Goal: Task Accomplishment & Management: Manage account settings

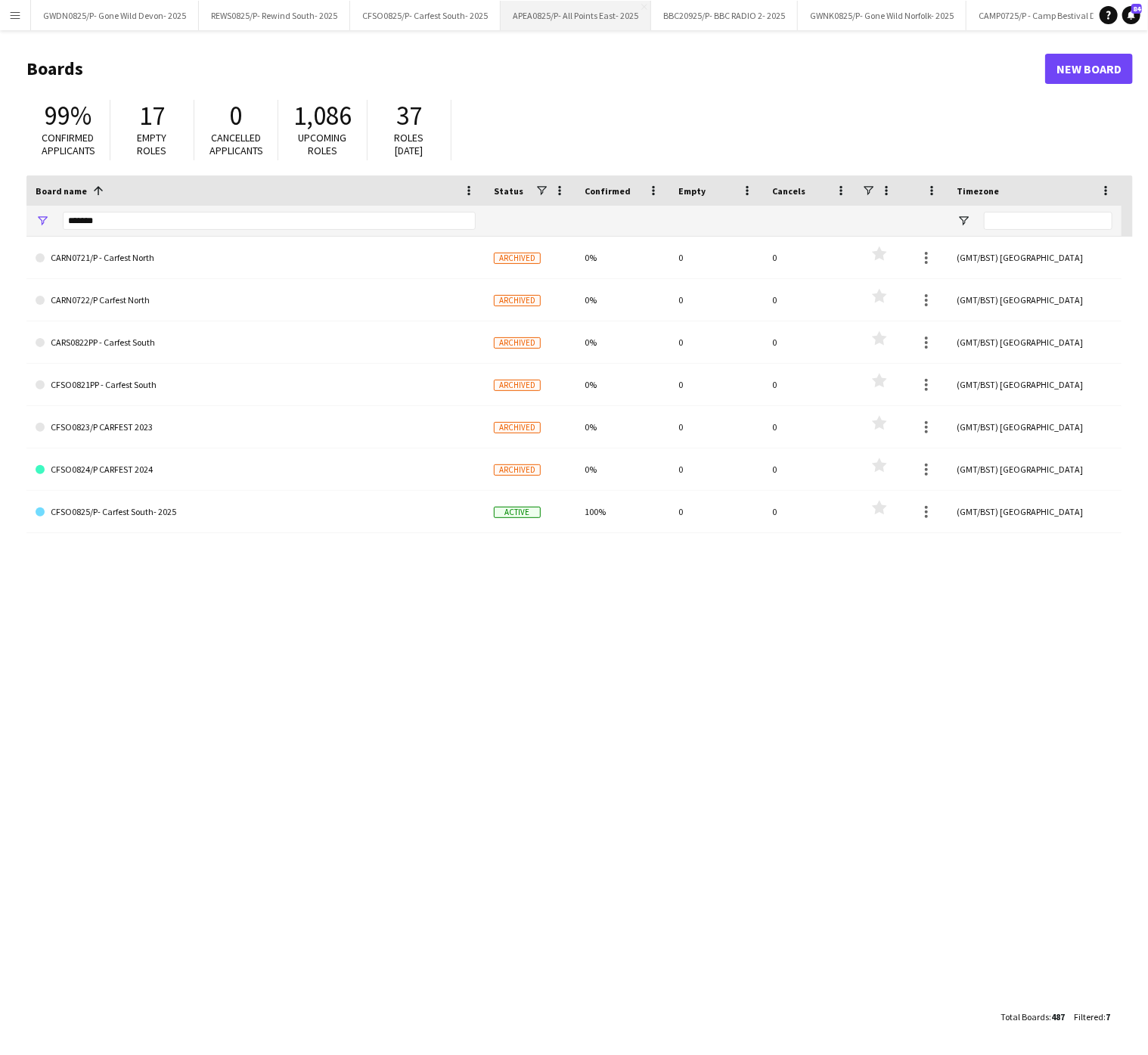
click at [578, 14] on button "APEA0825/P- All Points East- 2025 Close" at bounding box center [576, 16] width 150 height 30
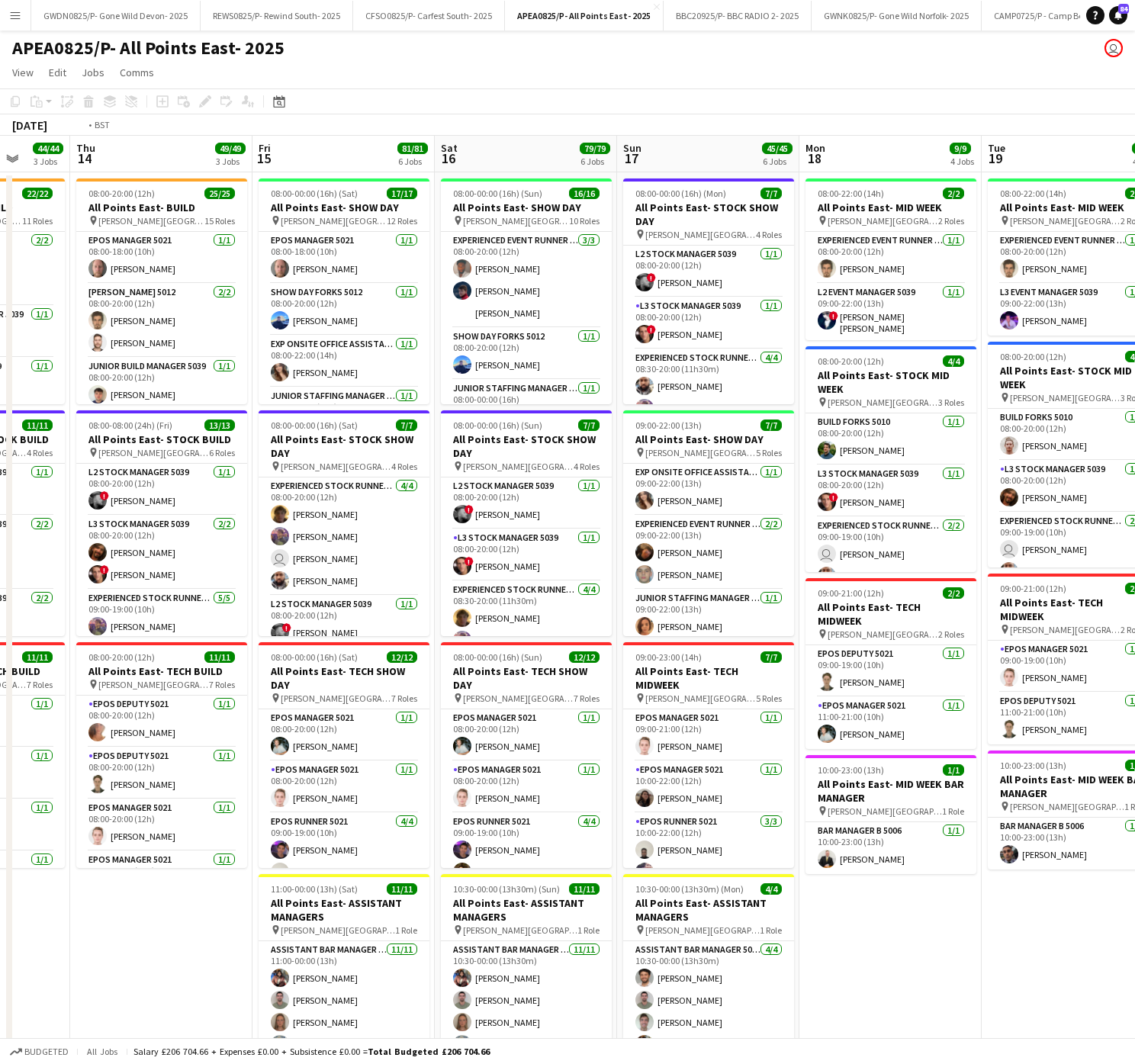
scroll to position [0, 482]
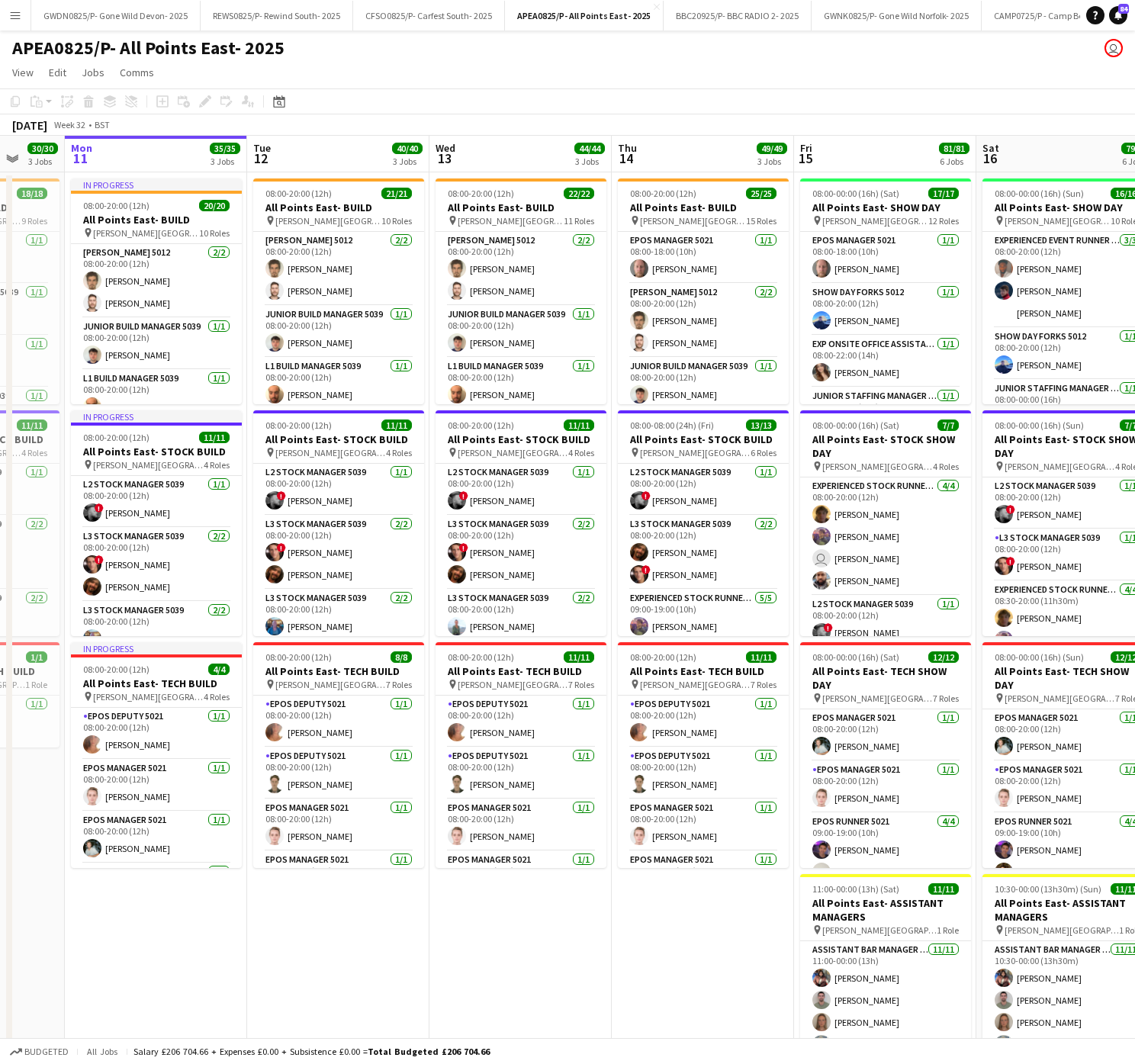
drag, startPoint x: 560, startPoint y: 858, endPoint x: 696, endPoint y: 850, distance: 136.2
click at [696, 850] on app-calendar-viewport "Fri 8 26/26 2 Jobs Sat 9 25/25 2 Jobs Sun 10 30/30 3 Jobs Mon 11 35/35 3 Jobs T…" at bounding box center [567, 864] width 1135 height 1458
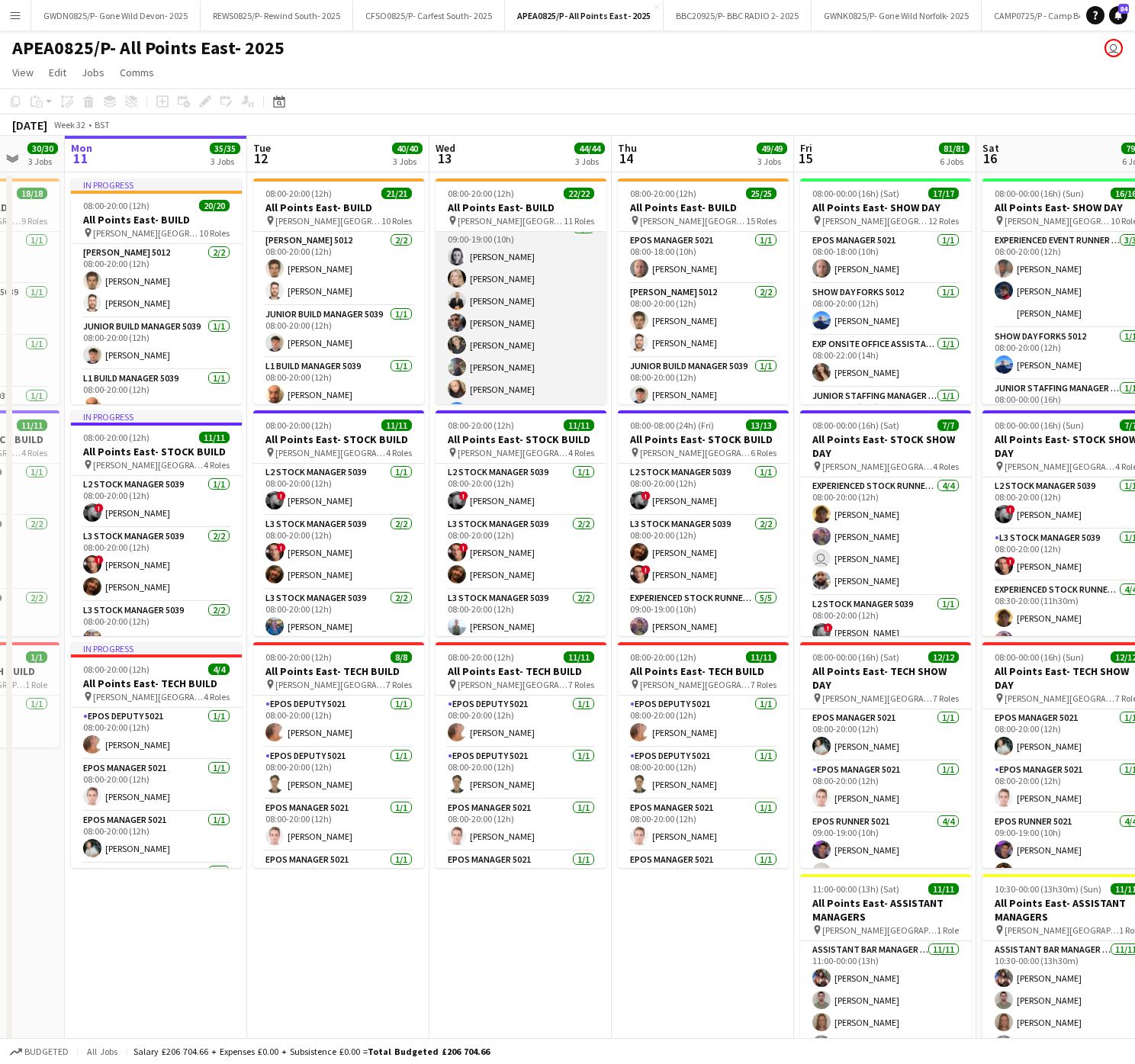
click at [521, 297] on app-card-role "Experienced Build Crew 5010 [DATE] 09:00-19:00 (10h) [PERSON_NAME] [PERSON_NAME…" at bounding box center [521, 334] width 171 height 229
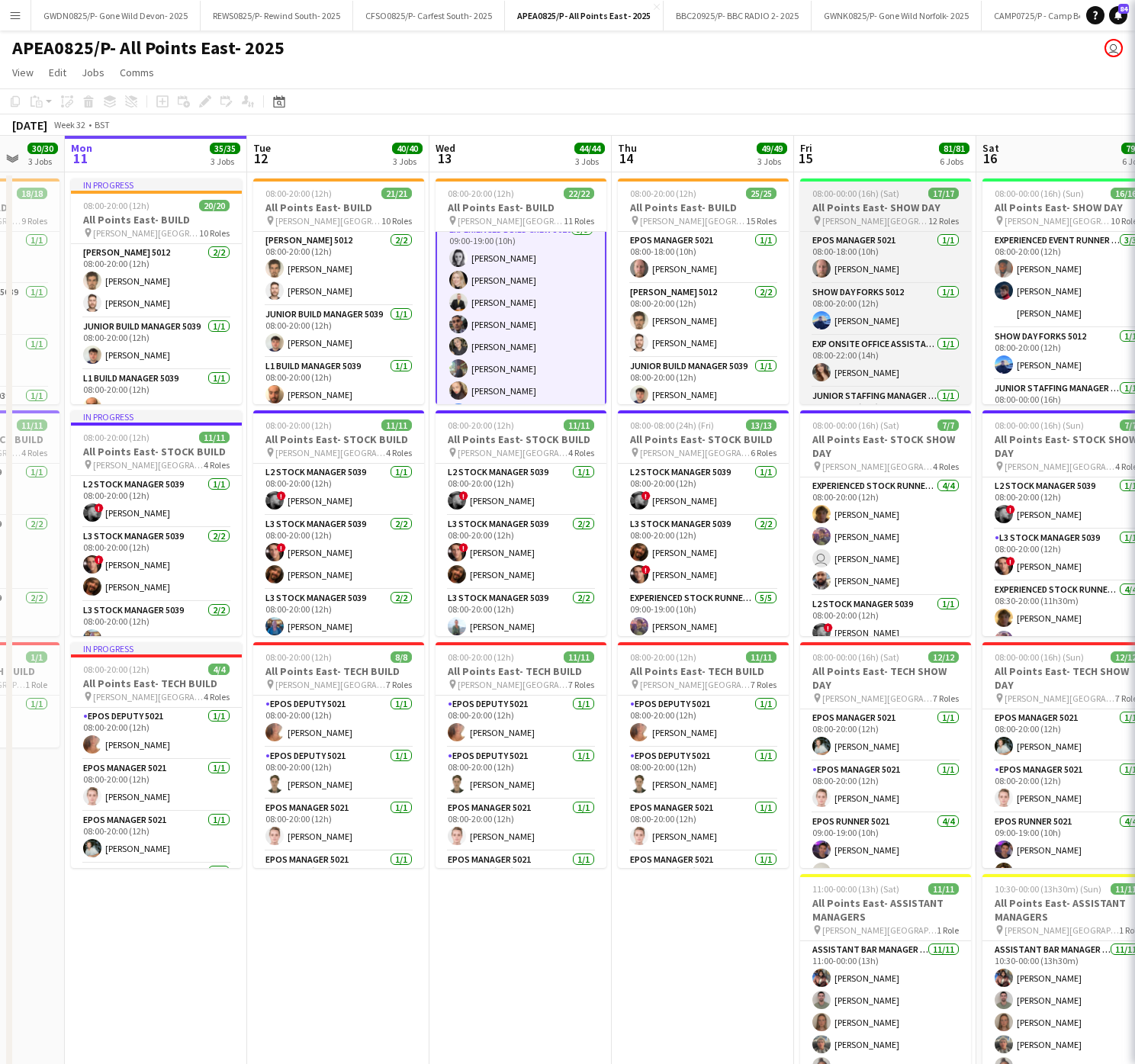
scroll to position [476, 0]
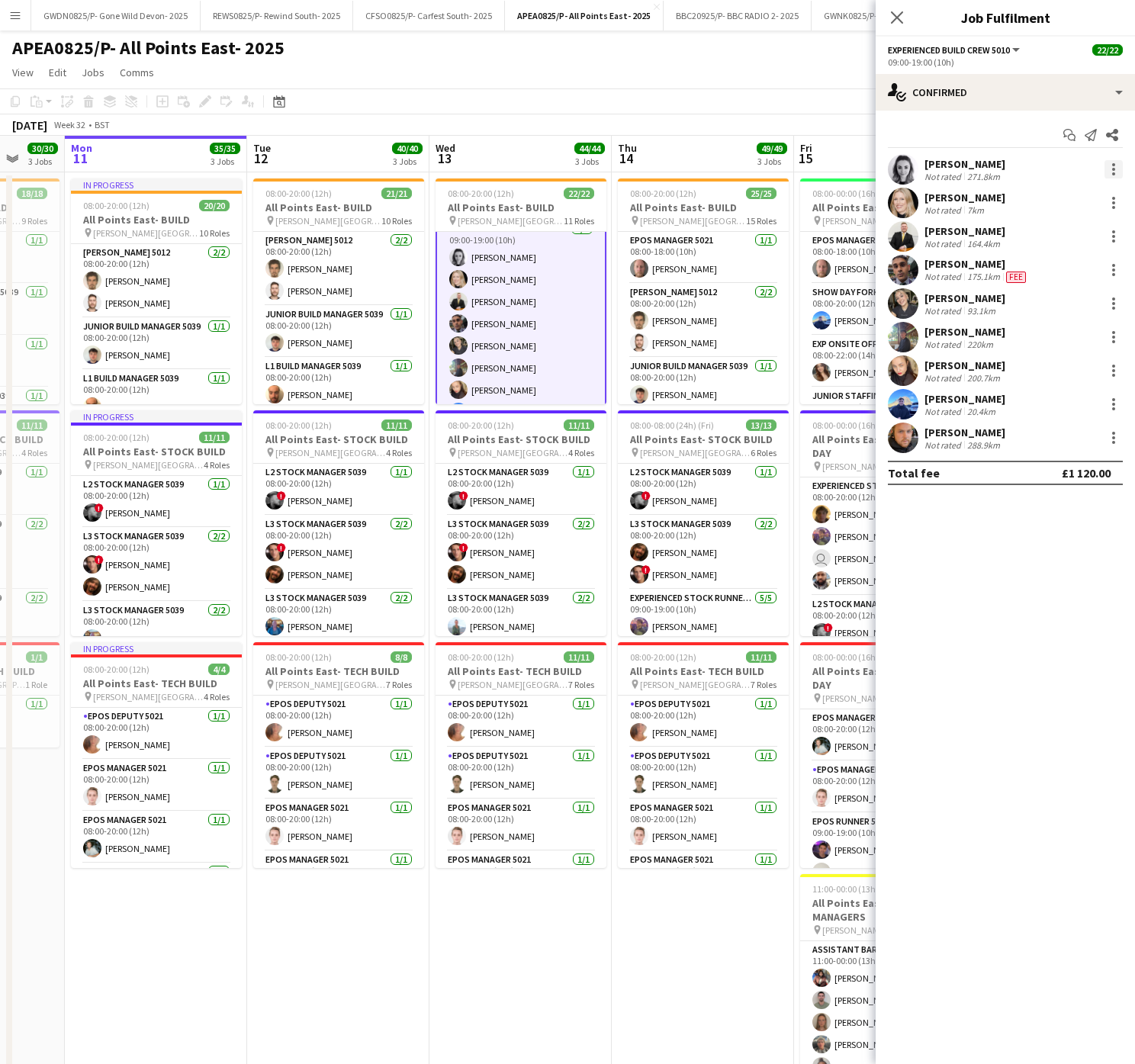
click at [1121, 173] on div at bounding box center [1113, 169] width 18 height 18
click at [1058, 338] on span "Remove" at bounding box center [1039, 345] width 46 height 13
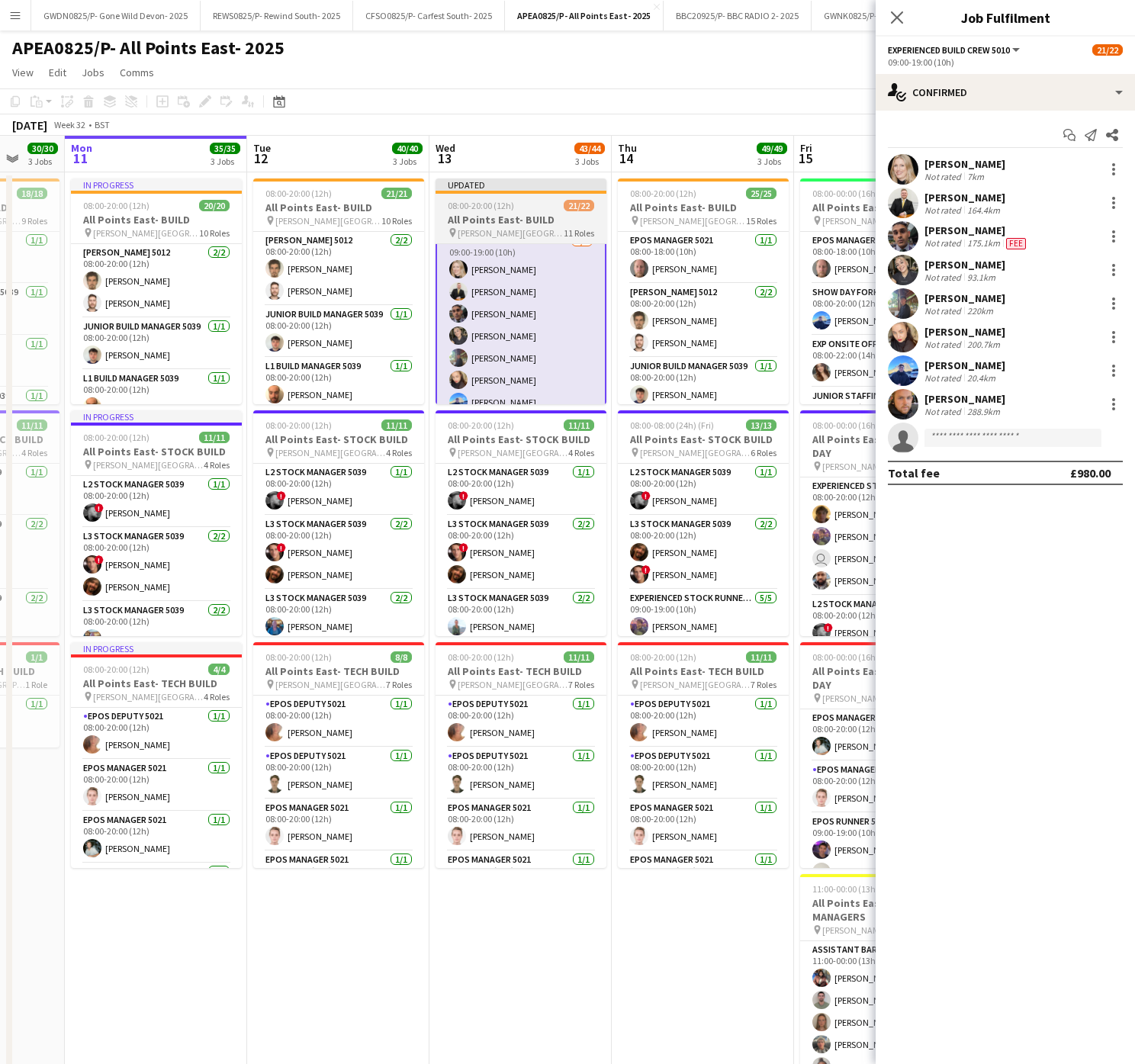
click at [480, 224] on h3 "All Points East- BUILD" at bounding box center [521, 219] width 171 height 13
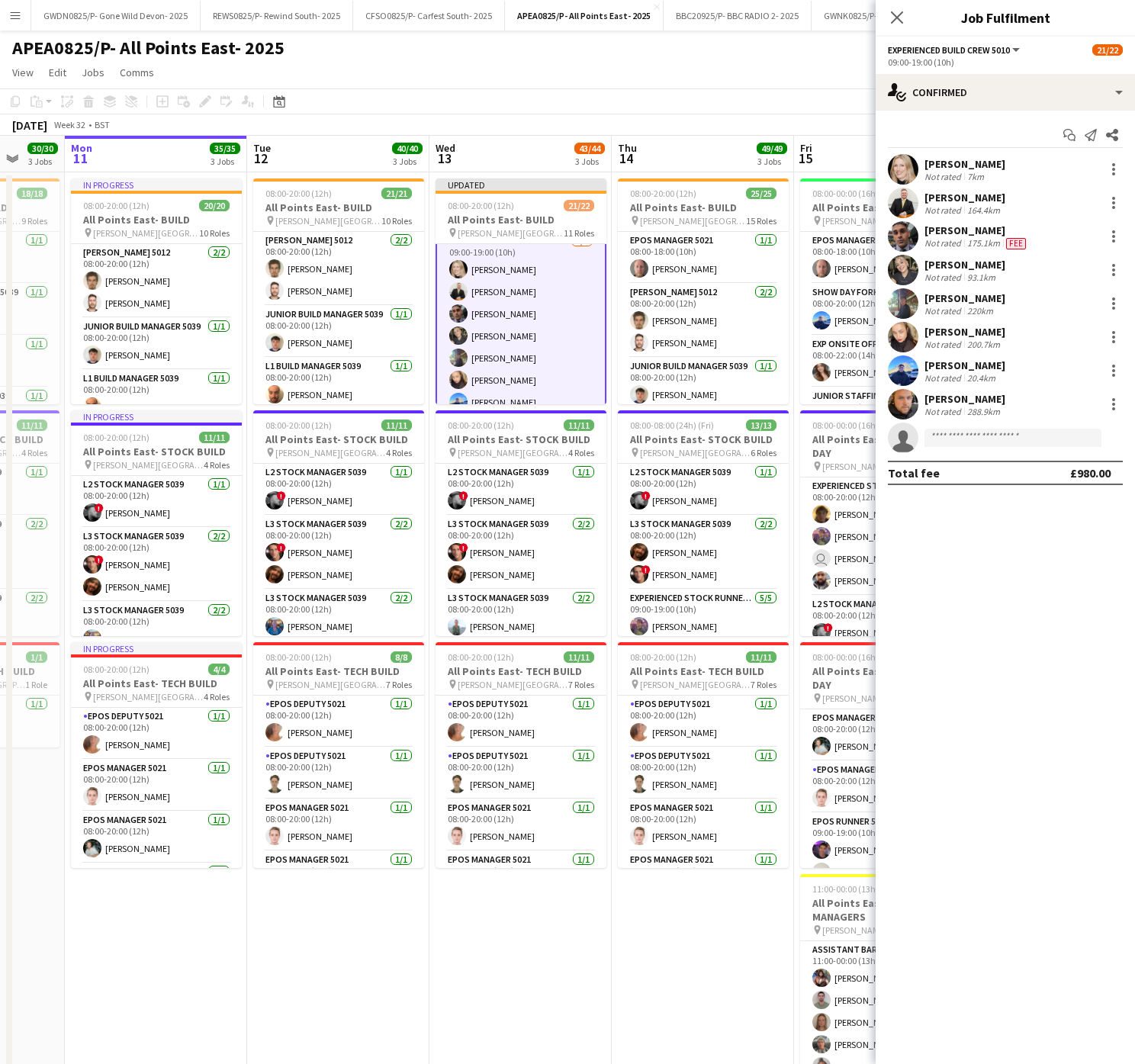
scroll to position [476, 0]
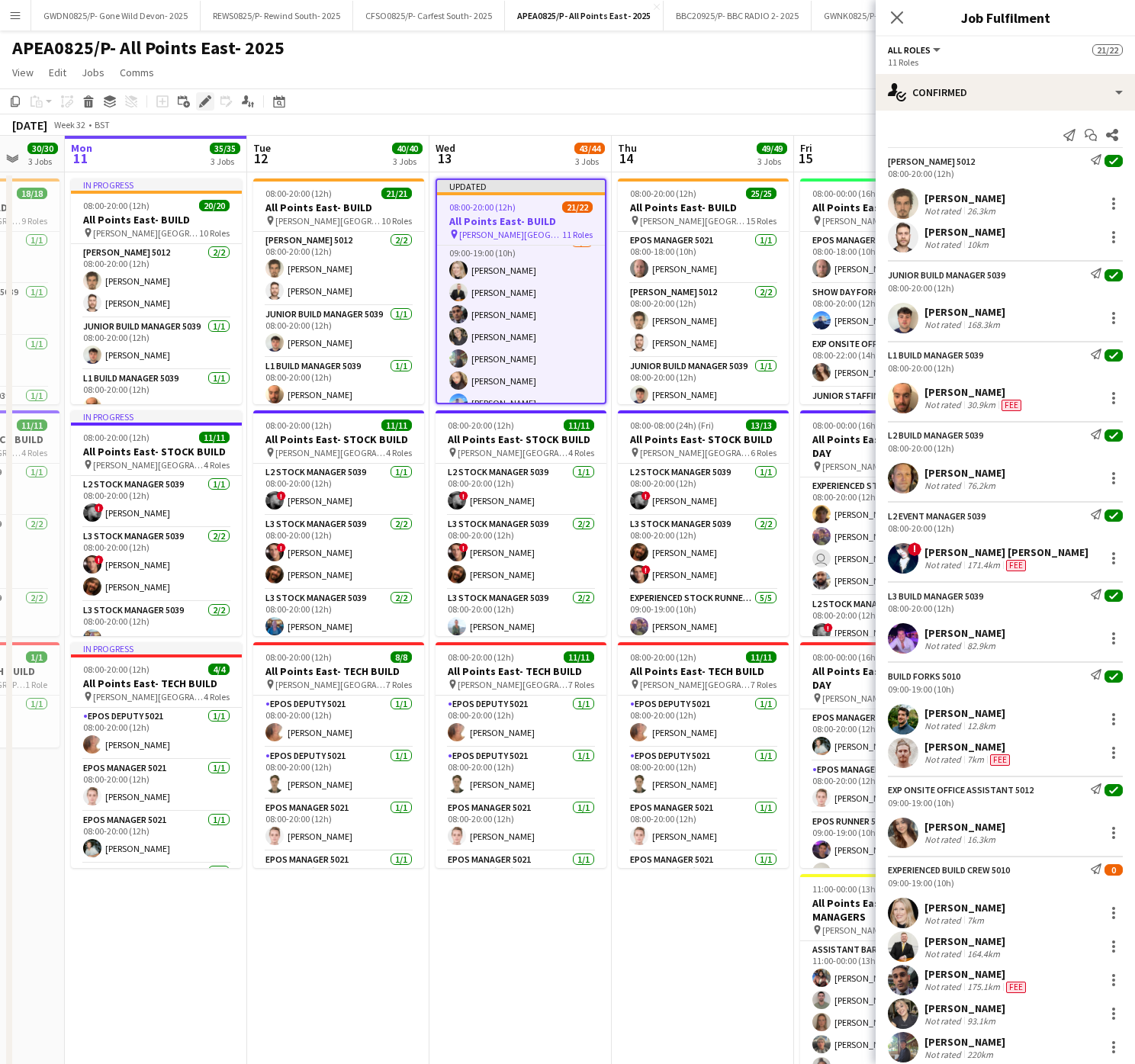
click at [206, 103] on icon "Edit" at bounding box center [204, 101] width 12 height 12
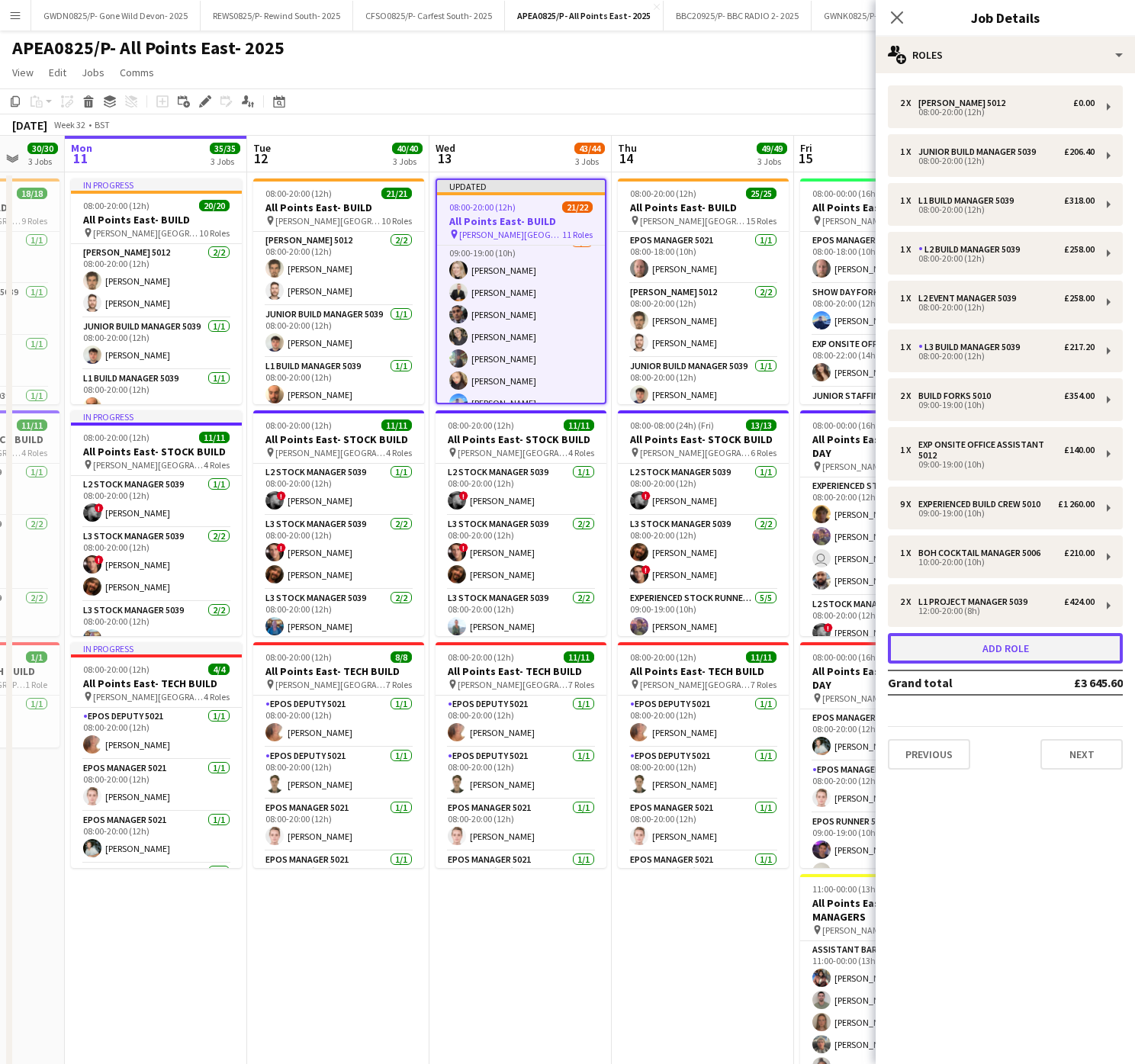
click at [1040, 655] on button "Add role" at bounding box center [1005, 648] width 235 height 31
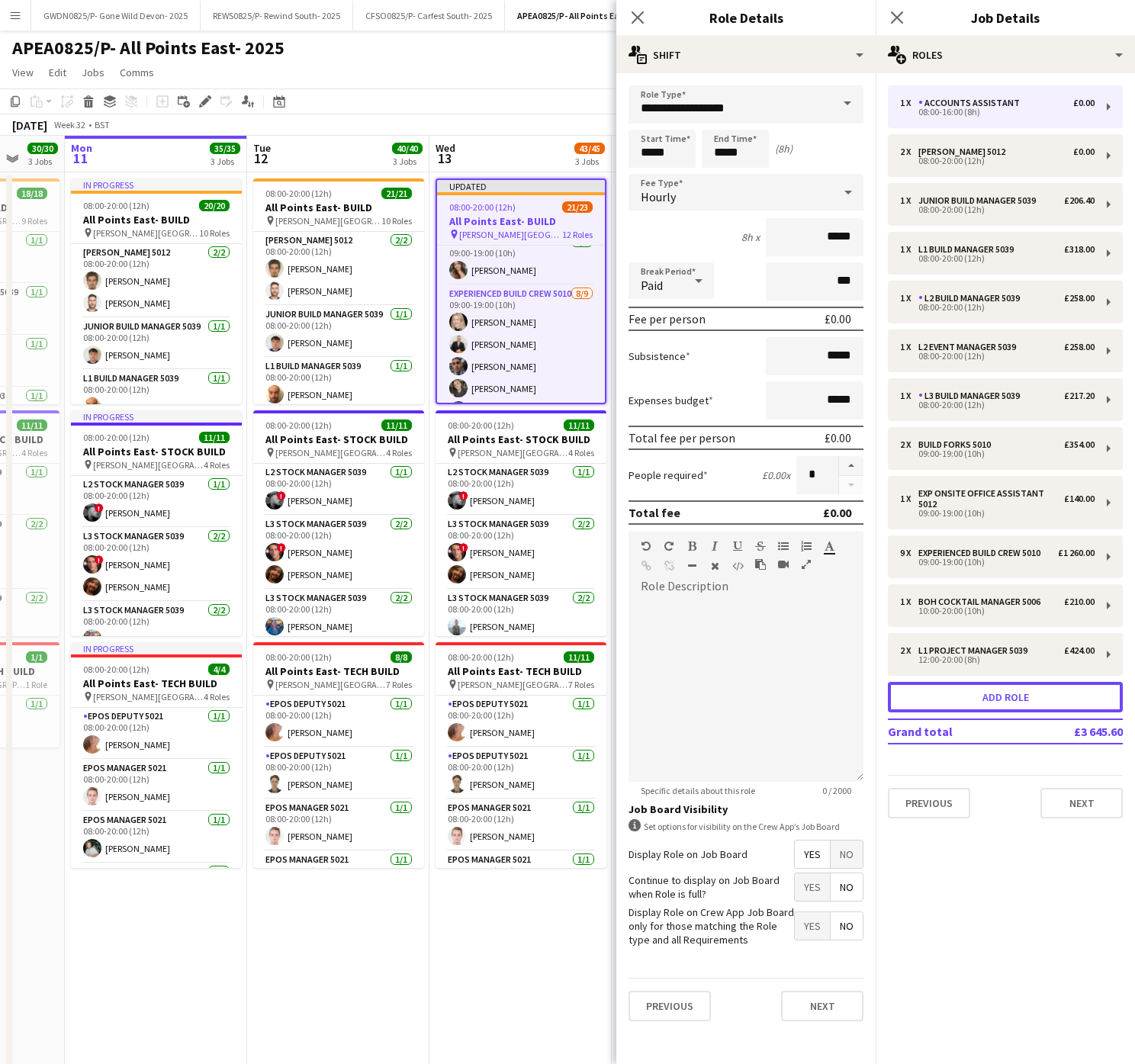
scroll to position [529, 0]
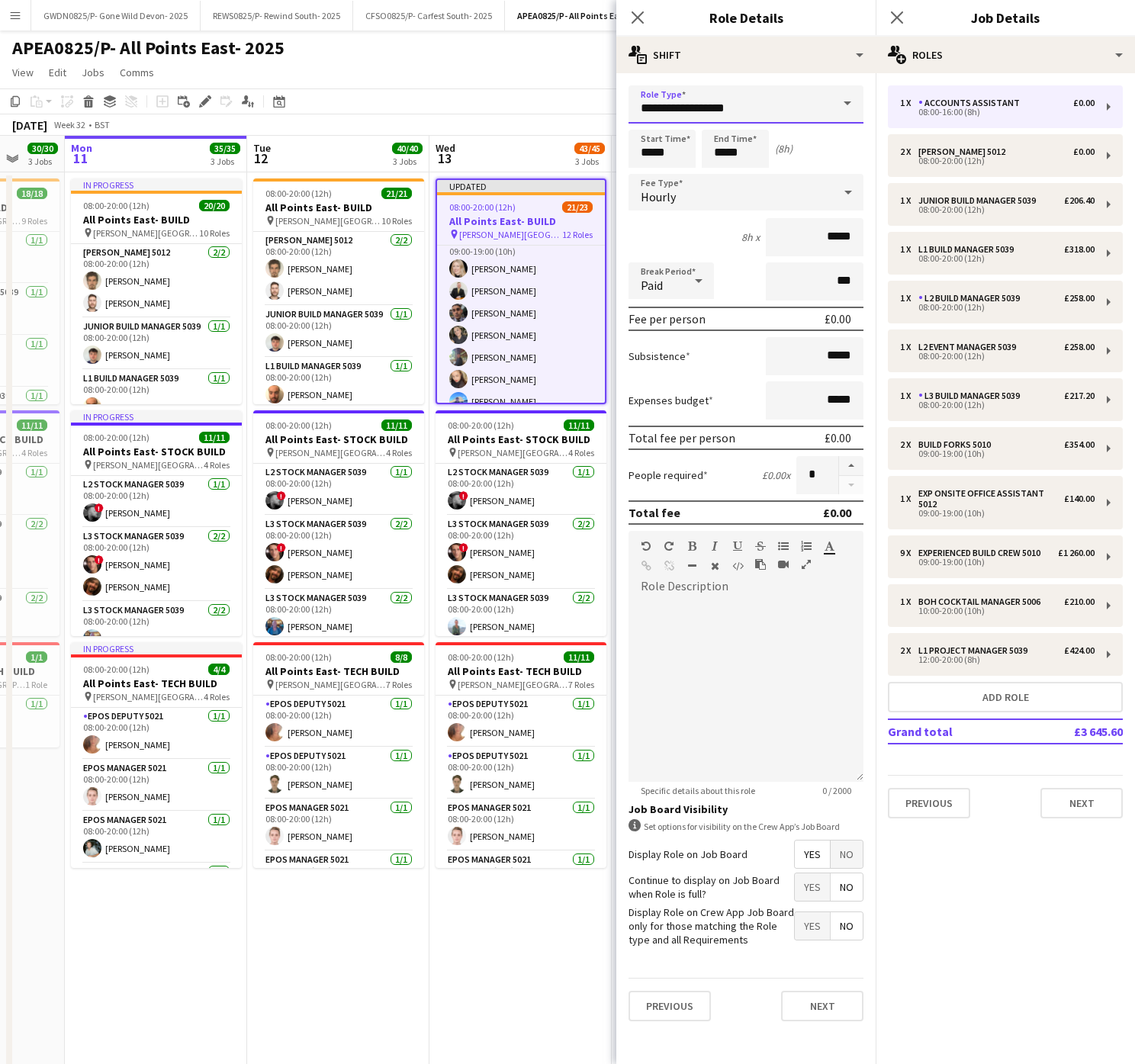
drag, startPoint x: 362, startPoint y: 126, endPoint x: -8, endPoint y: 77, distance: 373.2
click at [0, 77] on html "Menu Boards Boards Boards All jobs Status Workforce Workforce My Workforce Recr…" at bounding box center [567, 810] width 1135 height 1620
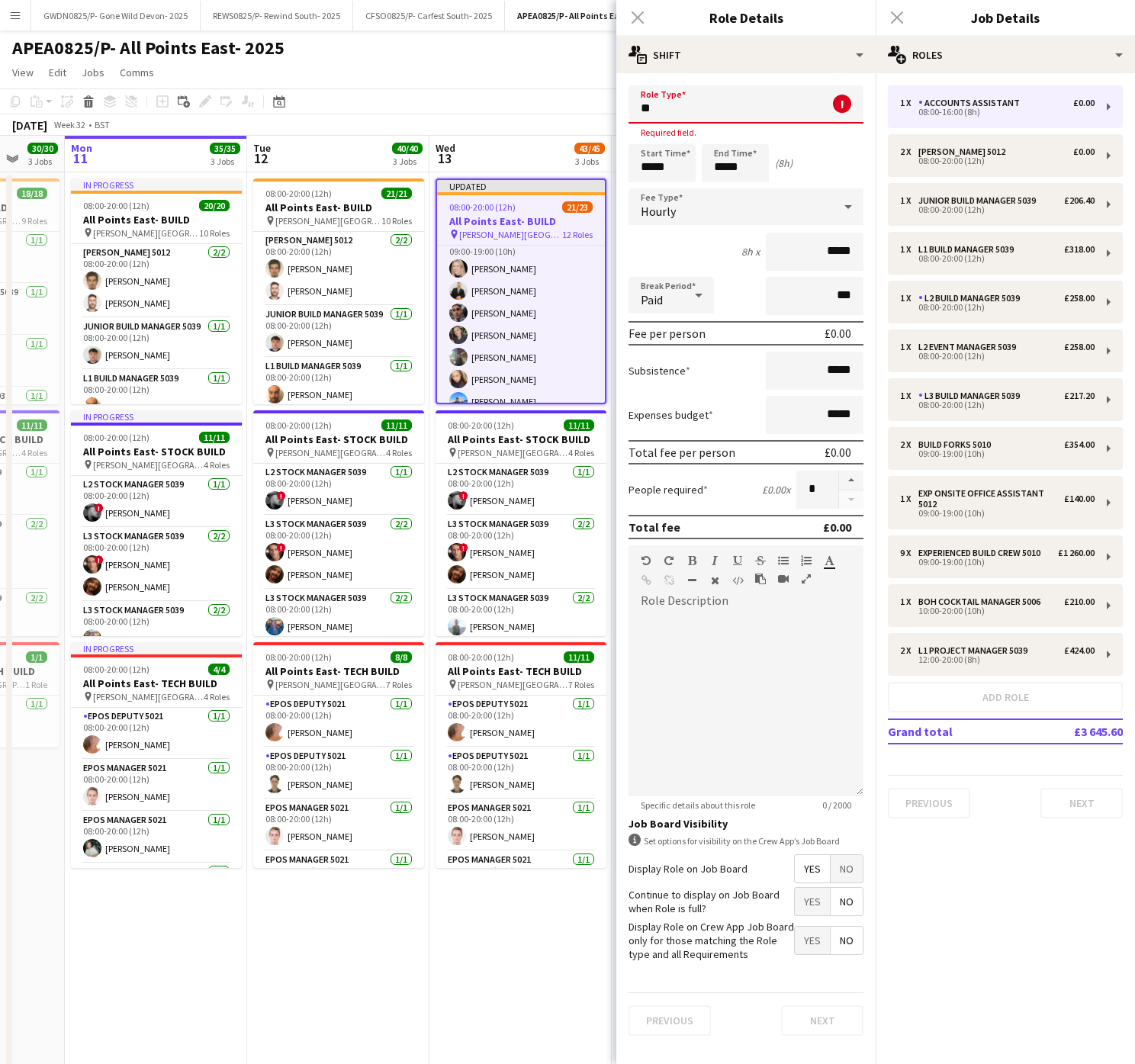
type input "*"
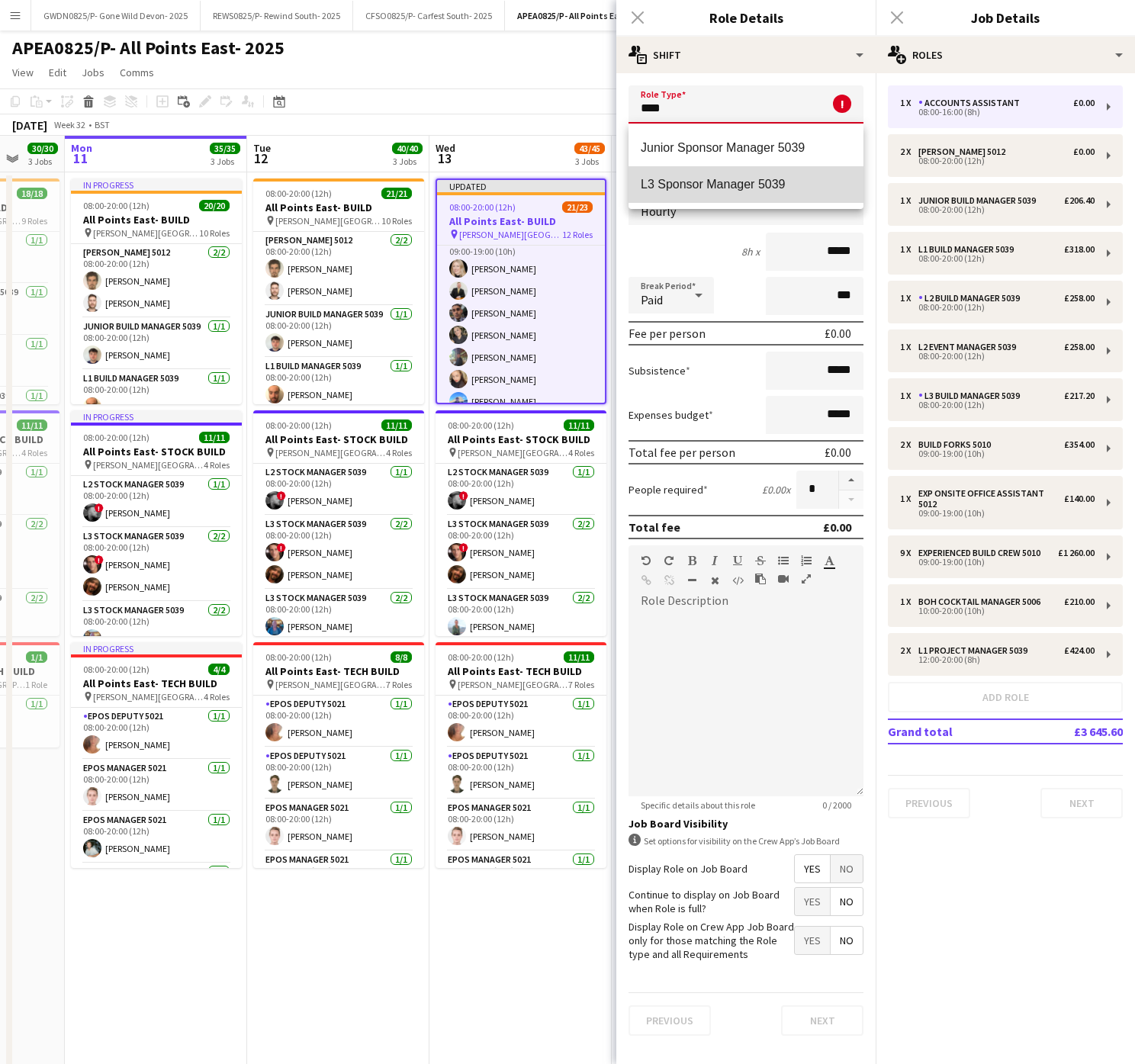
click at [696, 183] on span "L3 Sponsor Manager 5039" at bounding box center [745, 184] width 211 height 14
type input "**********"
type input "******"
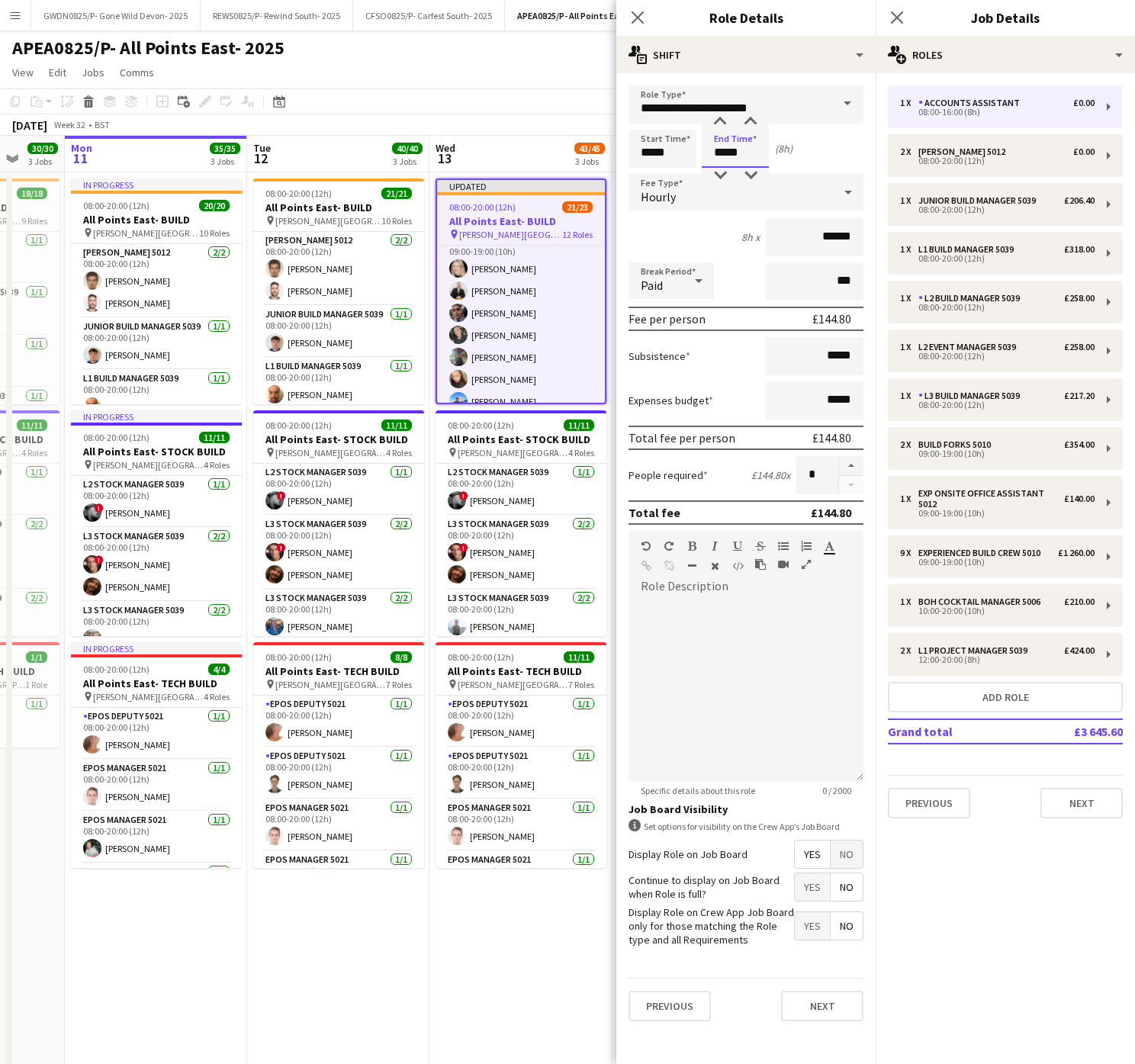
click at [733, 161] on input "*****" at bounding box center [734, 148] width 67 height 38
click at [723, 120] on div at bounding box center [719, 121] width 31 height 15
type input "*****"
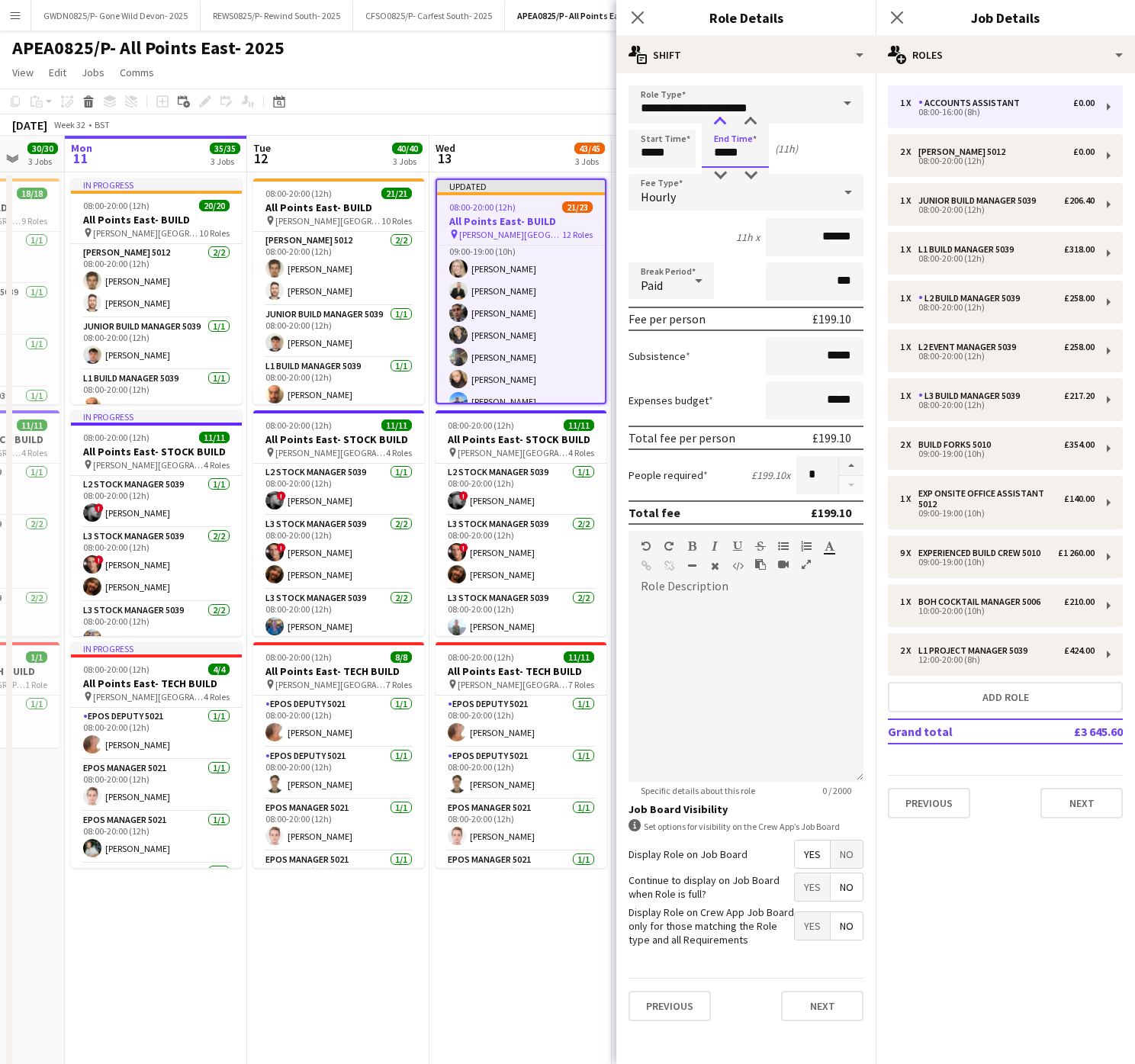
click at [723, 120] on div at bounding box center [719, 121] width 31 height 15
click at [849, 839] on mat-button-toggle-group "Yes No" at bounding box center [828, 853] width 69 height 29
click at [849, 856] on span "No" at bounding box center [846, 853] width 32 height 28
click at [506, 976] on app-date-cell "Updated 08:00-20:00 (12h) 21/23 All Points East- BUILD pin [PERSON_NAME] [GEOGR…" at bounding box center [520, 883] width 182 height 1421
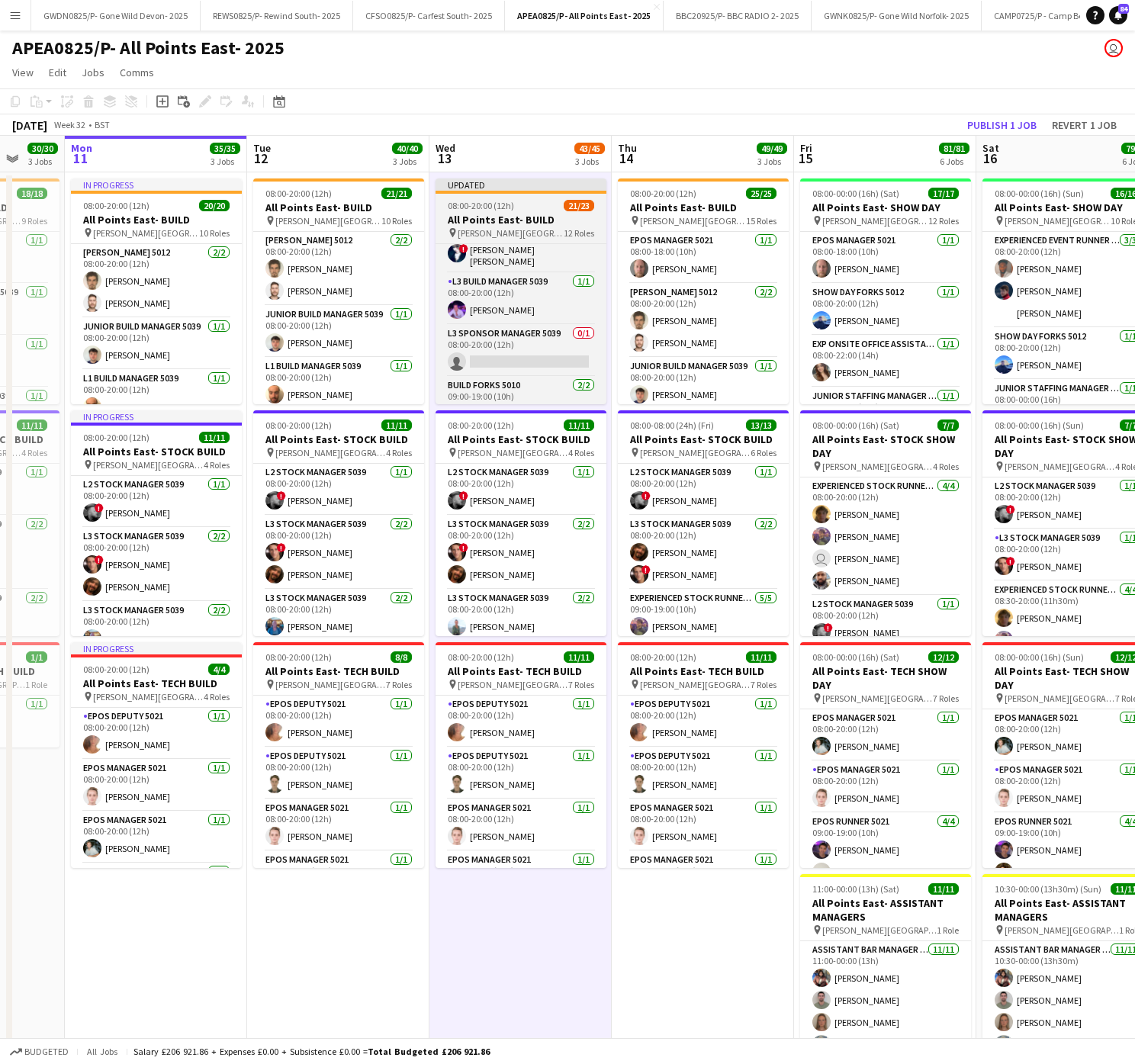
scroll to position [301, 0]
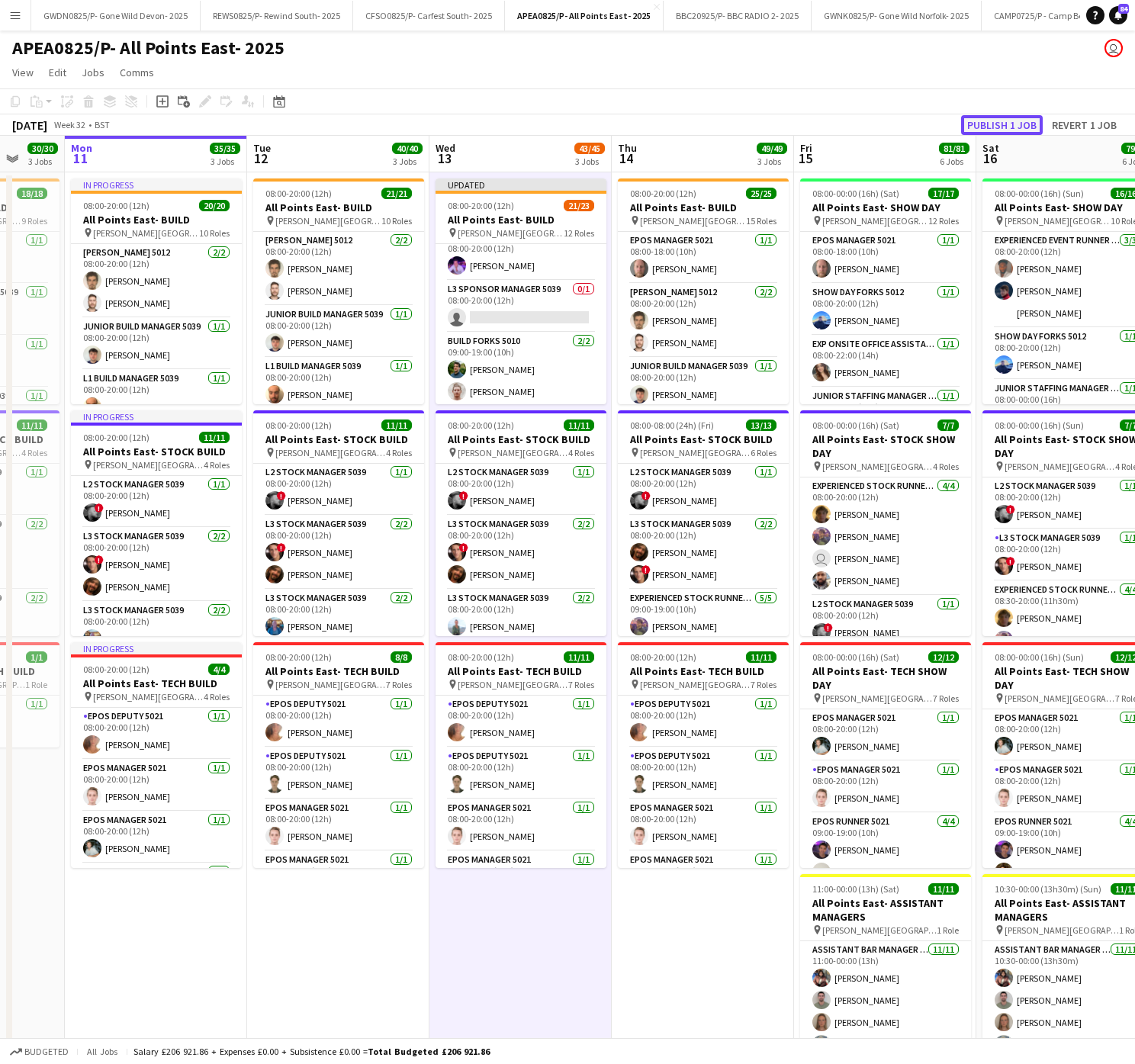
click at [987, 133] on button "Publish 1 job" at bounding box center [1001, 125] width 81 height 20
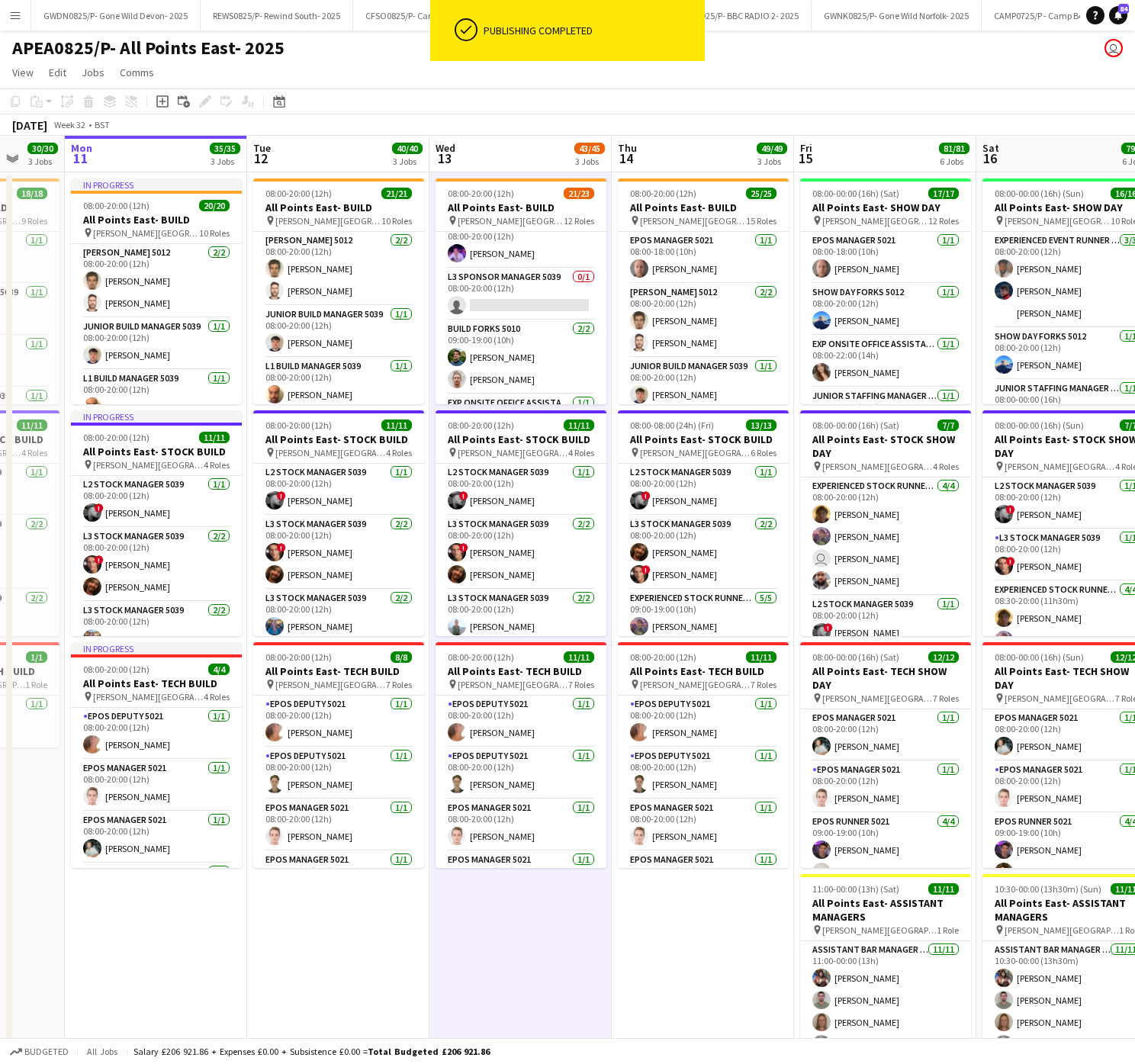
click at [496, 301] on app-card-role "L3 Sponsor Manager 5039 0/1 08:00-20:00 (12h) single-neutral-actions" at bounding box center [521, 294] width 171 height 52
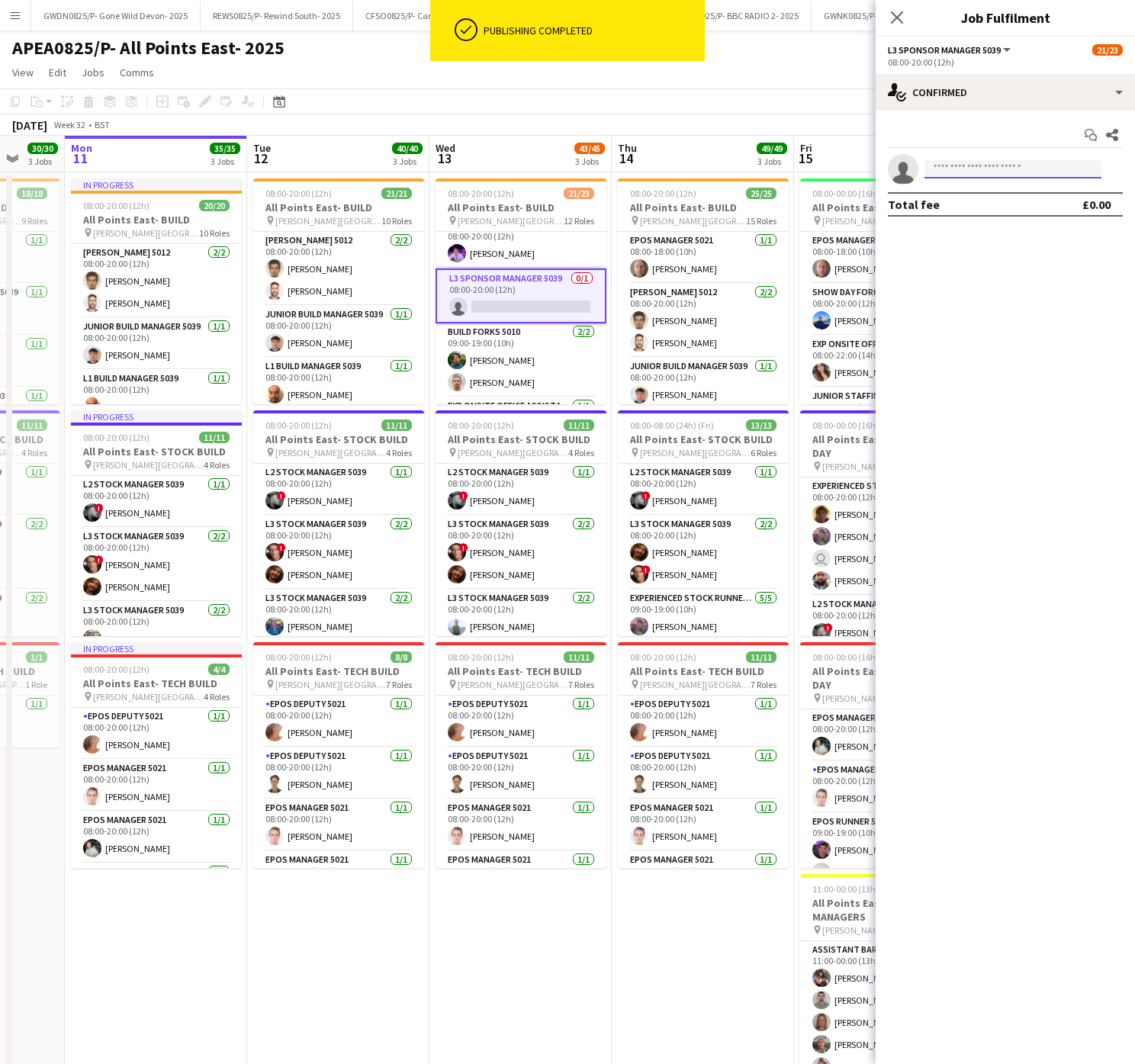
click at [1023, 163] on input at bounding box center [1013, 169] width 177 height 18
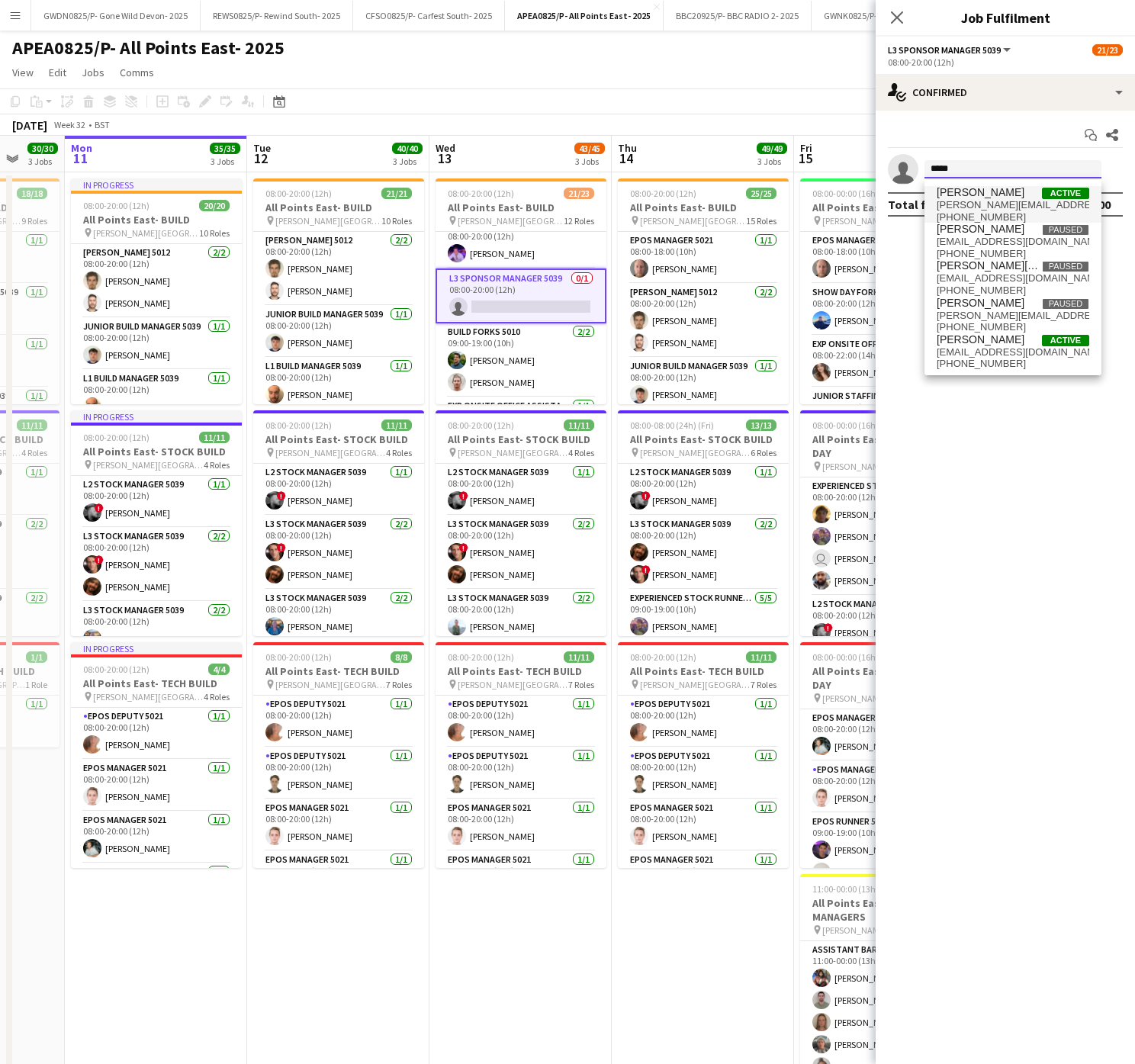
type input "*****"
click at [991, 209] on span "[PERSON_NAME][EMAIL_ADDRESS][DOMAIN_NAME]" at bounding box center [1012, 204] width 152 height 12
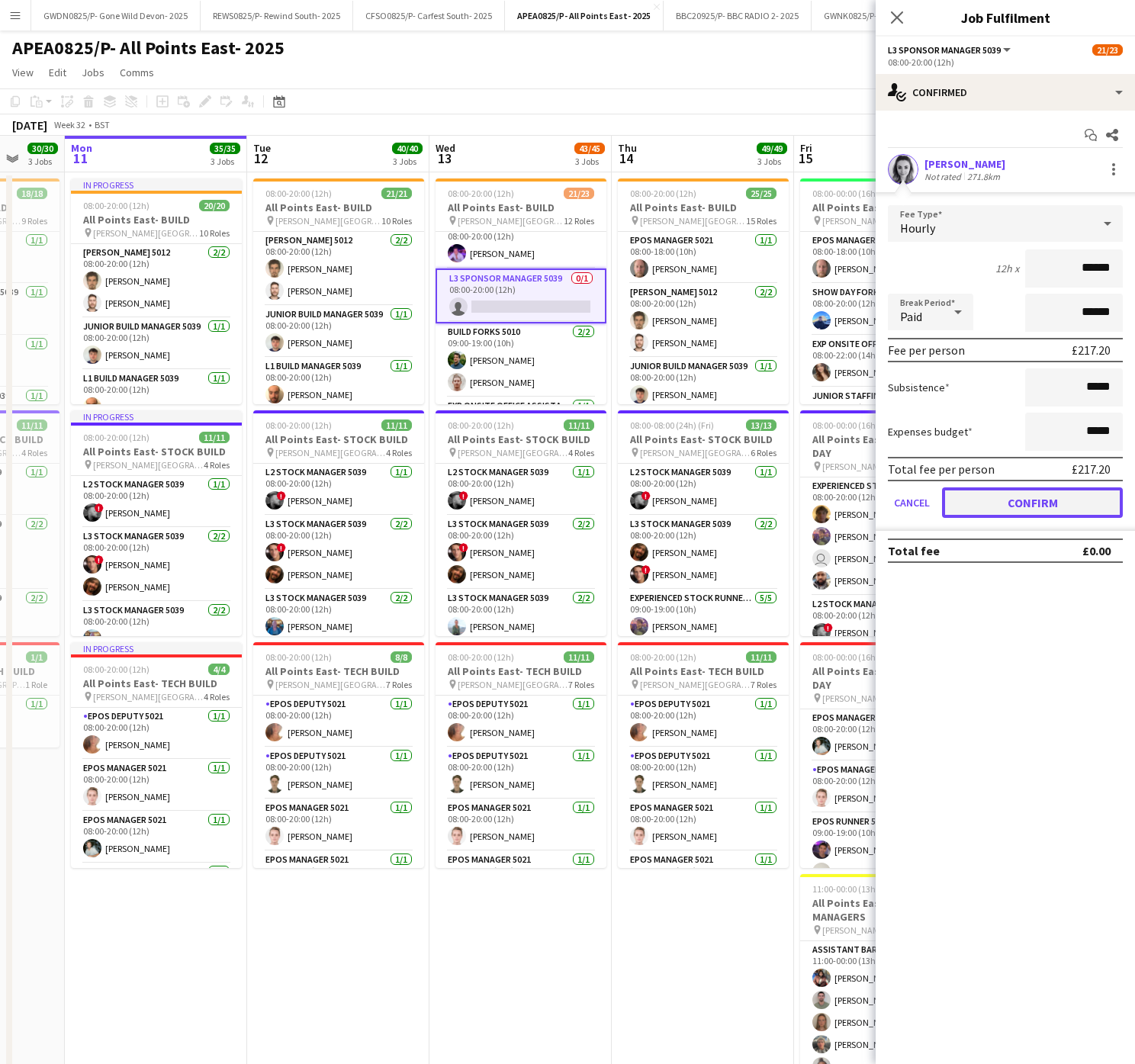
click at [1007, 509] on button "Confirm" at bounding box center [1032, 502] width 181 height 31
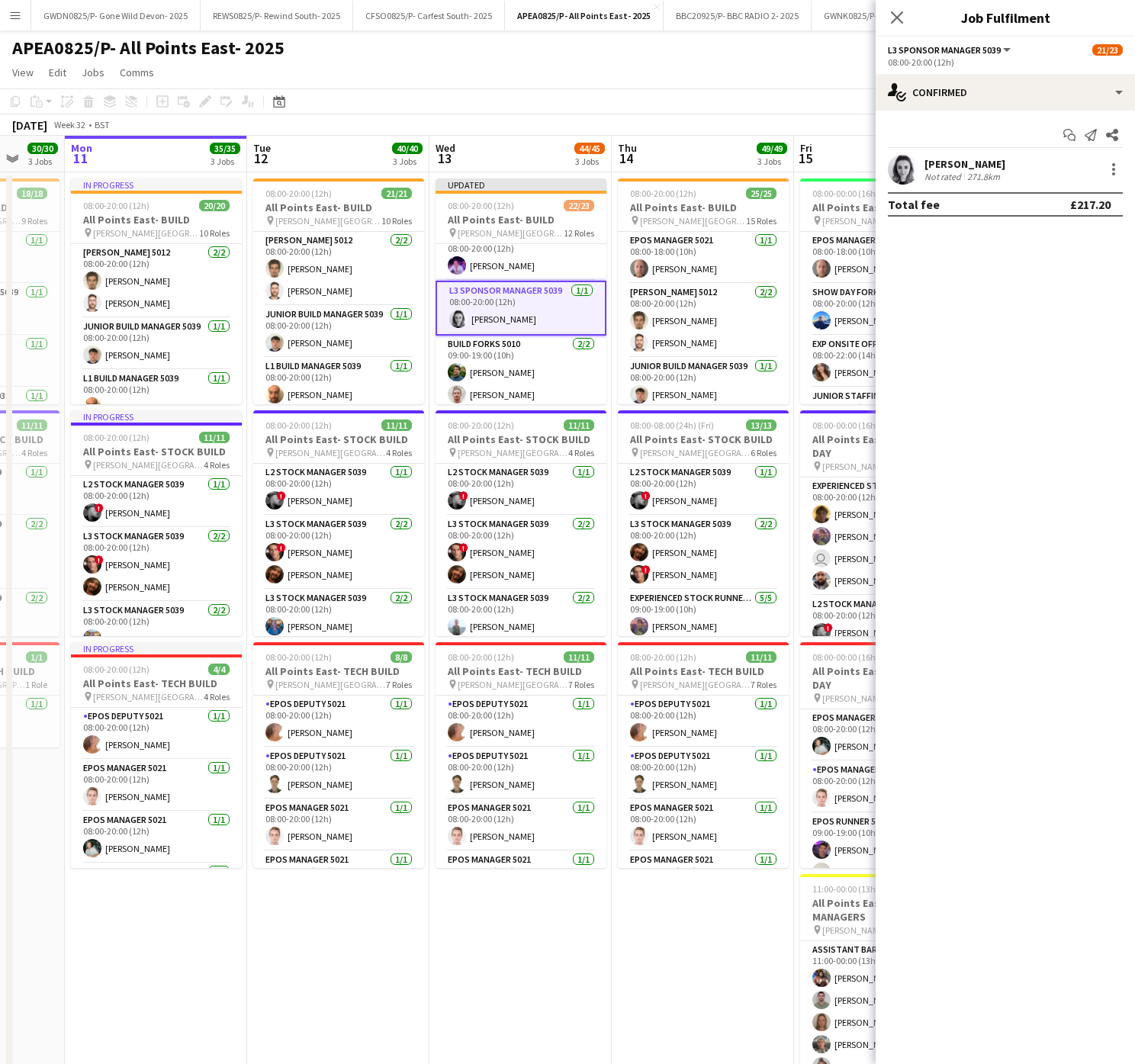
click at [596, 991] on app-date-cell "Updated 08:00-20:00 (12h) 22/23 All Points East- BUILD pin [PERSON_NAME] [GEOGR…" at bounding box center [520, 883] width 182 height 1421
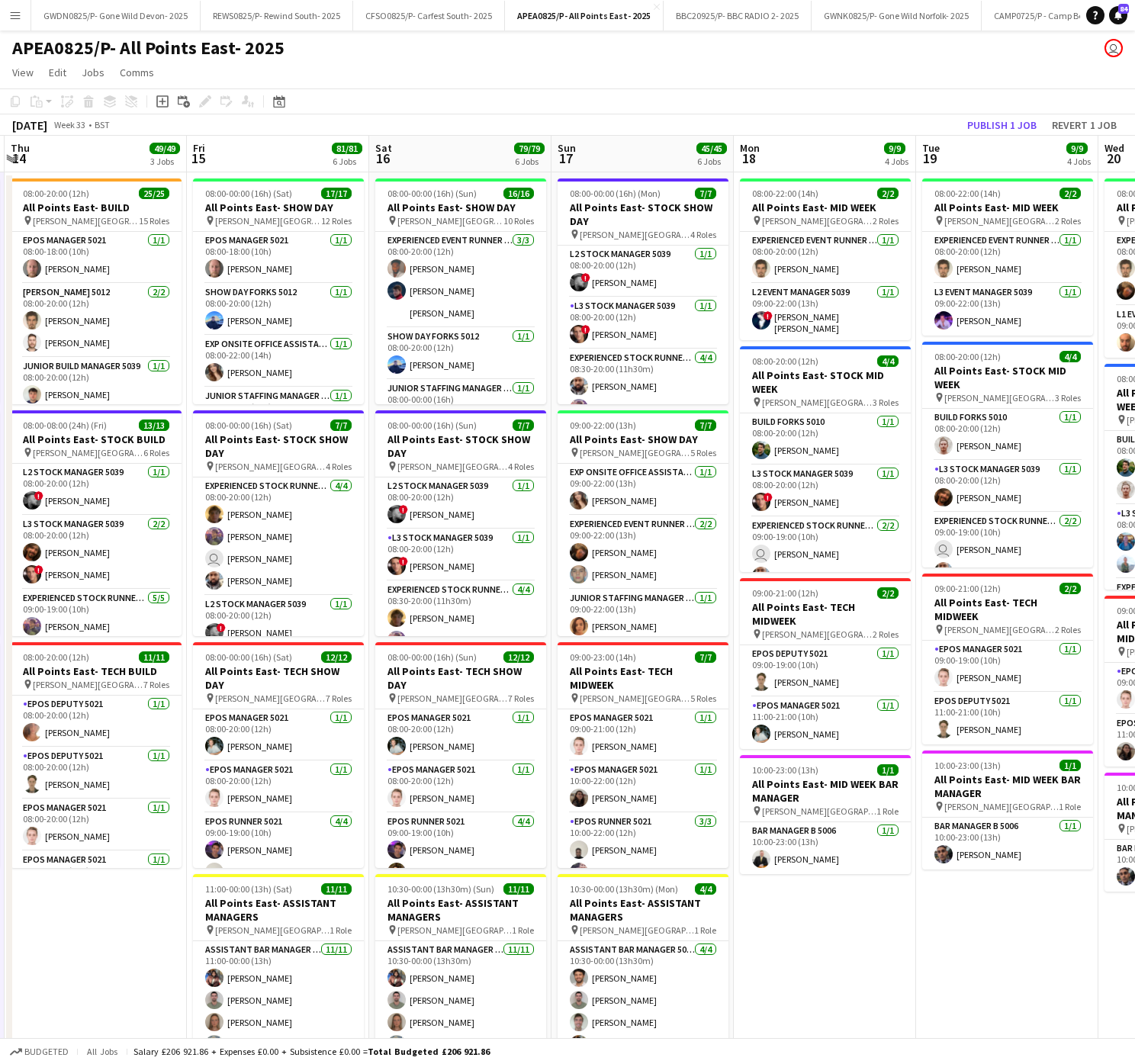
scroll to position [0, 438]
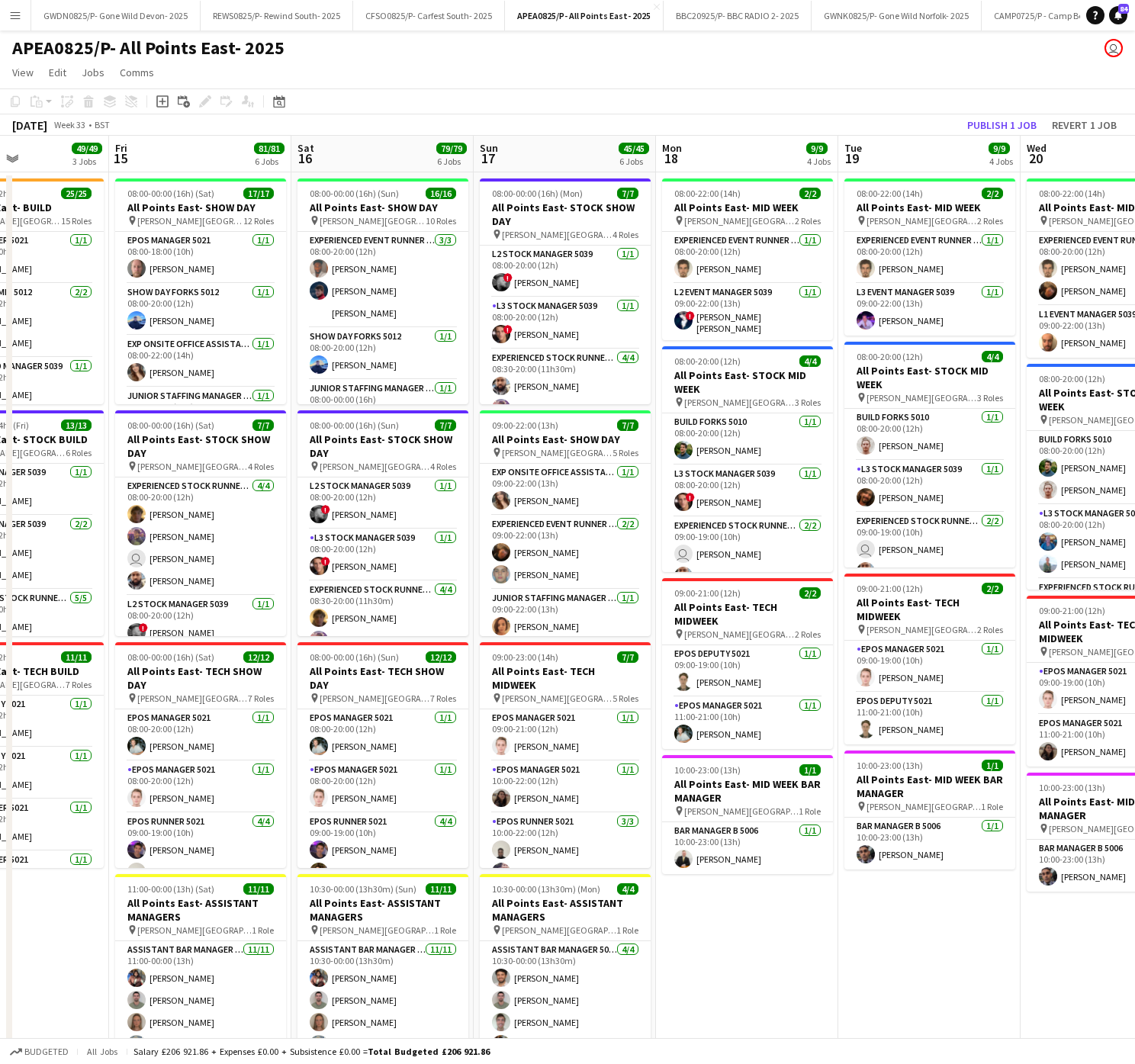
drag, startPoint x: 704, startPoint y: 893, endPoint x: 19, endPoint y: 890, distance: 685.0
click at [19, 890] on app-calendar-viewport "Tue 12 40/40 3 Jobs Wed 13 44/45 3 Jobs Thu 14 49/49 3 Jobs Fri 15 81/81 6 Jobs…" at bounding box center [567, 864] width 1135 height 1458
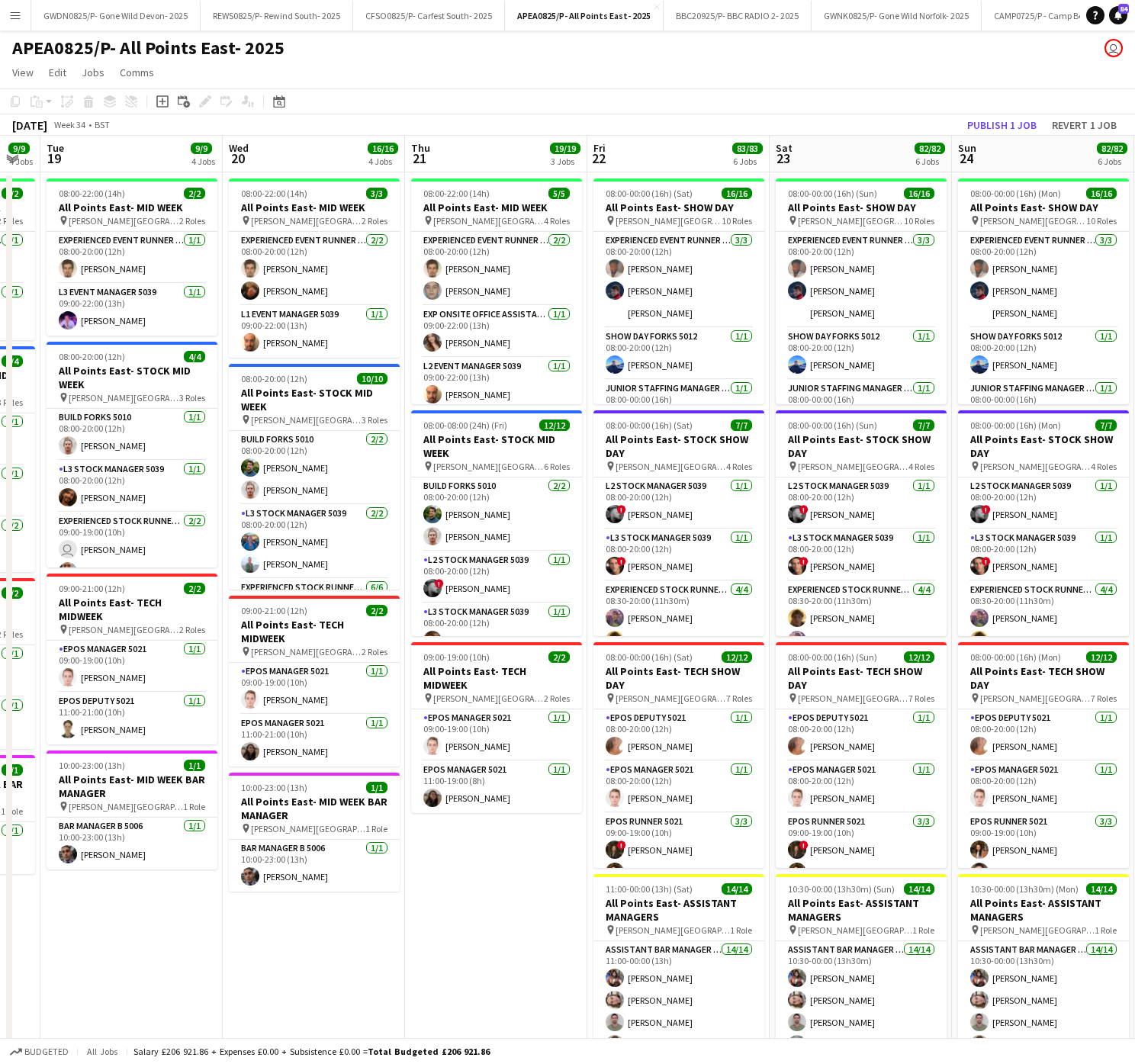
scroll to position [0, 631]
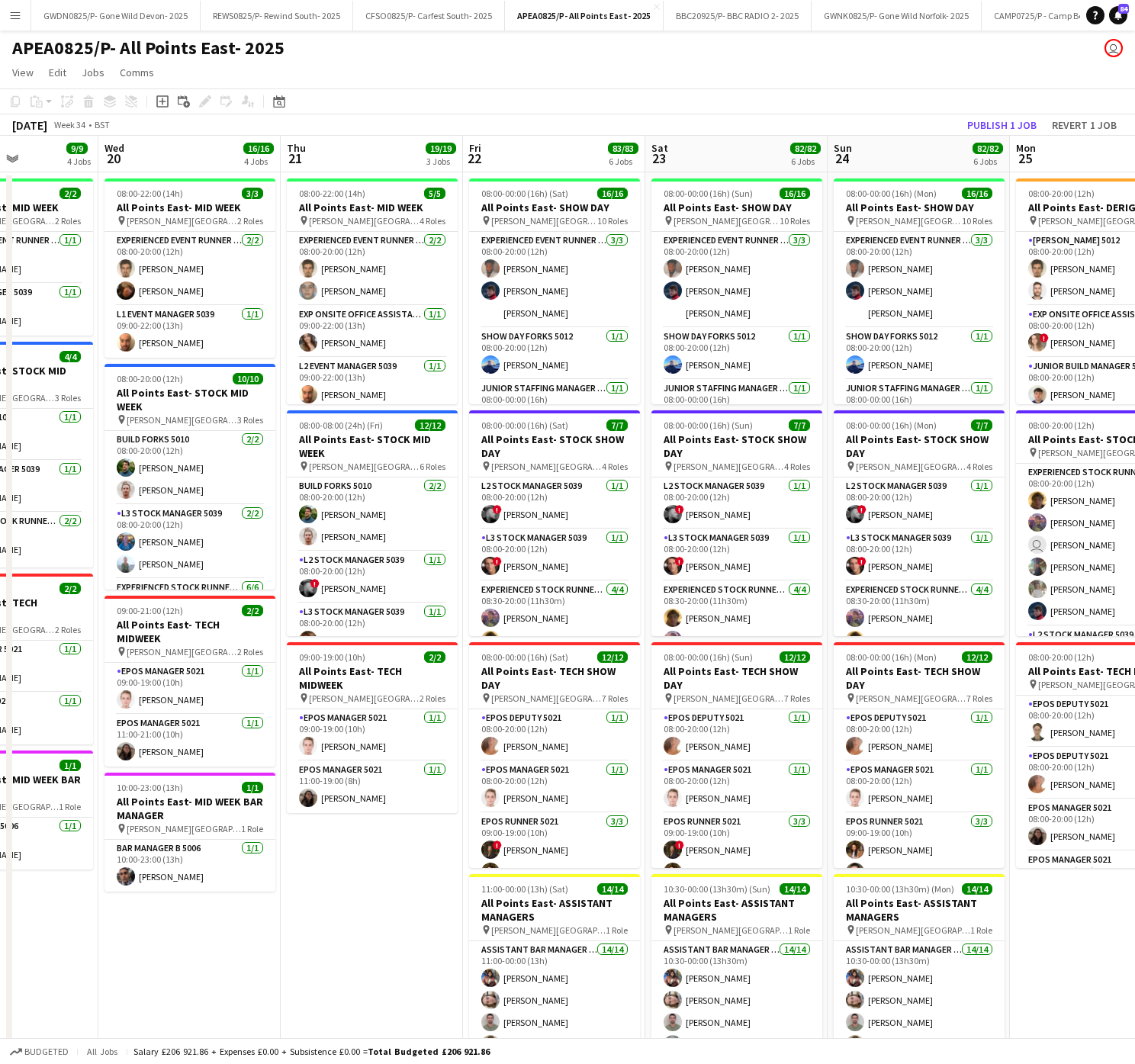
drag, startPoint x: 921, startPoint y: 879, endPoint x: -8, endPoint y: 894, distance: 929.1
click at [0, 894] on html "Menu Boards Boards Boards All jobs Status Workforce Workforce My Workforce Recr…" at bounding box center [567, 810] width 1135 height 1620
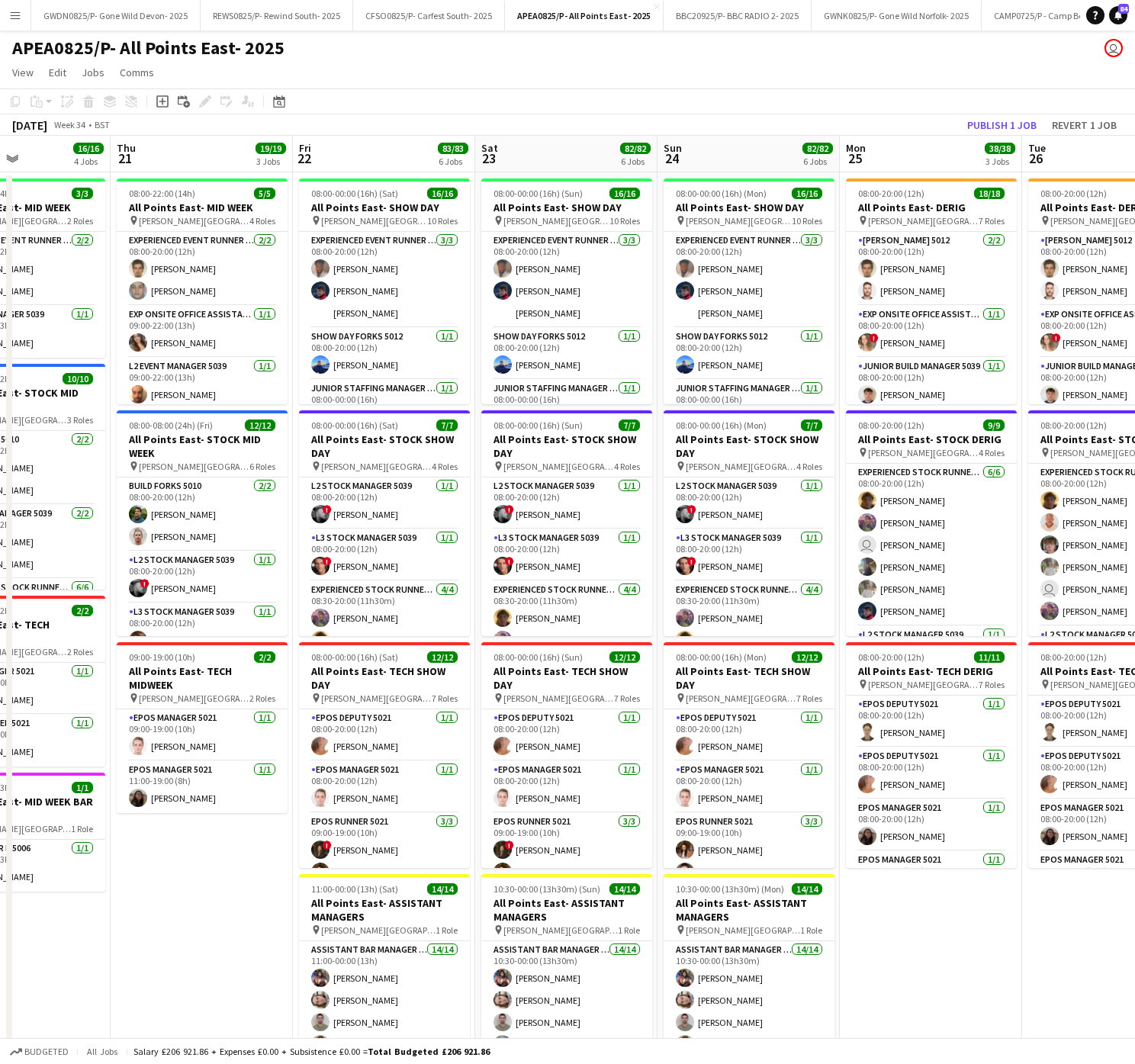
scroll to position [0, 458]
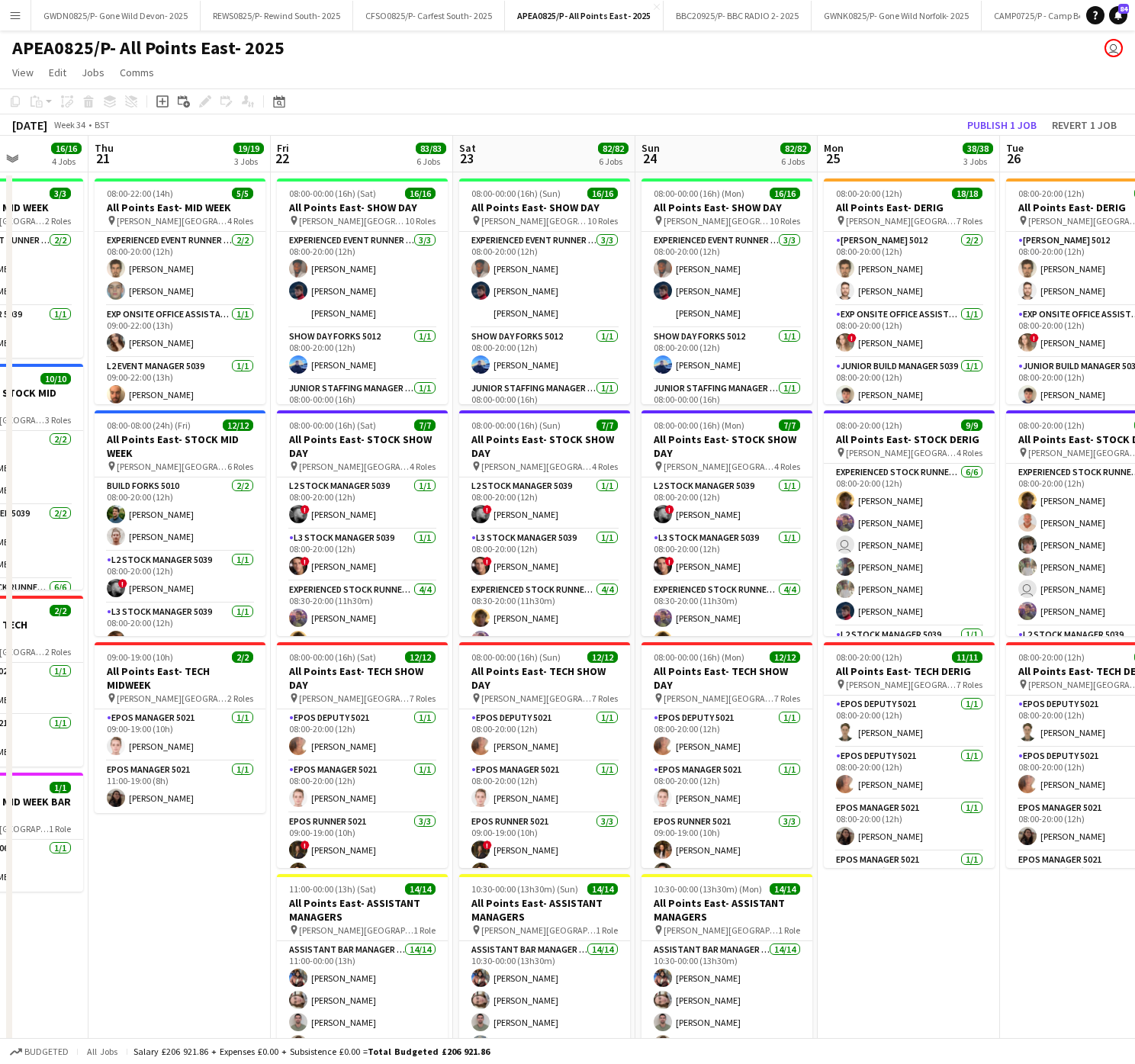
drag, startPoint x: 645, startPoint y: 996, endPoint x: 560, endPoint y: 996, distance: 85.0
click at [560, 996] on app-calendar-viewport "Mon 18 9/9 4 Jobs Tue 19 9/9 4 Jobs Wed 20 16/16 4 Jobs Thu 21 19/19 3 Jobs Fri…" at bounding box center [567, 864] width 1135 height 1458
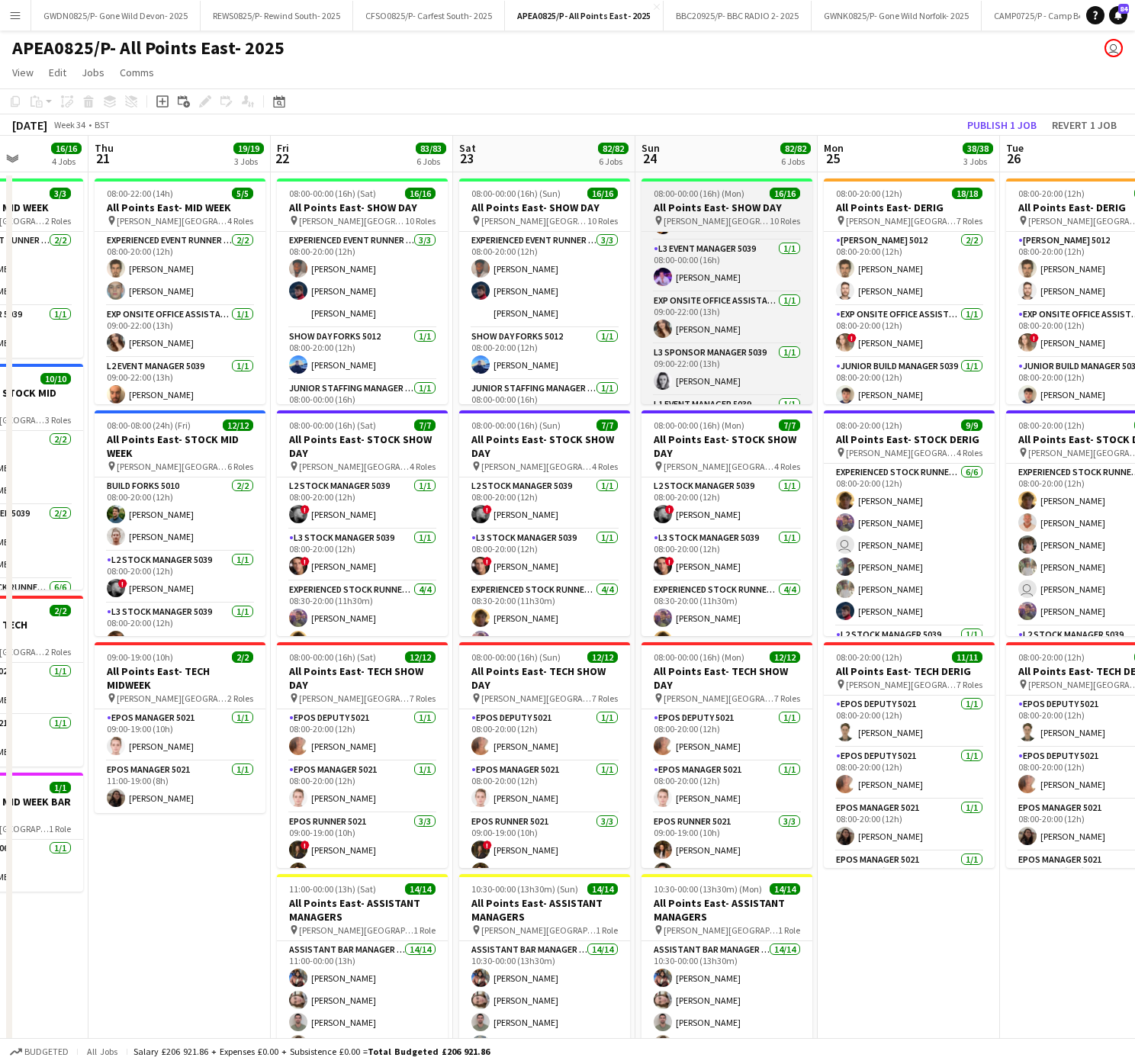
scroll to position [427, 0]
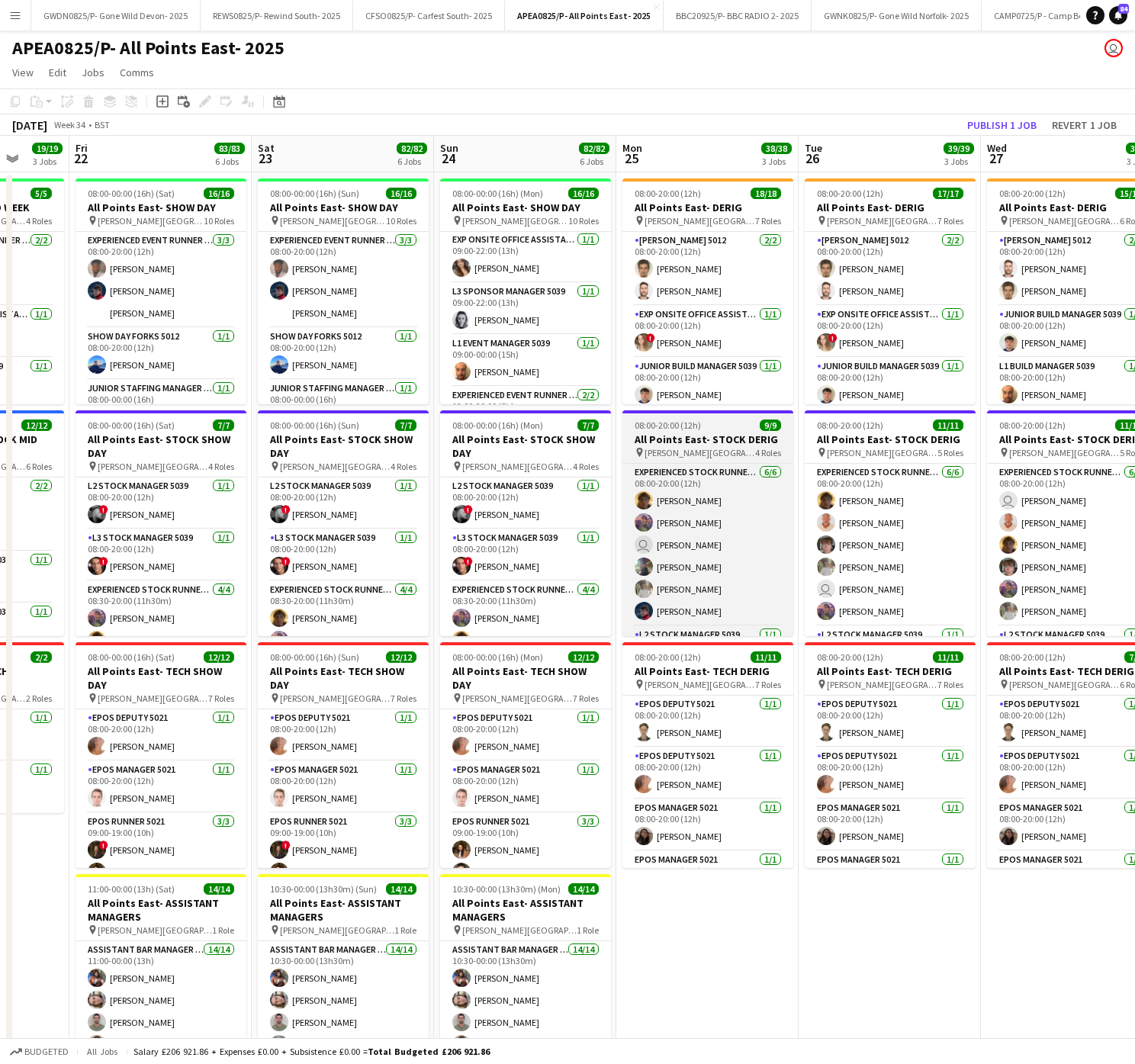
drag, startPoint x: 940, startPoint y: 843, endPoint x: 619, endPoint y: 441, distance: 514.4
click at [737, 853] on app-calendar-viewport "Mon 18 9/9 4 Jobs Tue 19 9/9 4 Jobs Wed 20 16/16 4 Jobs Thu 21 19/19 3 Jobs Fri…" at bounding box center [567, 864] width 1135 height 1458
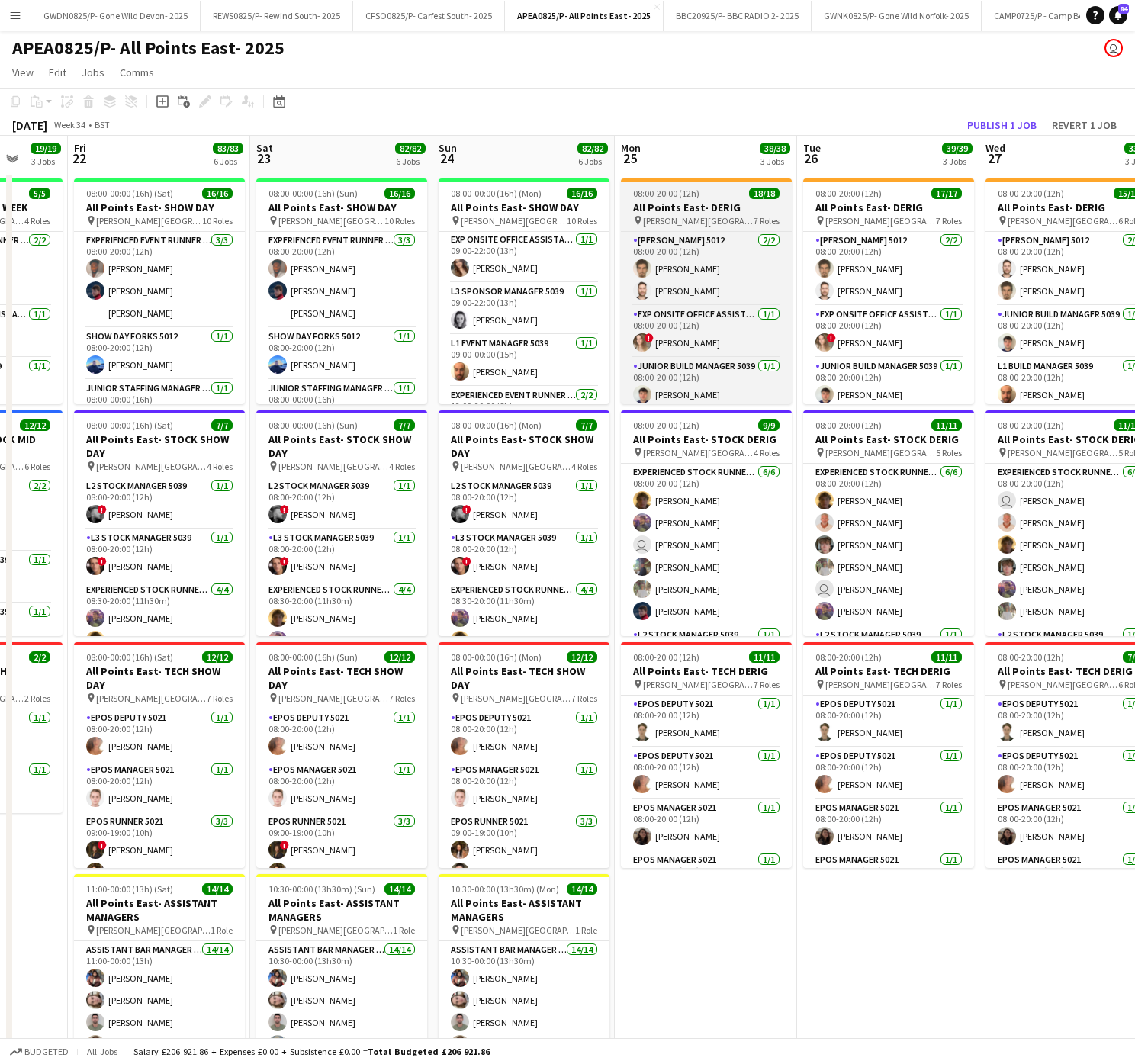
click at [696, 183] on app-job-card "08:00-20:00 (12h) 18/18 All Points East- DERIG pin [PERSON_NAME][GEOGRAPHIC_DAT…" at bounding box center [706, 291] width 171 height 226
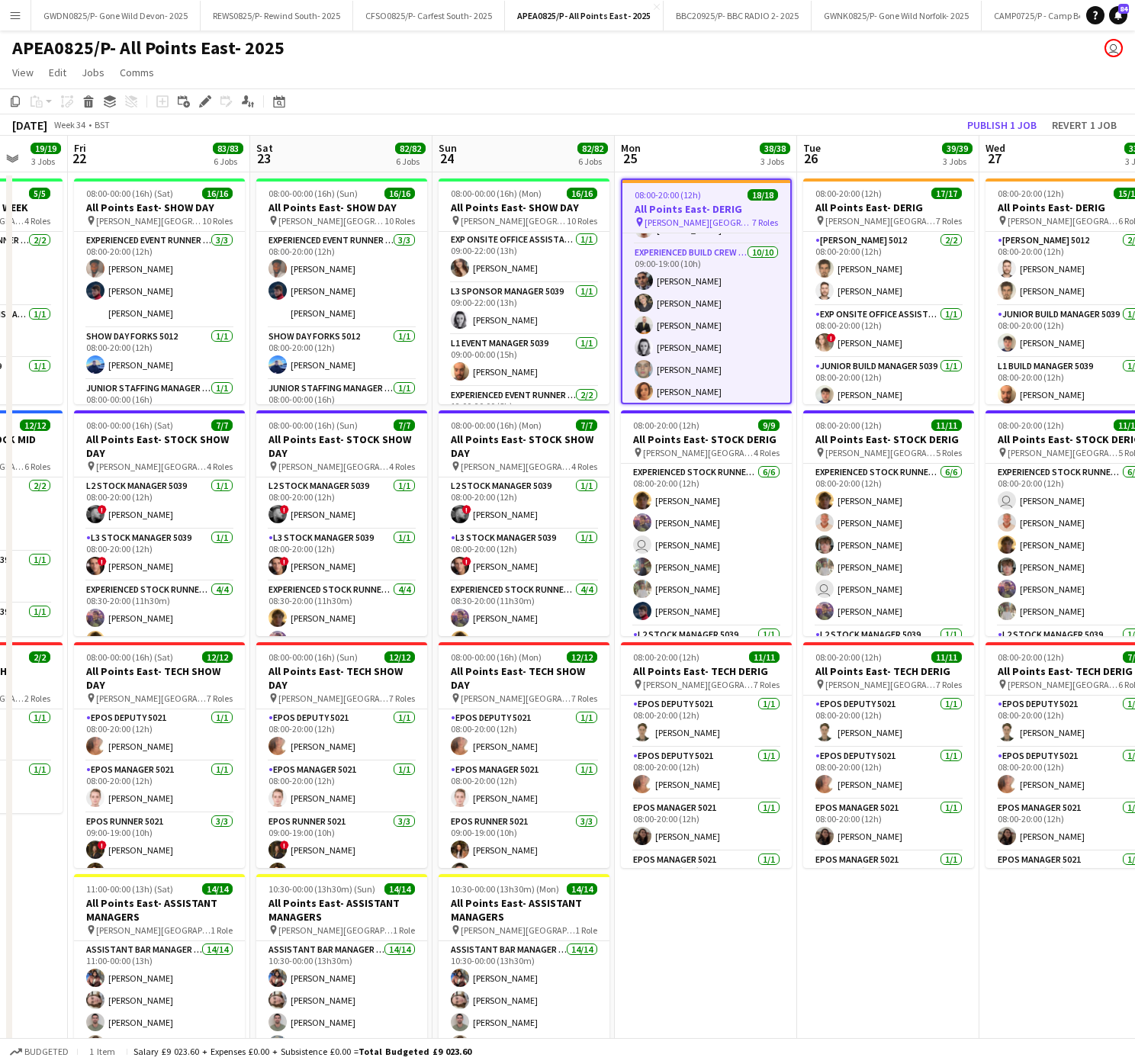
scroll to position [366, 0]
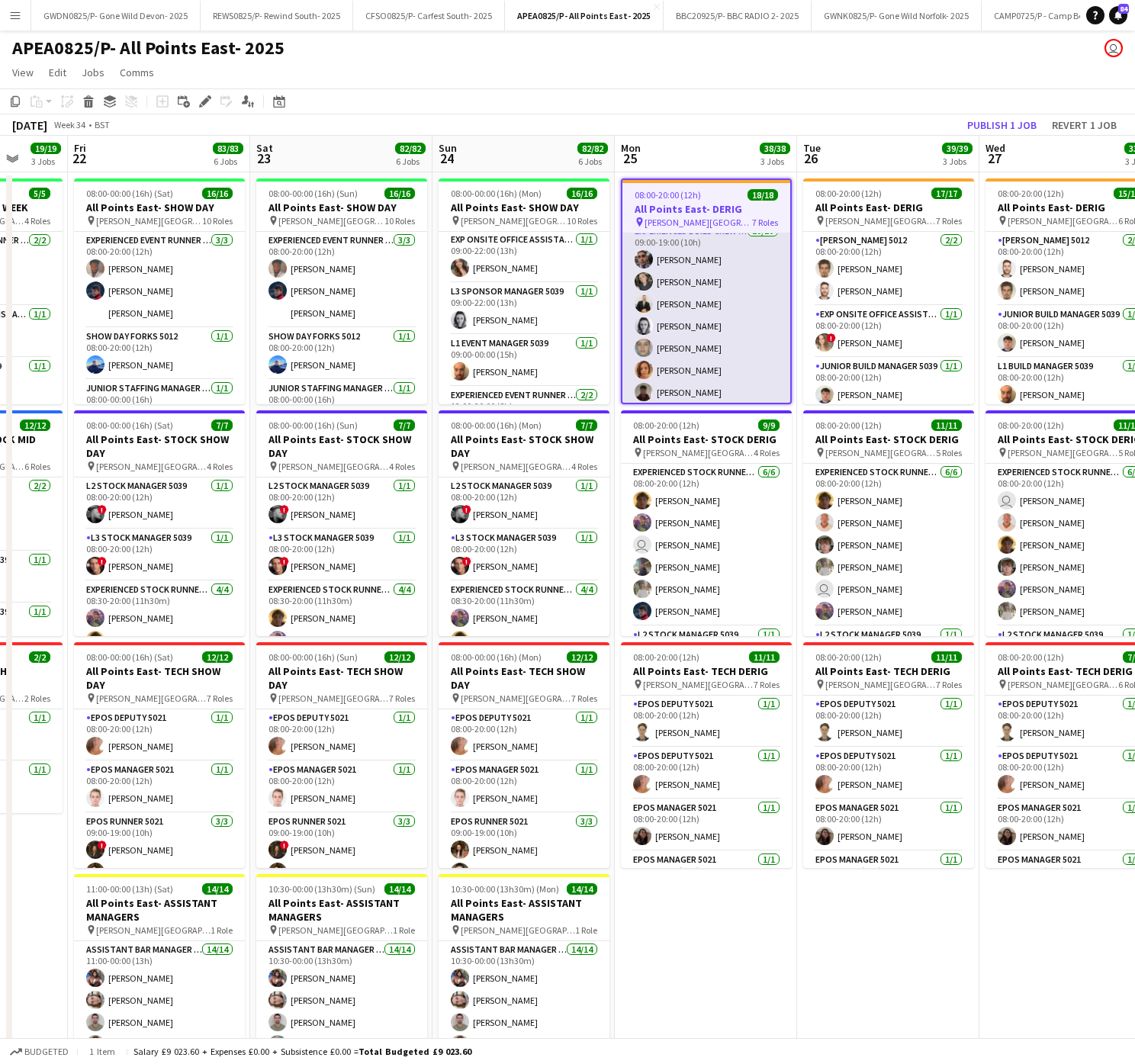
click at [674, 288] on app-card-role "Experienced Build Crew 5010 [DATE] 09:00-19:00 (10h) [PERSON_NAME] [PERSON_NAME…" at bounding box center [706, 348] width 168 height 251
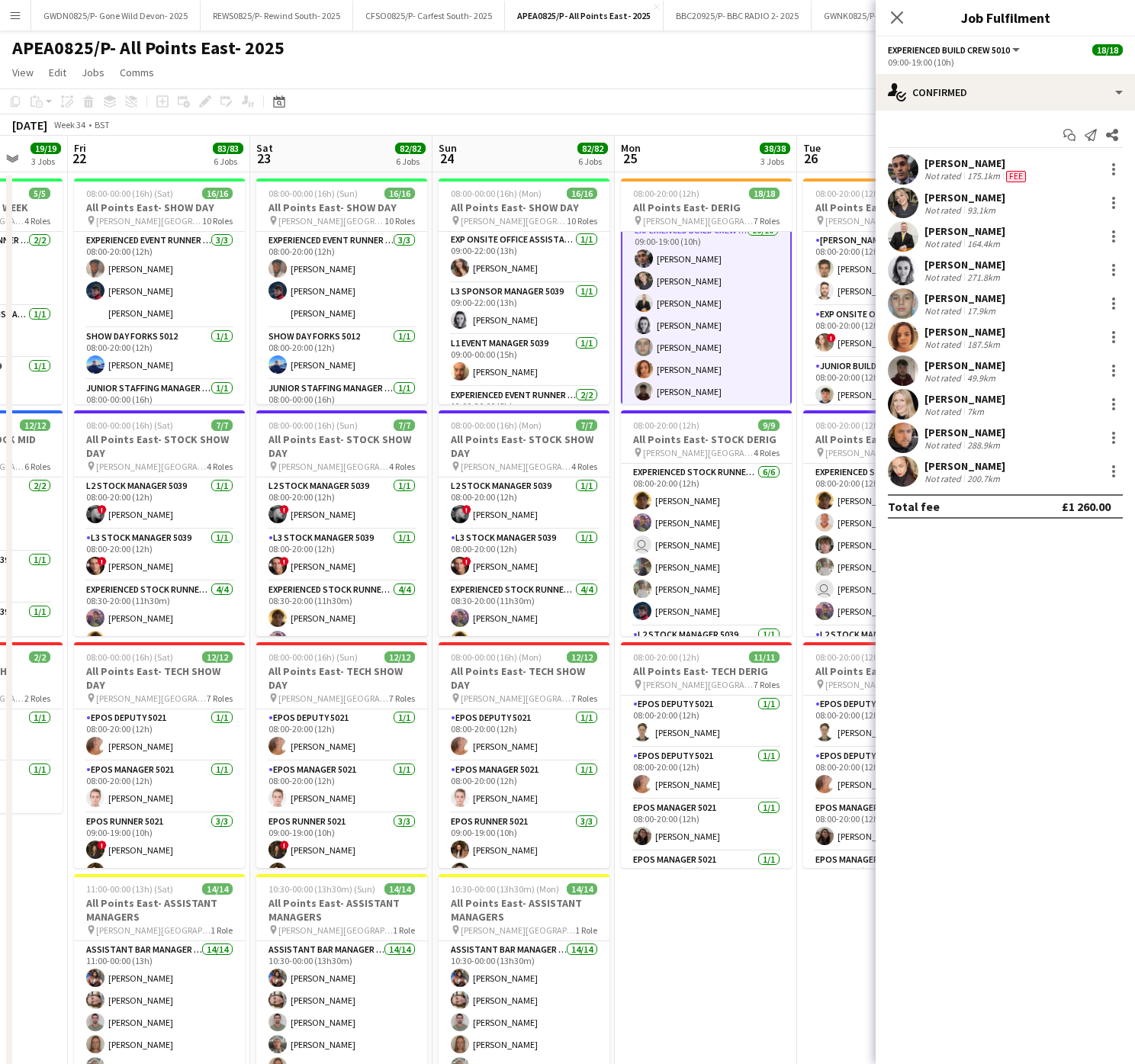
scroll to position [0, 555]
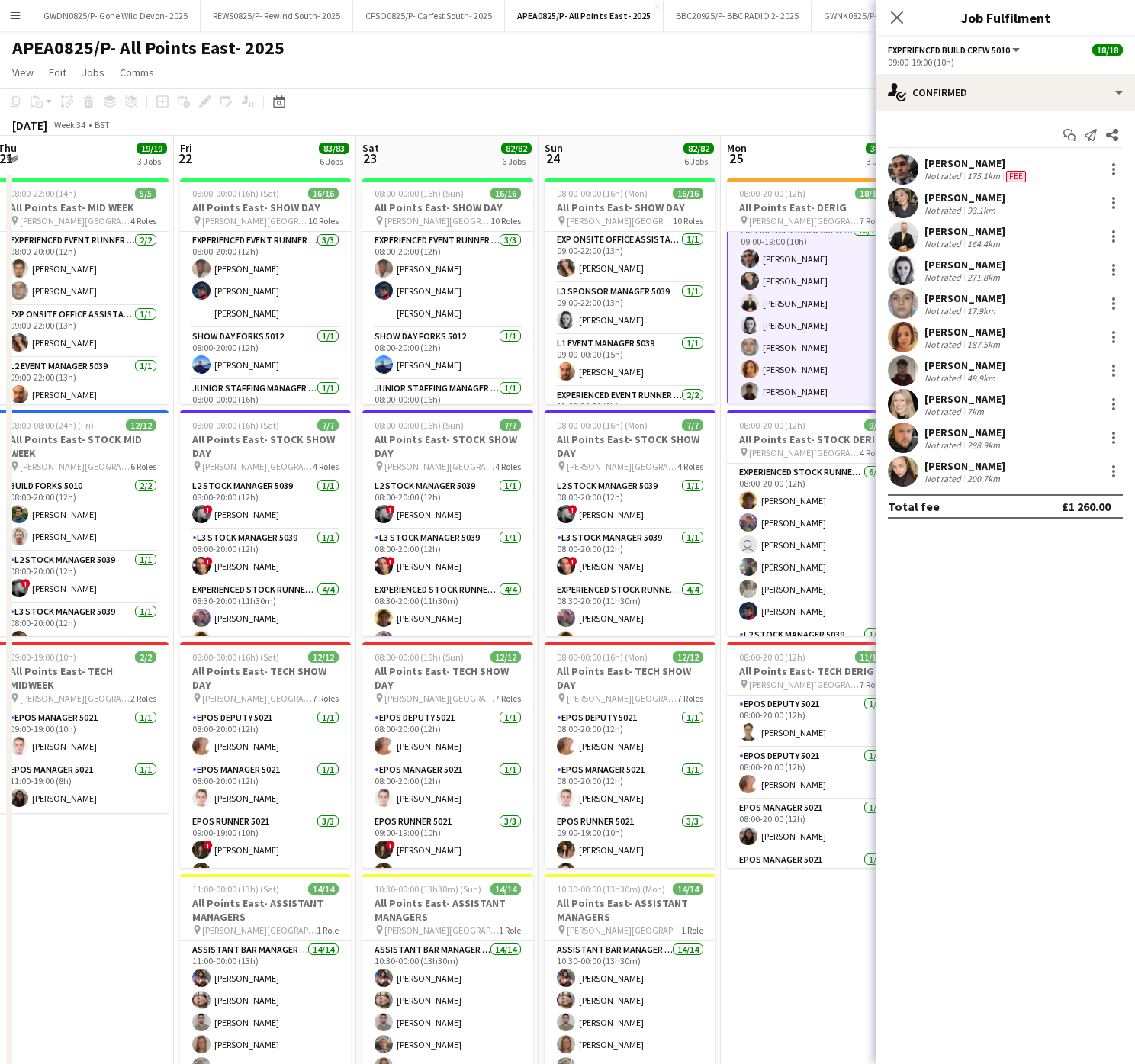
drag, startPoint x: 728, startPoint y: 612, endPoint x: 471, endPoint y: 631, distance: 257.7
click at [471, 631] on app-calendar-viewport "Mon 18 9/9 4 Jobs Tue 19 9/9 4 Jobs Wed 20 16/16 4 Jobs Thu 21 19/19 3 Jobs Fri…" at bounding box center [567, 864] width 1135 height 1458
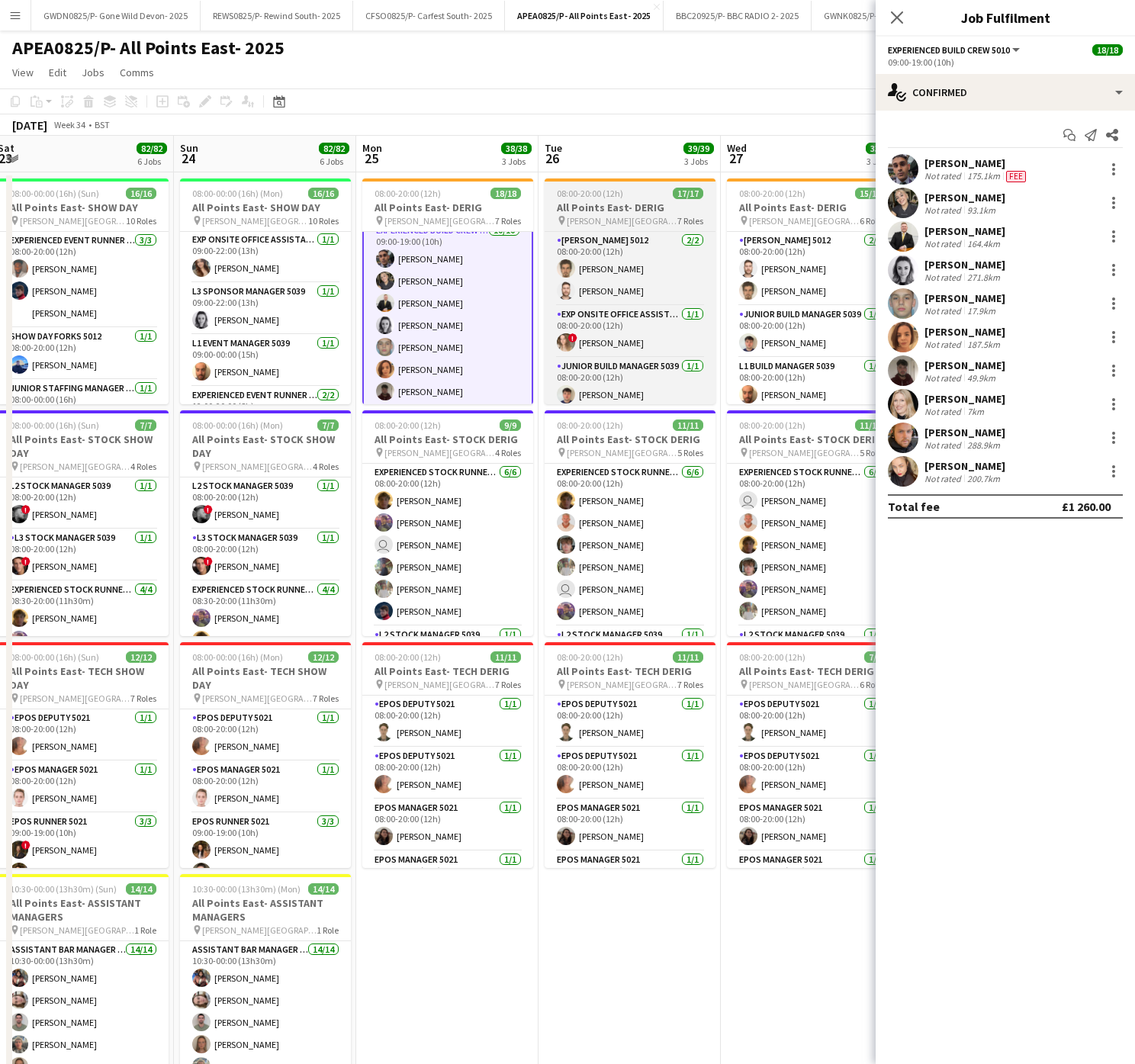
scroll to position [418, 0]
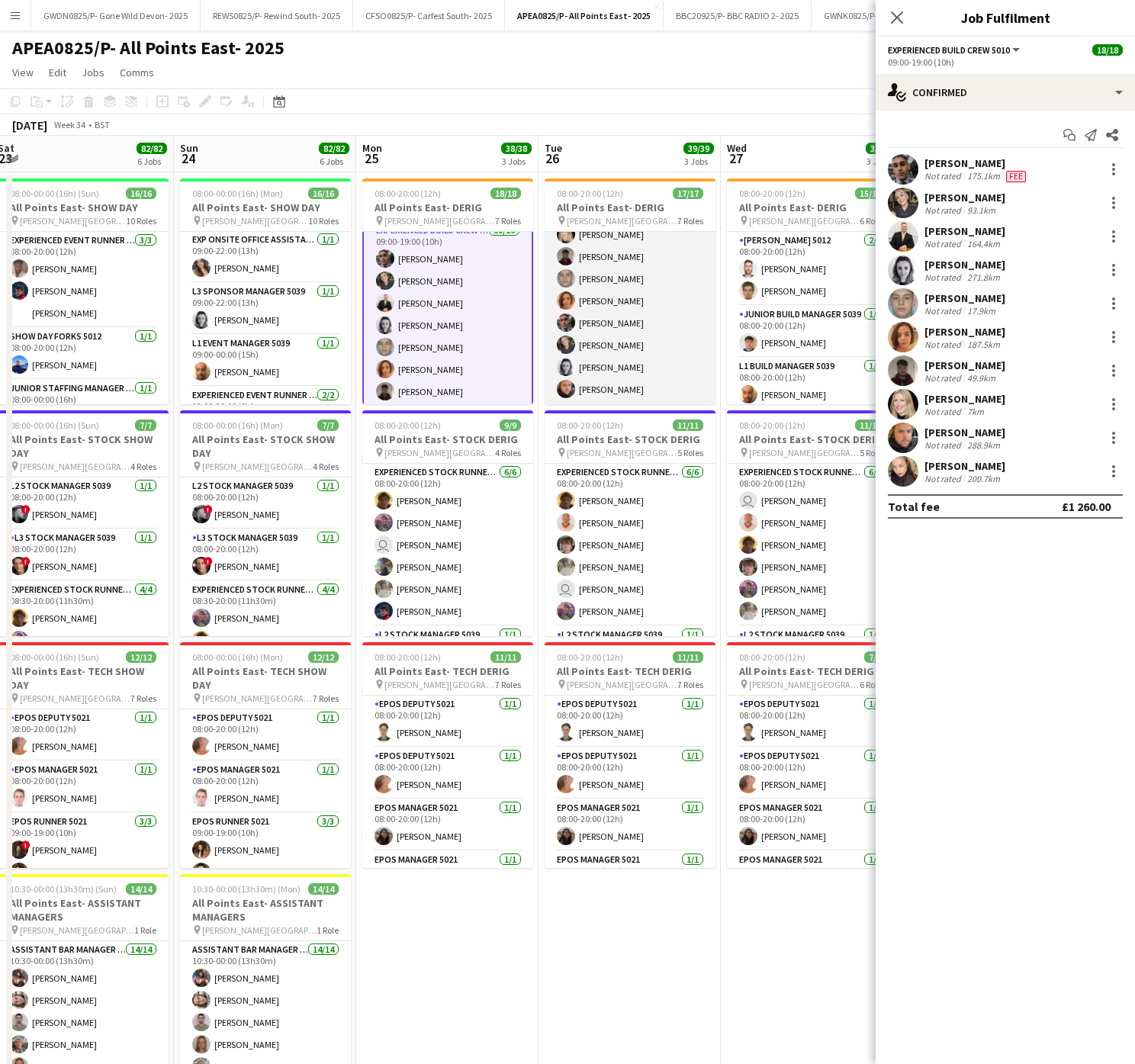
click at [584, 301] on app-card-role "Experienced Build Crew 5010 [DATE] 09:00-19:00 (10h) [PERSON_NAME] [PERSON_NAME…" at bounding box center [629, 289] width 171 height 229
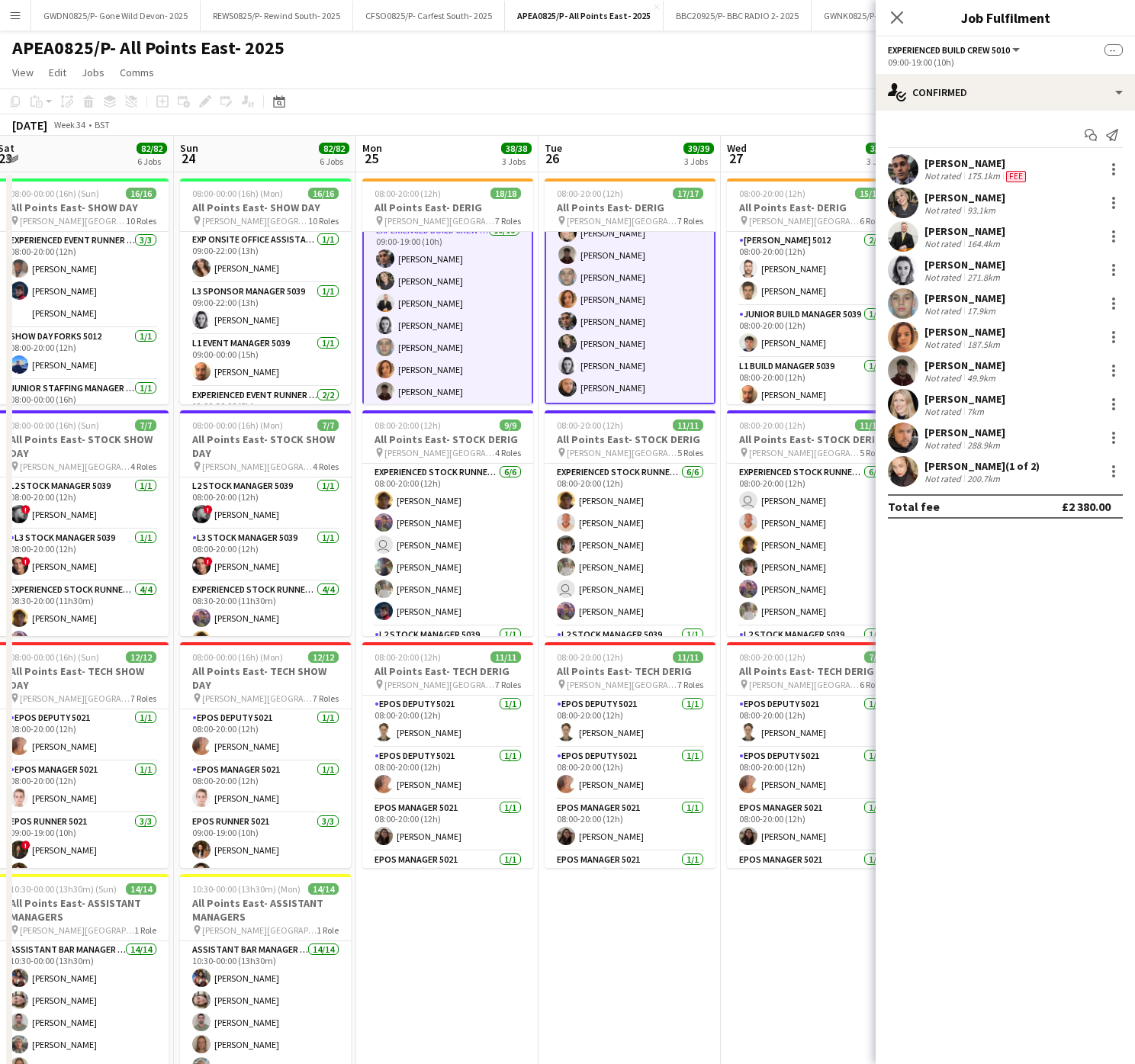
scroll to position [420, 0]
click at [1107, 274] on div at bounding box center [1113, 270] width 18 height 18
click at [1072, 409] on span "Remove" at bounding box center [1063, 409] width 95 height 13
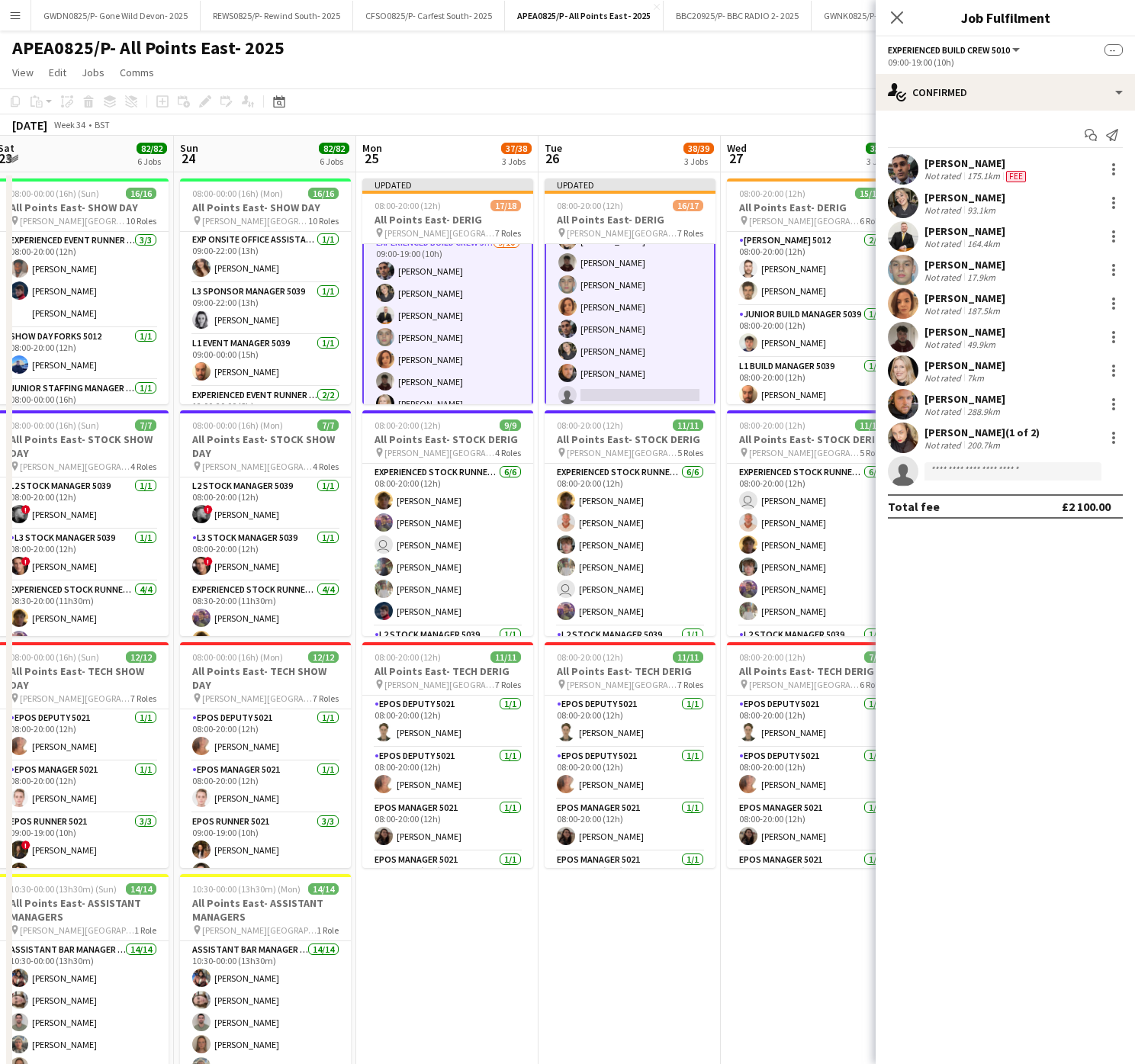
click at [578, 90] on app-toolbar "Copy Paste Paste Ctrl+V Paste with crew Ctrl+Shift+V Paste linked Job [GEOGRAPH…" at bounding box center [567, 101] width 1135 height 26
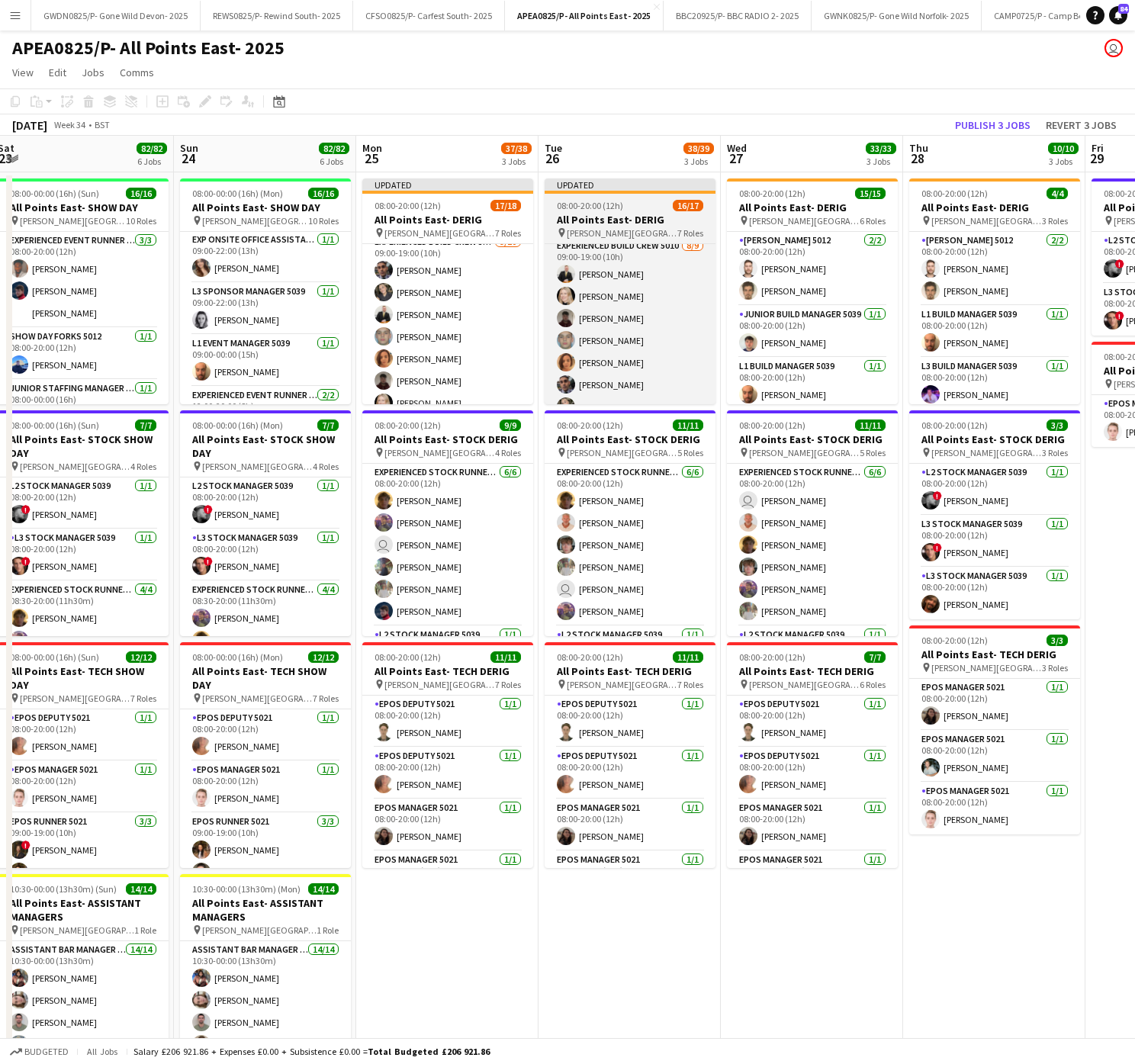
scroll to position [357, 0]
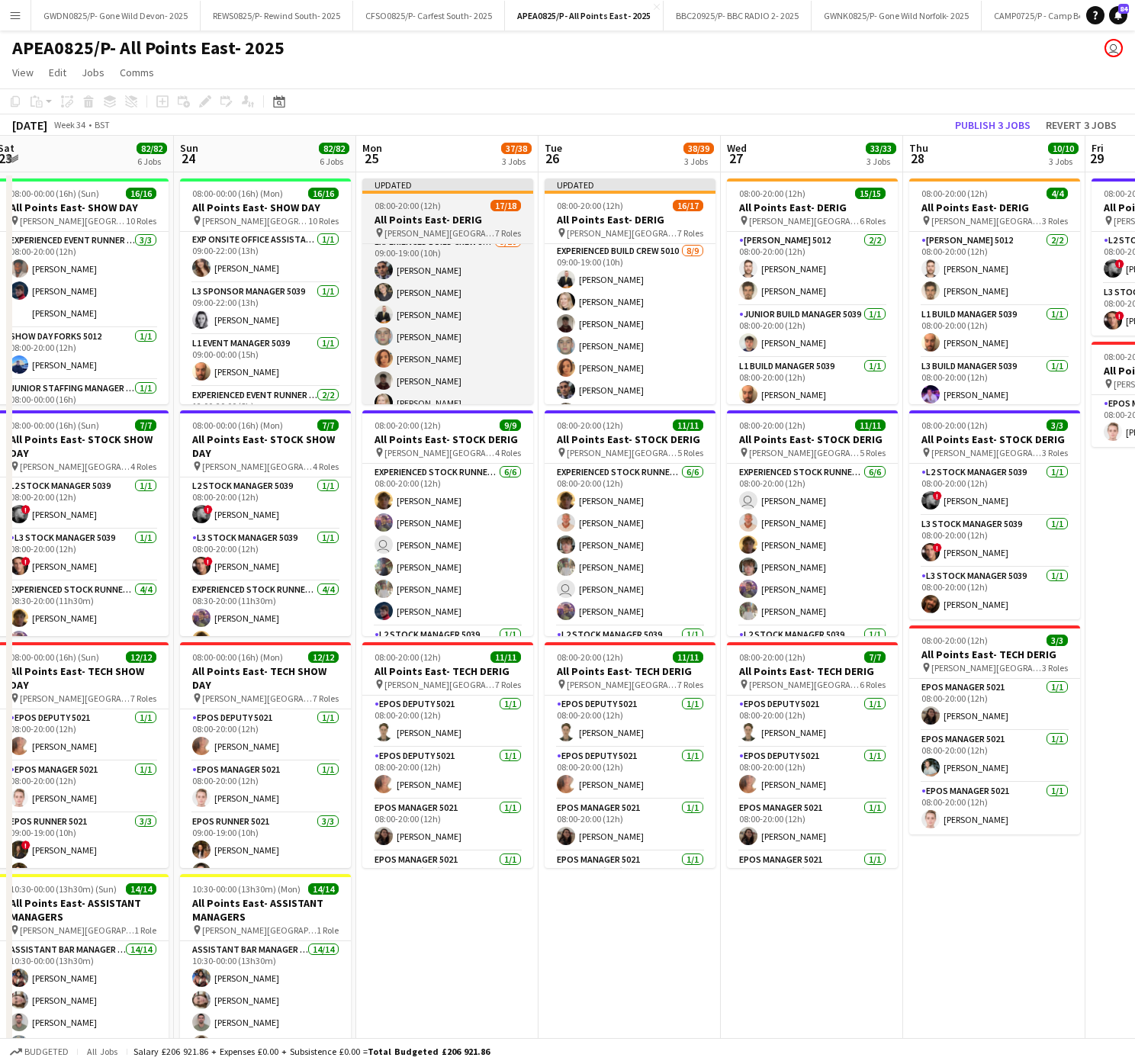
click at [416, 207] on span "08:00-20:00 (12h)" at bounding box center [408, 205] width 66 height 12
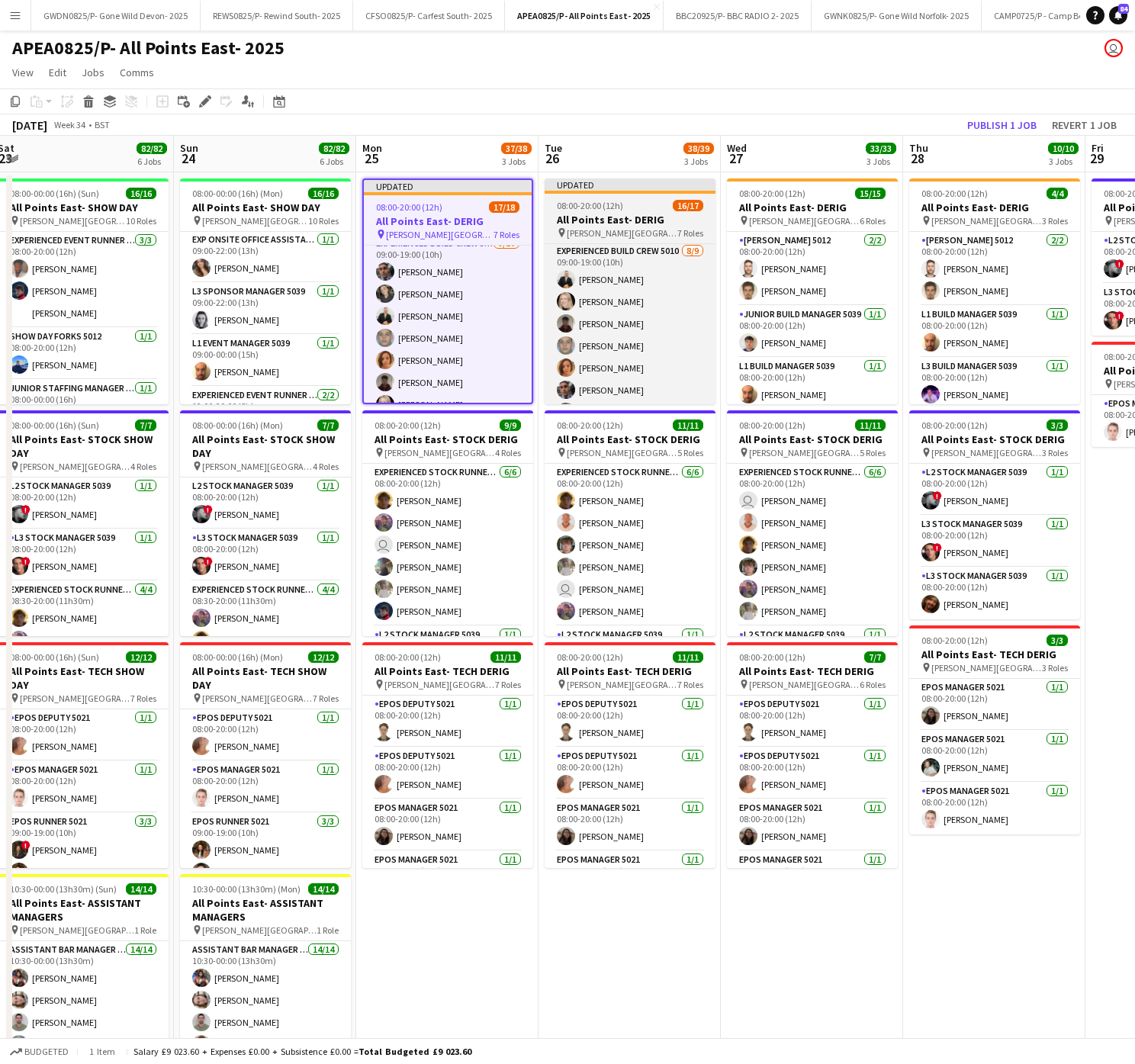
click at [649, 210] on div "08:00-20:00 (12h) 16/17" at bounding box center [629, 205] width 171 height 12
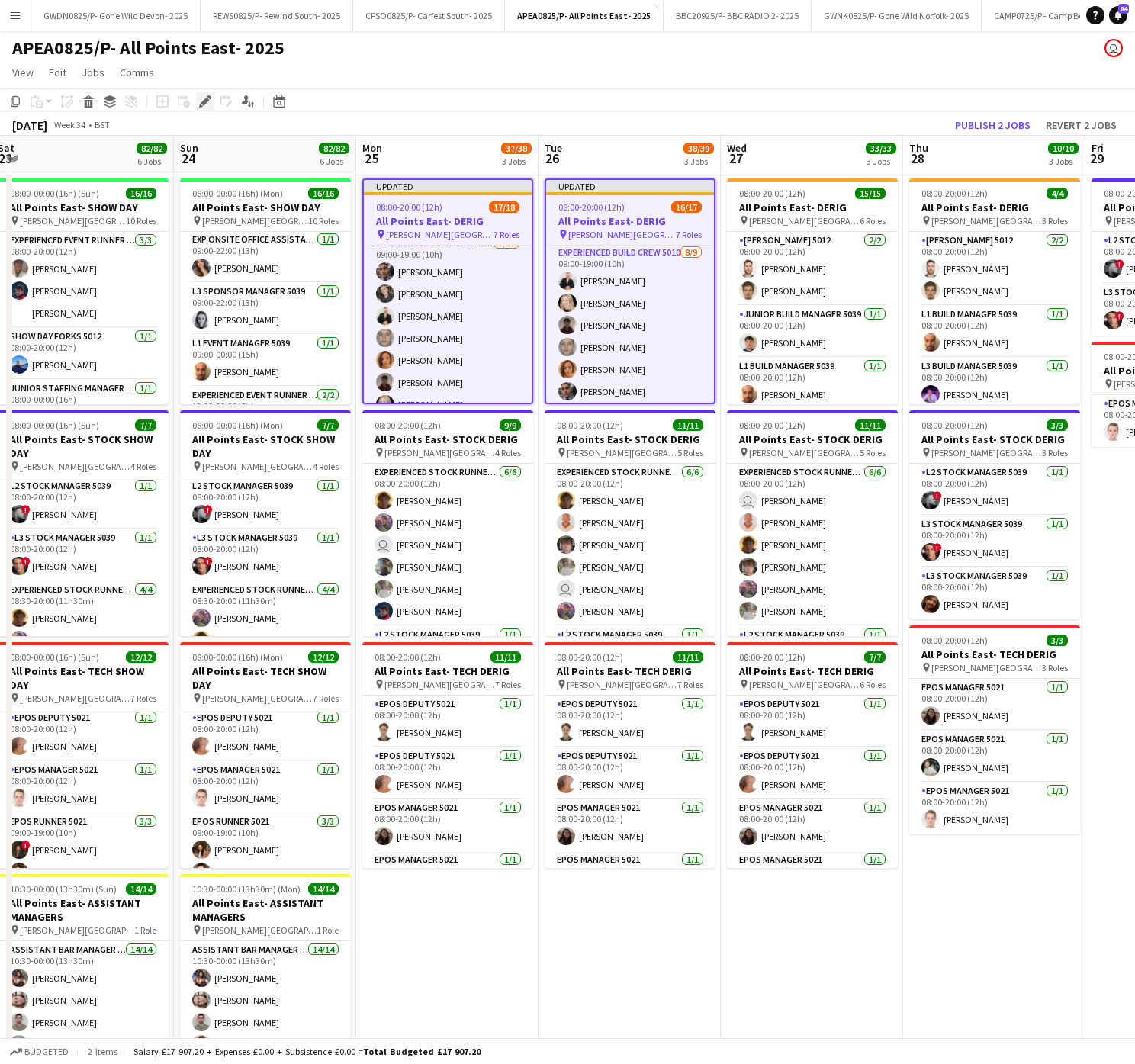
click at [201, 102] on icon at bounding box center [204, 102] width 9 height 9
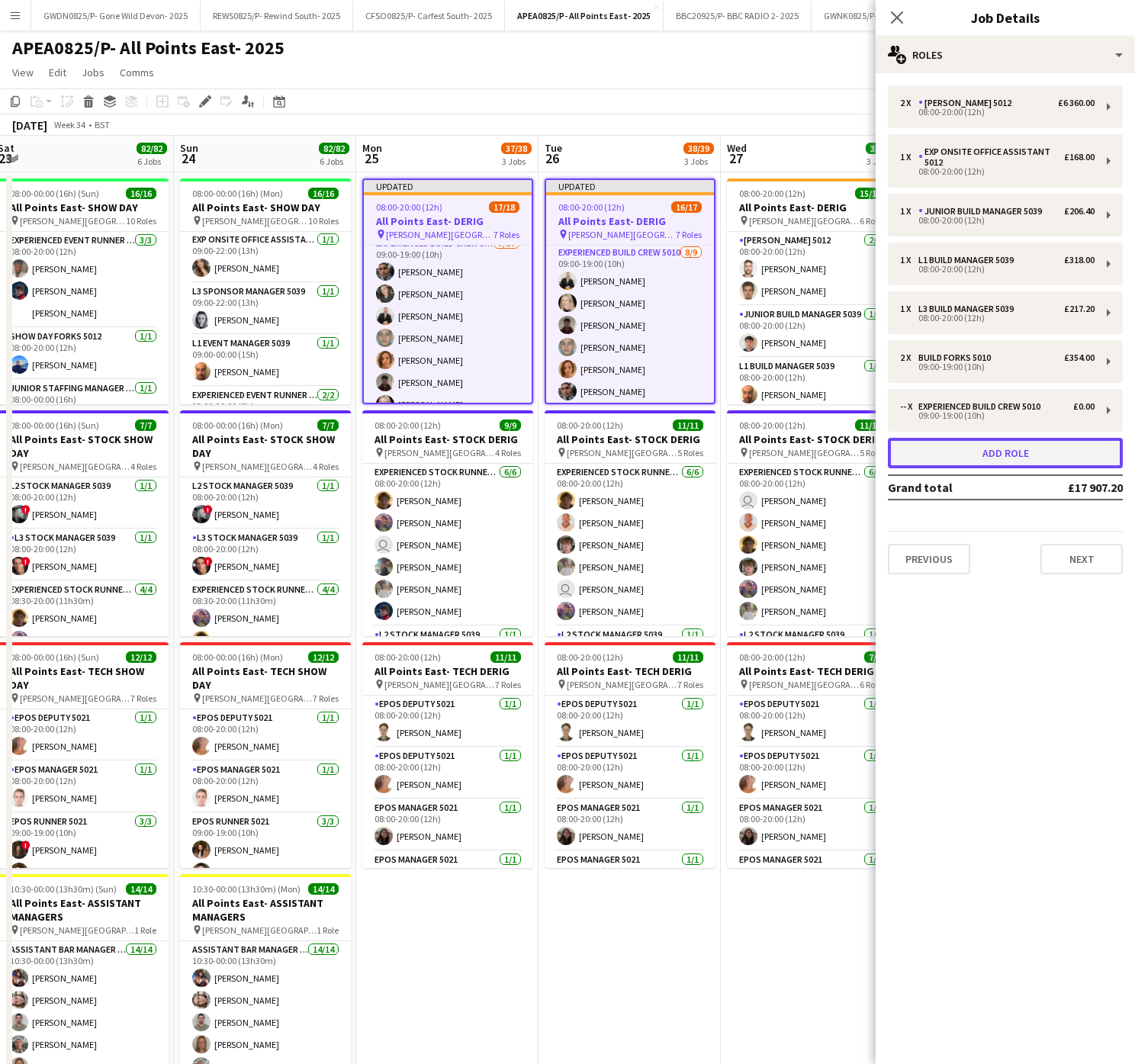
click at [970, 454] on button "Add role" at bounding box center [1005, 453] width 235 height 31
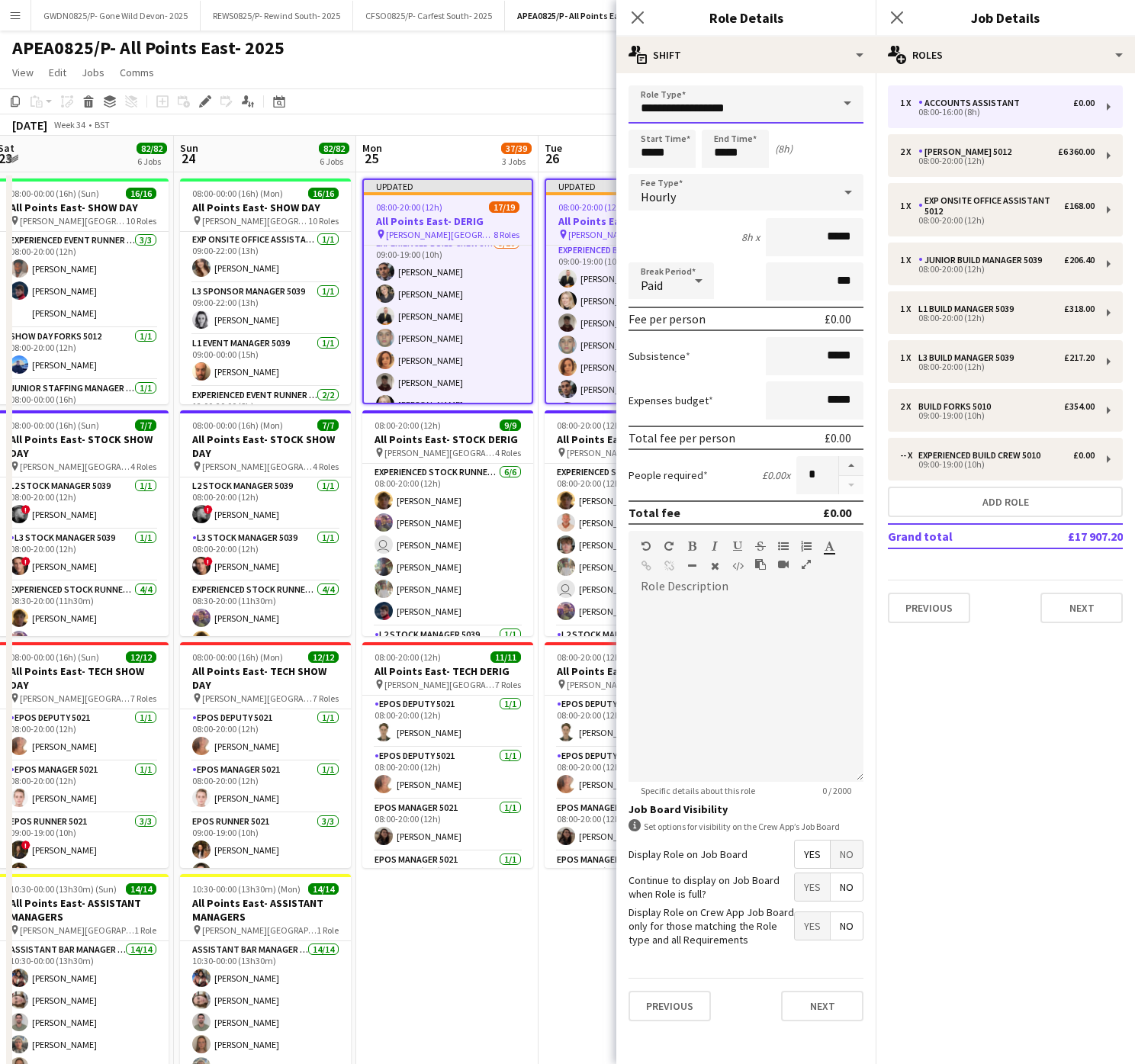
drag, startPoint x: 133, startPoint y: 140, endPoint x: 9, endPoint y: 139, distance: 124.0
click at [23, 140] on body "Menu Boards Boards Boards All jobs Status Workforce Workforce My Workforce Recr…" at bounding box center [567, 810] width 1135 height 1620
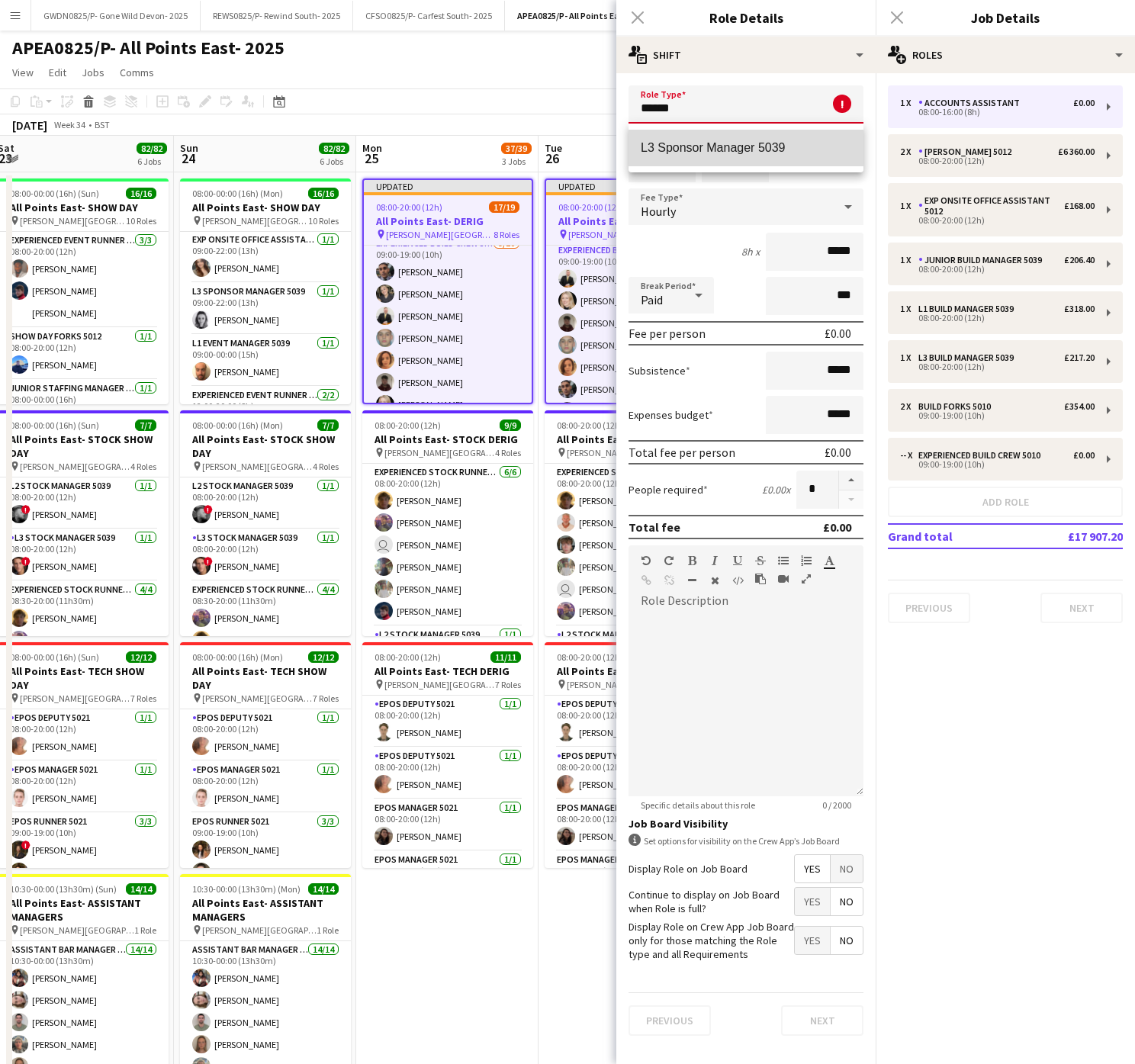
click at [670, 151] on span "L3 Sponsor Manager 5039" at bounding box center [745, 147] width 211 height 14
type input "**********"
type input "******"
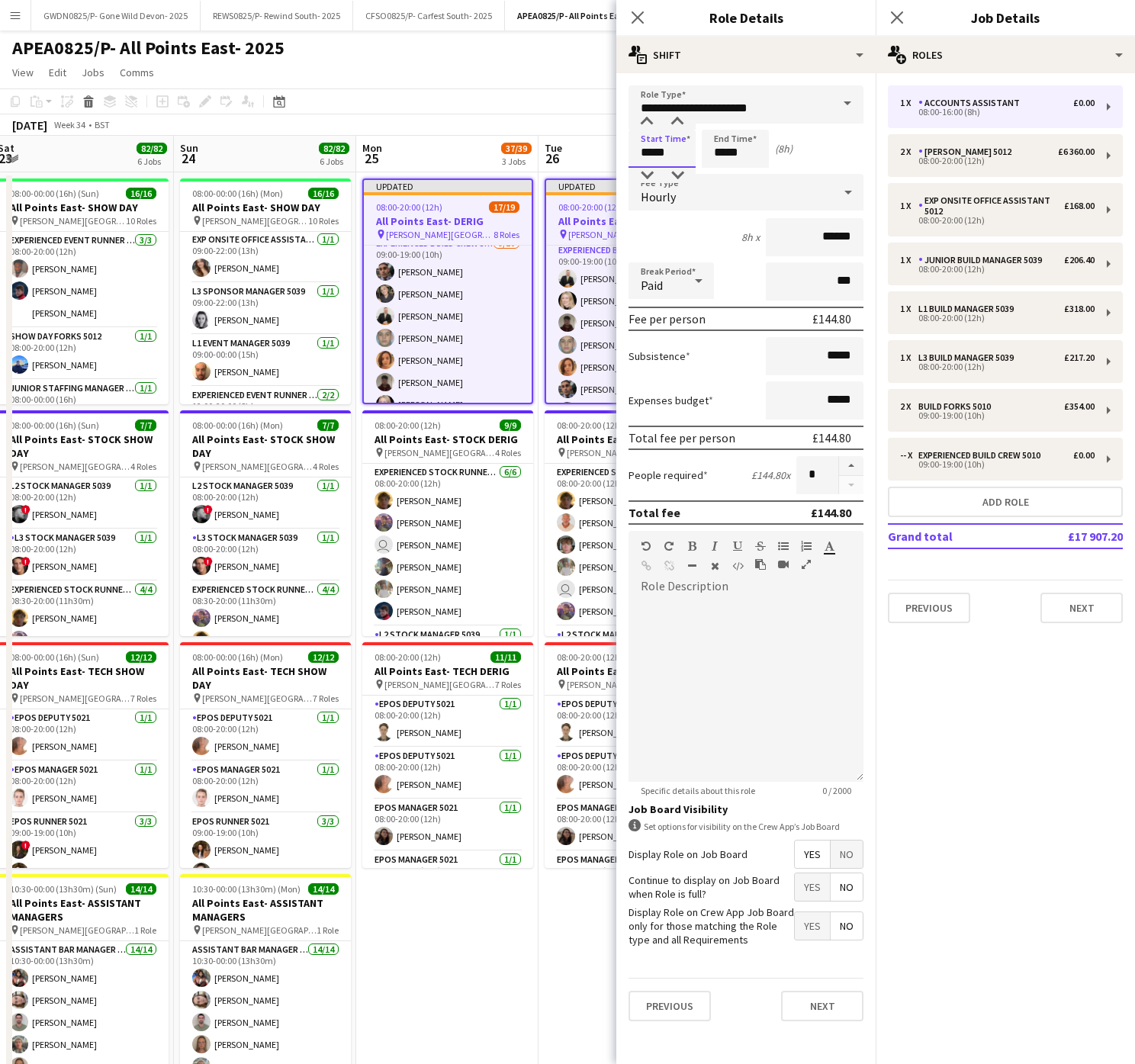
click at [684, 155] on input "*****" at bounding box center [662, 148] width 67 height 38
click at [750, 140] on input "*****" at bounding box center [734, 148] width 67 height 38
click at [720, 122] on div at bounding box center [719, 121] width 31 height 15
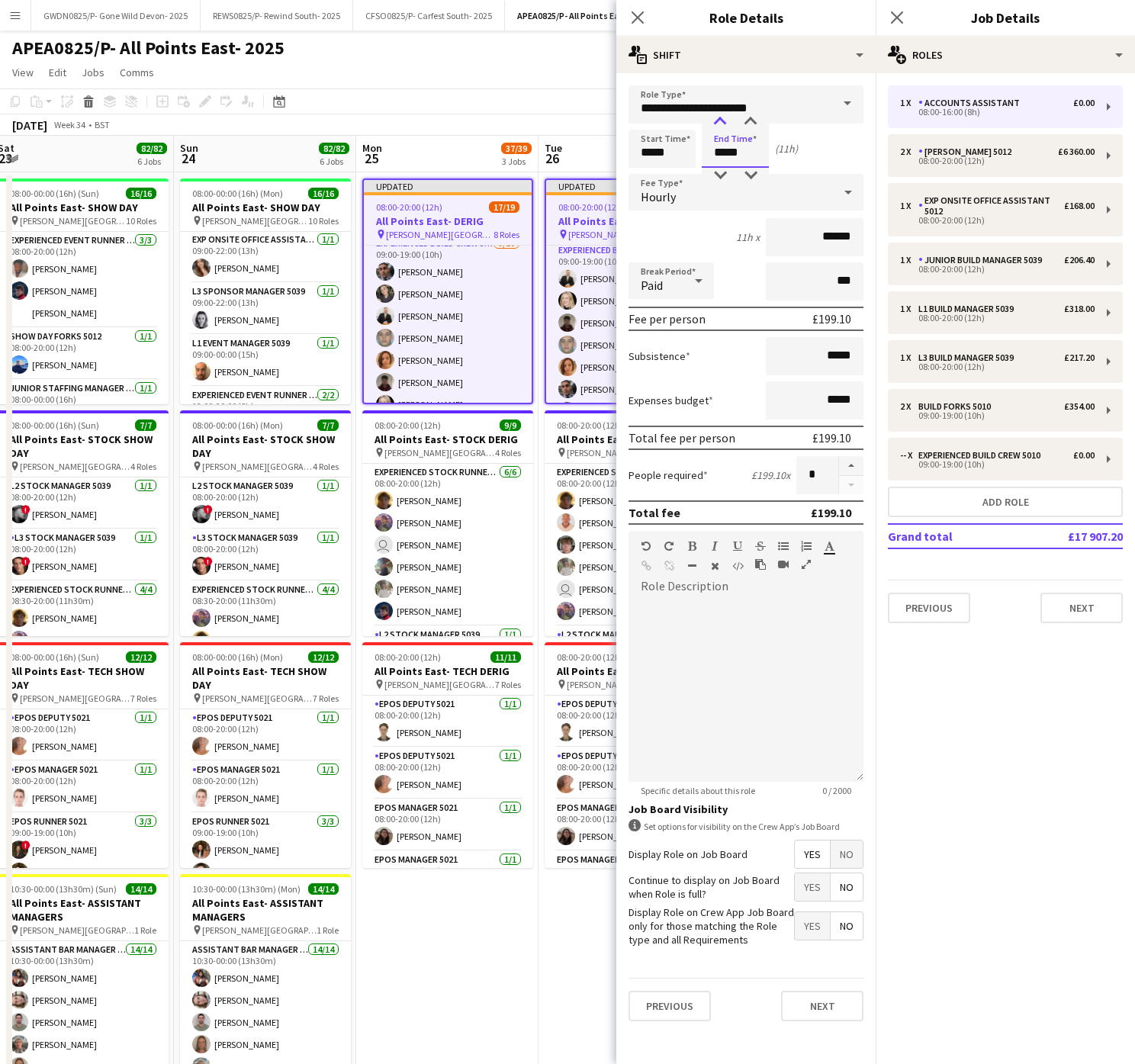
type input "*****"
click at [720, 122] on div at bounding box center [719, 121] width 31 height 15
click at [655, 132] on input "*****" at bounding box center [662, 148] width 67 height 38
type input "*****"
click at [650, 121] on div at bounding box center [647, 121] width 31 height 15
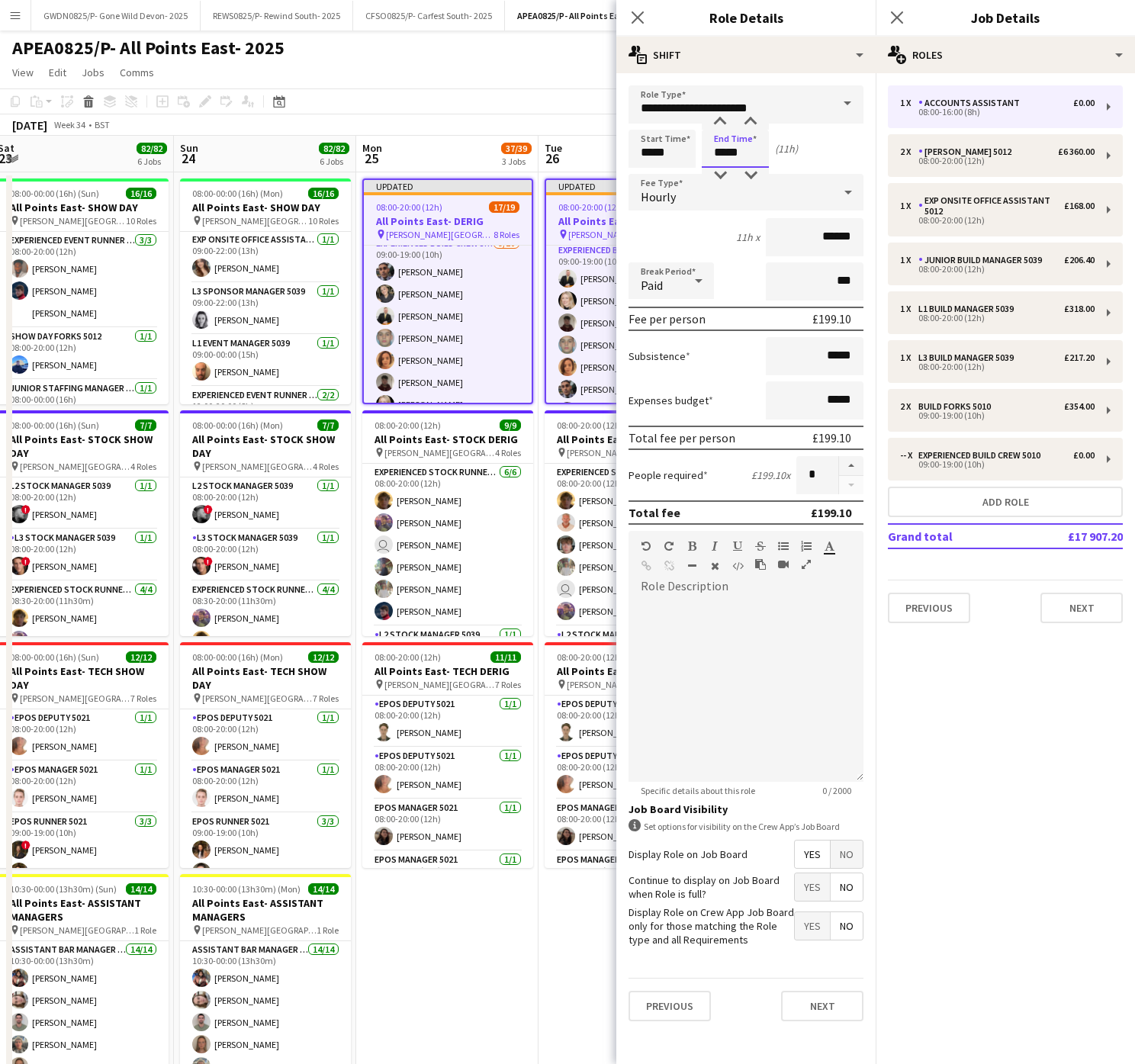
drag, startPoint x: 757, startPoint y: 151, endPoint x: 734, endPoint y: 133, distance: 29.2
click at [756, 148] on input "*****" at bounding box center [734, 148] width 67 height 38
type input "*****"
click at [722, 168] on div at bounding box center [719, 175] width 31 height 15
click at [849, 857] on span "No" at bounding box center [846, 853] width 32 height 28
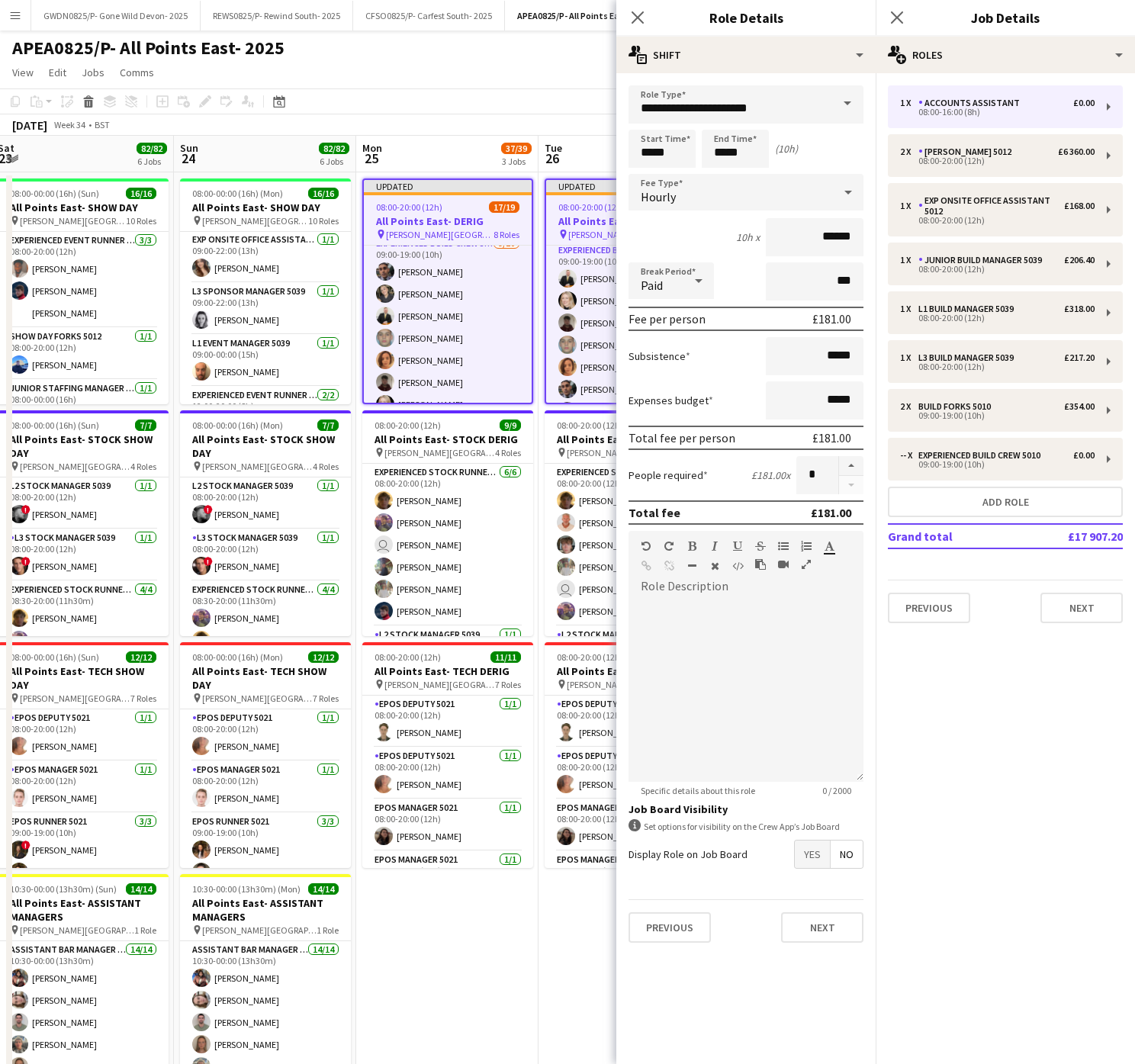
click at [539, 950] on app-date-cell "Updated 08:00-20:00 (12h) 16/18 All Points East- DERIG pin [PERSON_NAME] [GEOGR…" at bounding box center [629, 883] width 182 height 1421
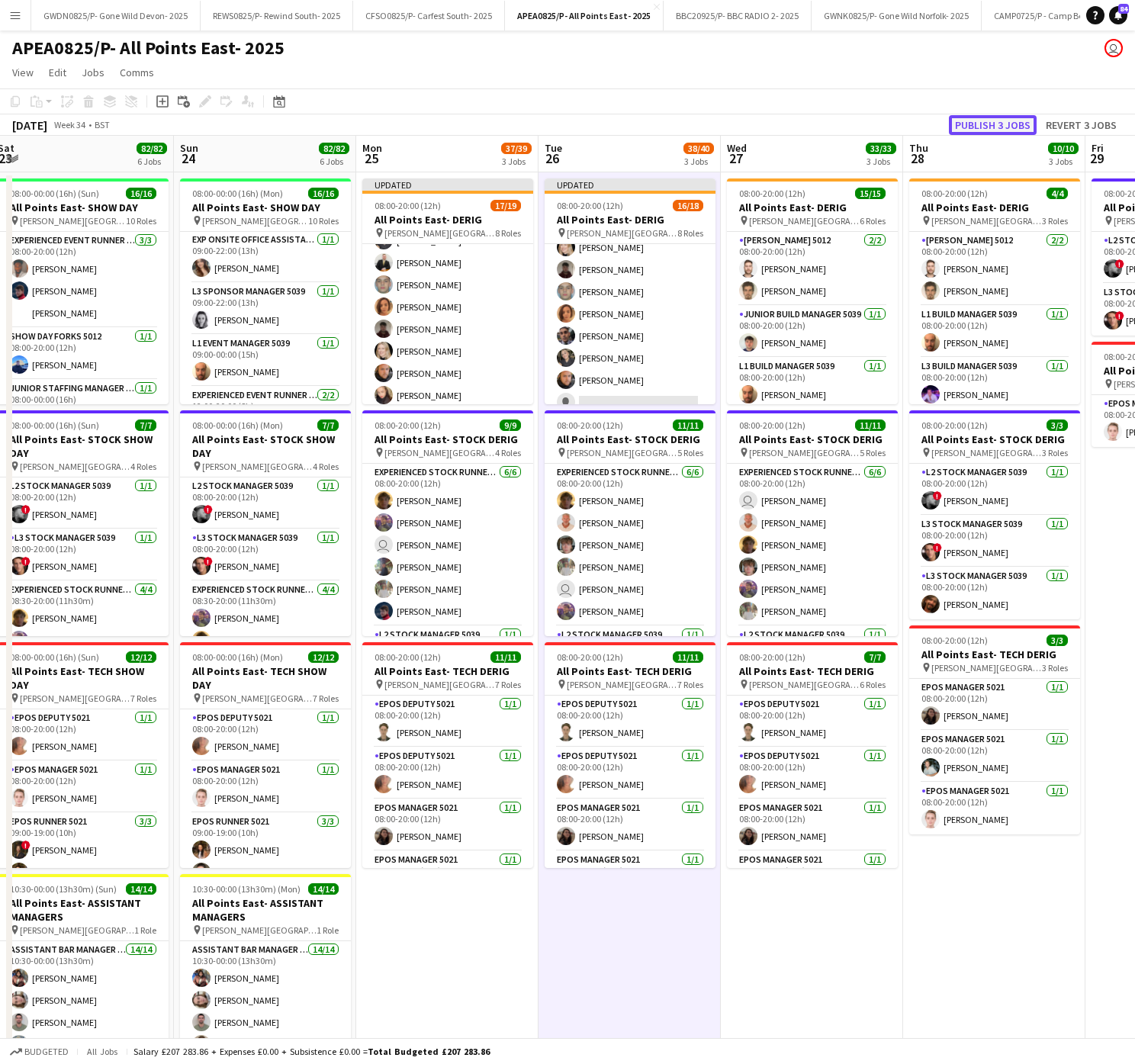
click at [1009, 122] on button "Publish 3 jobs" at bounding box center [992, 125] width 88 height 20
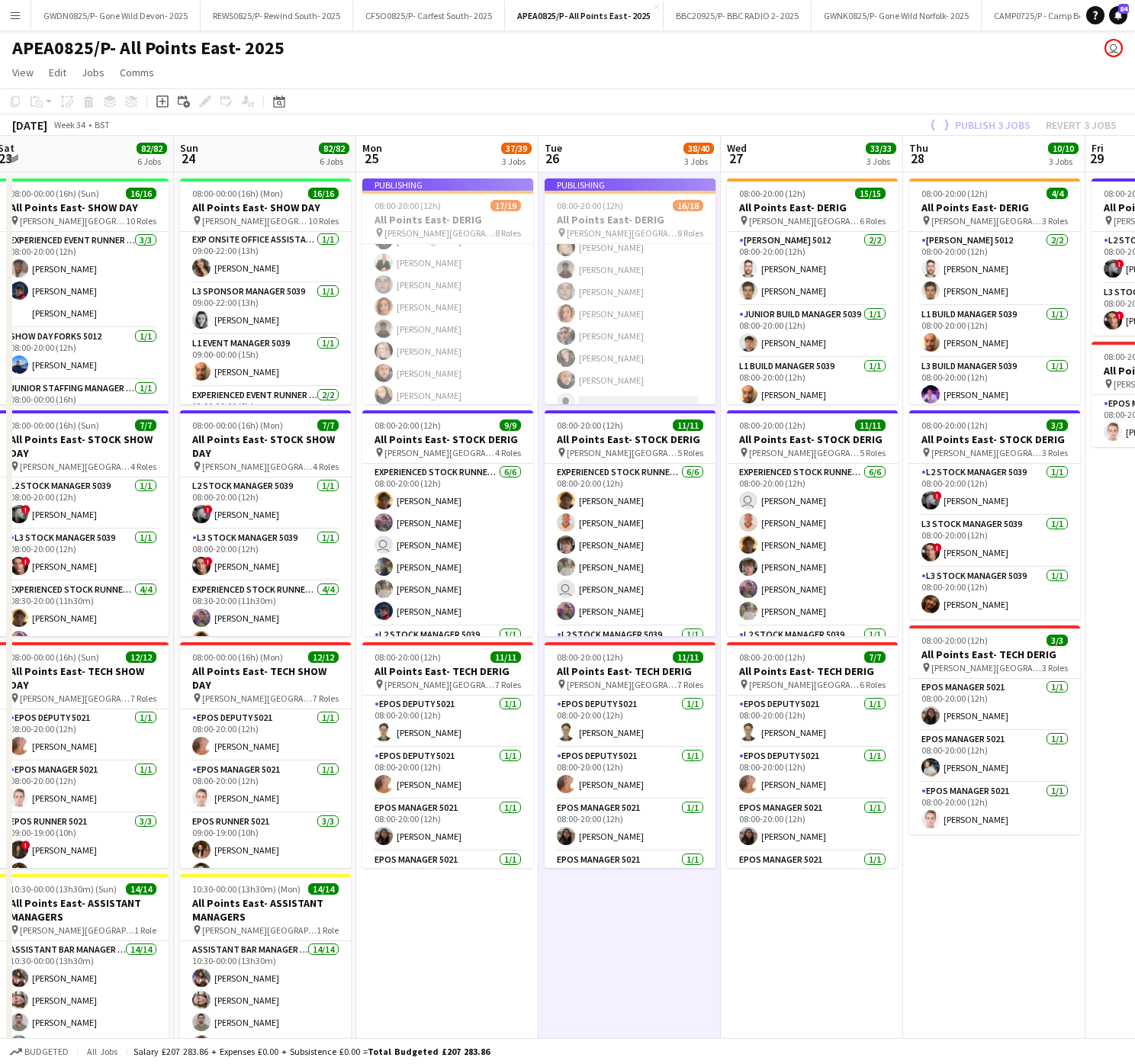
click at [518, 252] on app-job-card "Publishing 08:00-20:00 (12h) 17/19 All Points East- DERIG pin [PERSON_NAME][GEO…" at bounding box center [447, 291] width 171 height 226
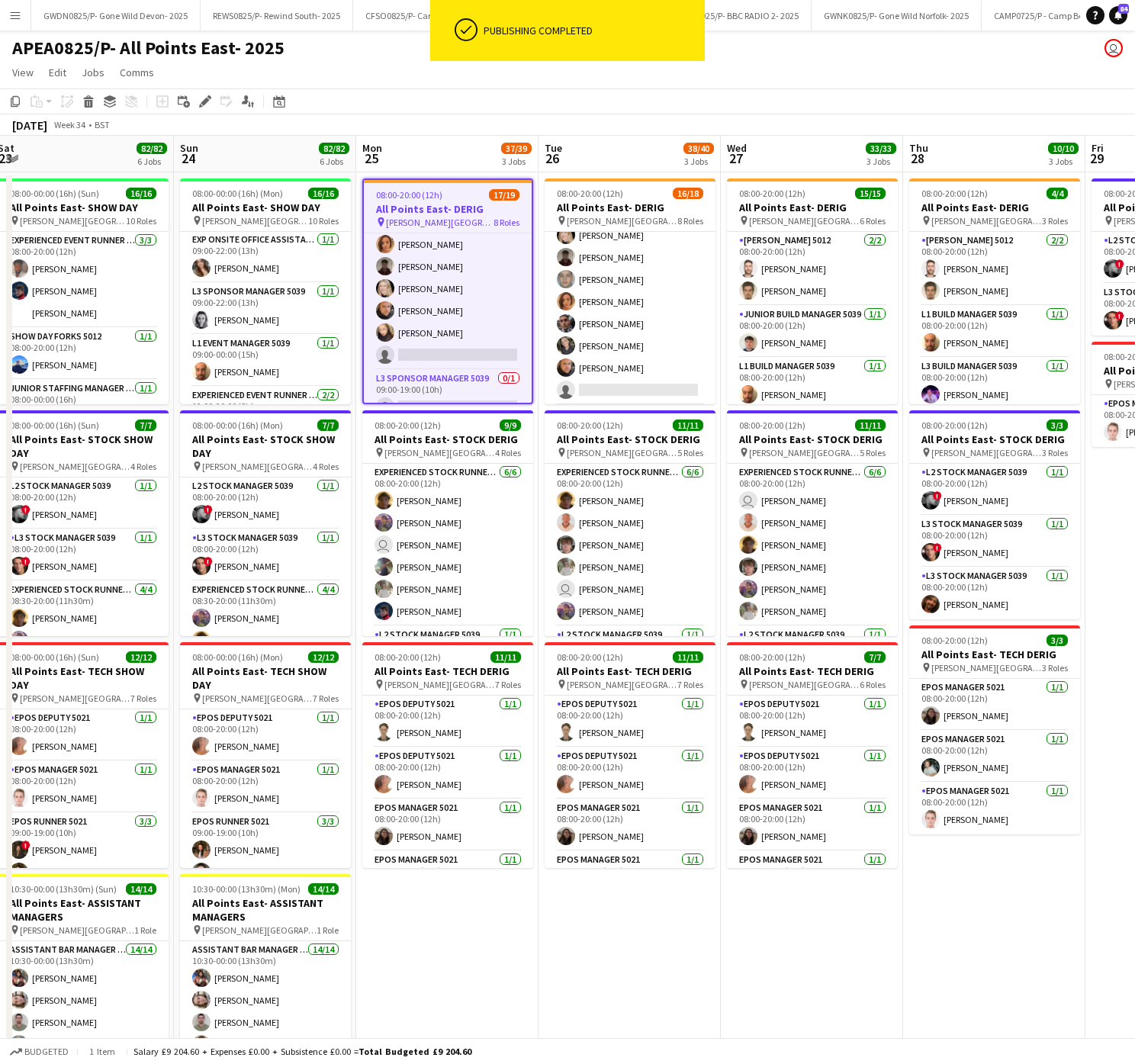
scroll to position [495, 0]
click at [401, 374] on app-card-role "L3 Sponsor Manager 5039 0/1 09:00-19:00 (10h) single-neutral-actions" at bounding box center [447, 377] width 168 height 52
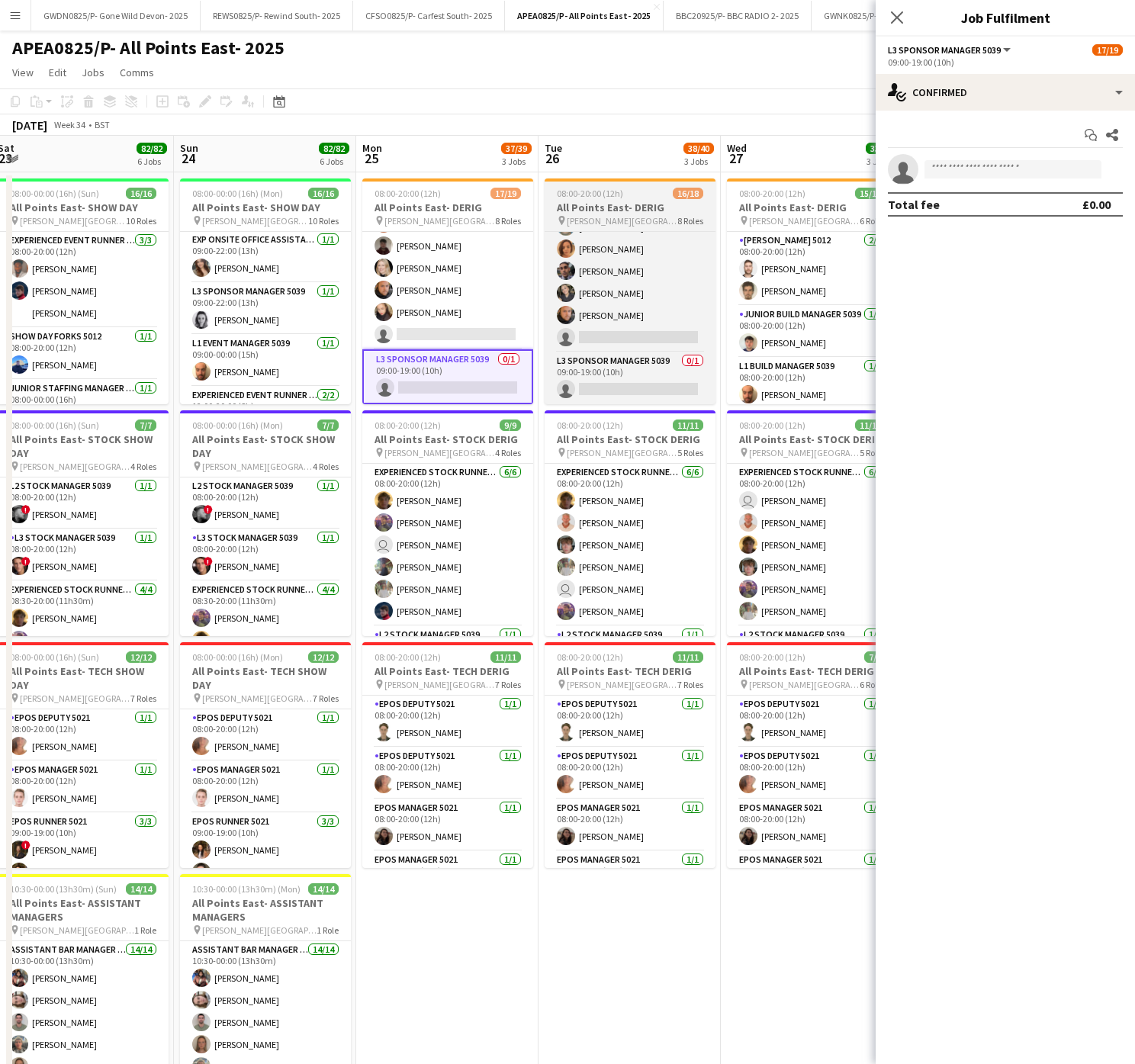
scroll to position [471, 0]
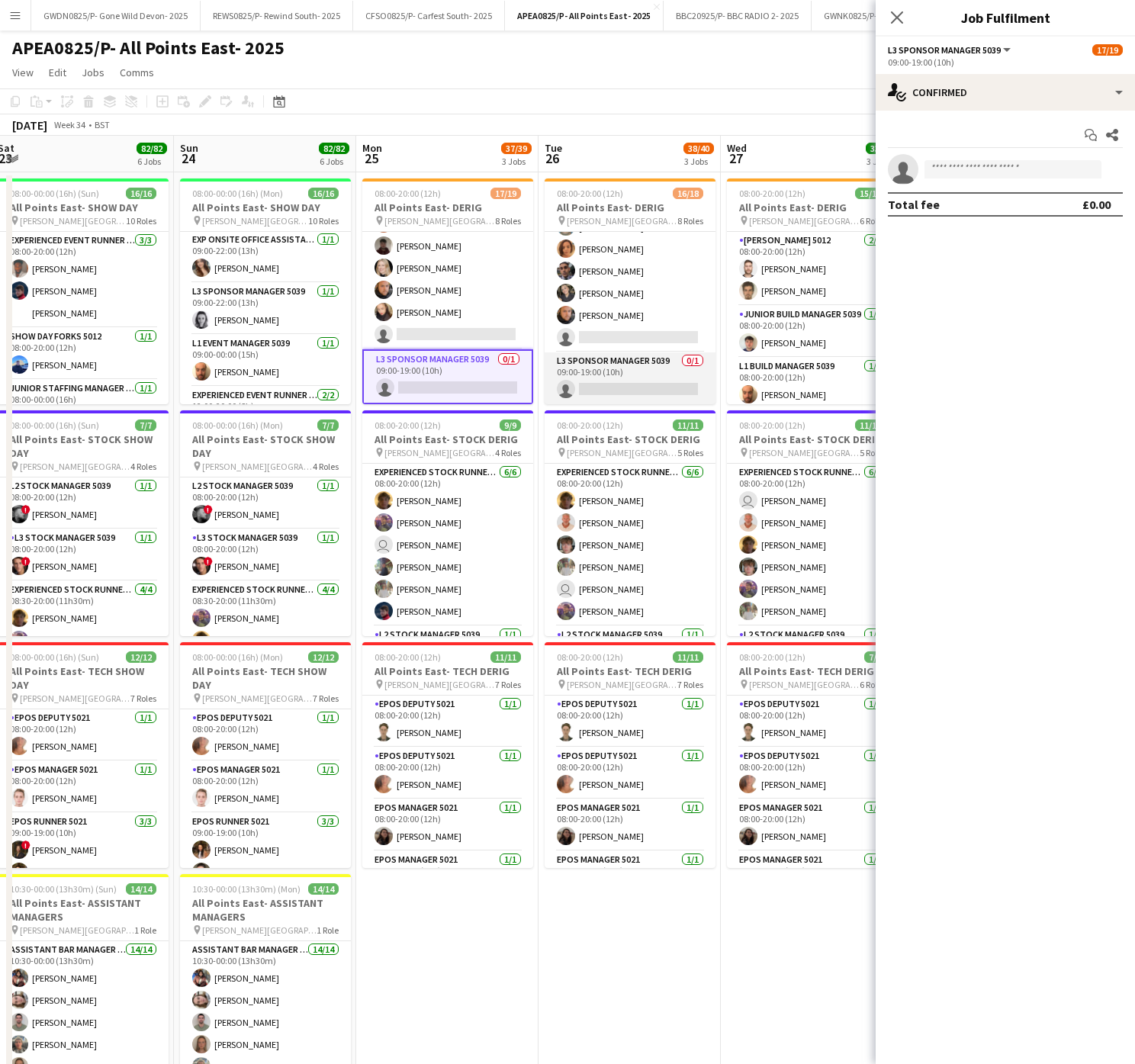
click at [643, 368] on app-card-role "L3 Sponsor Manager 5039 0/1 09:00-19:00 (10h) single-neutral-actions" at bounding box center [629, 379] width 171 height 52
click at [1013, 159] on app-invite-slot "single-neutral-actions" at bounding box center [1005, 169] width 259 height 31
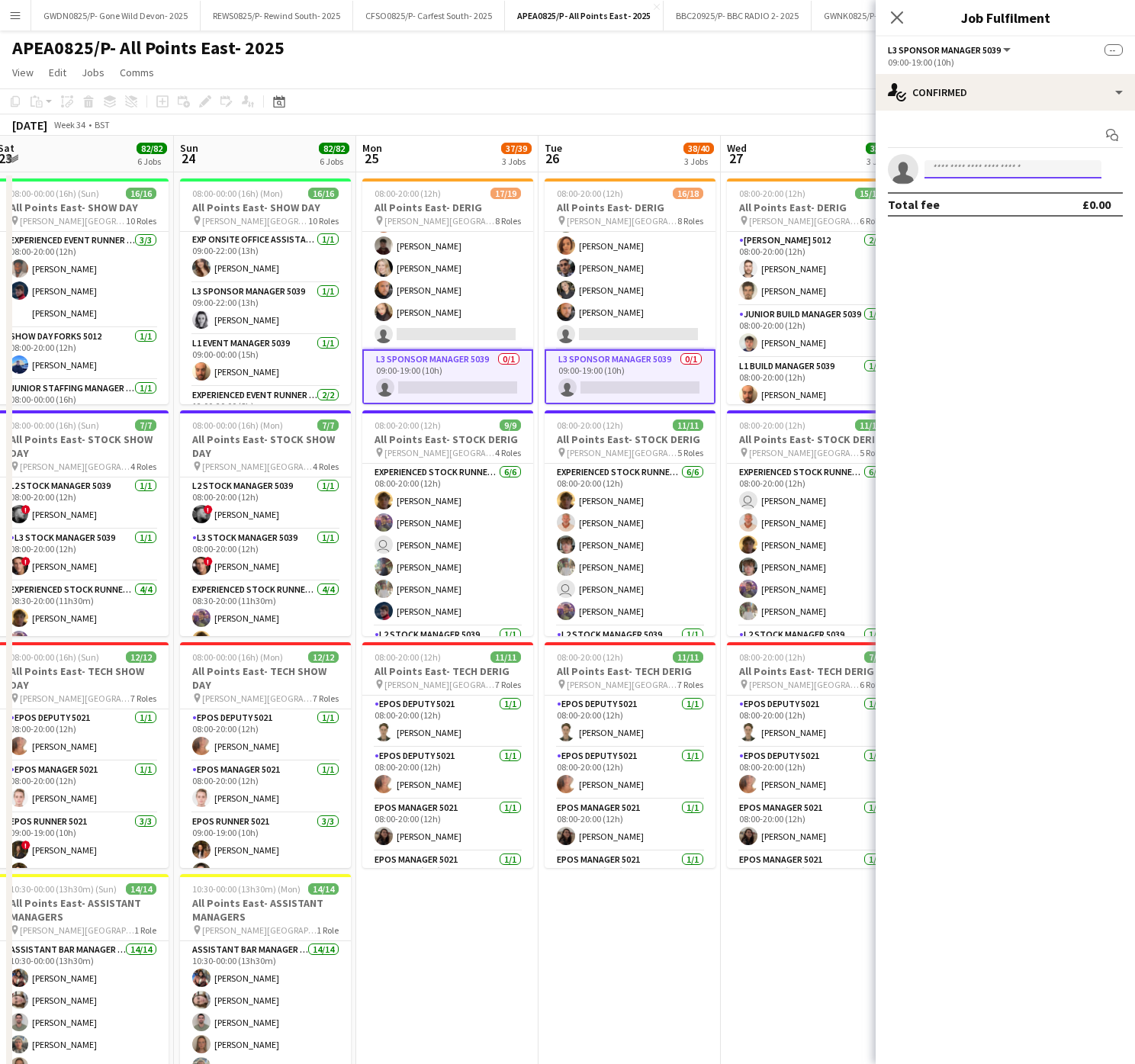
click at [1010, 166] on input at bounding box center [1013, 169] width 177 height 18
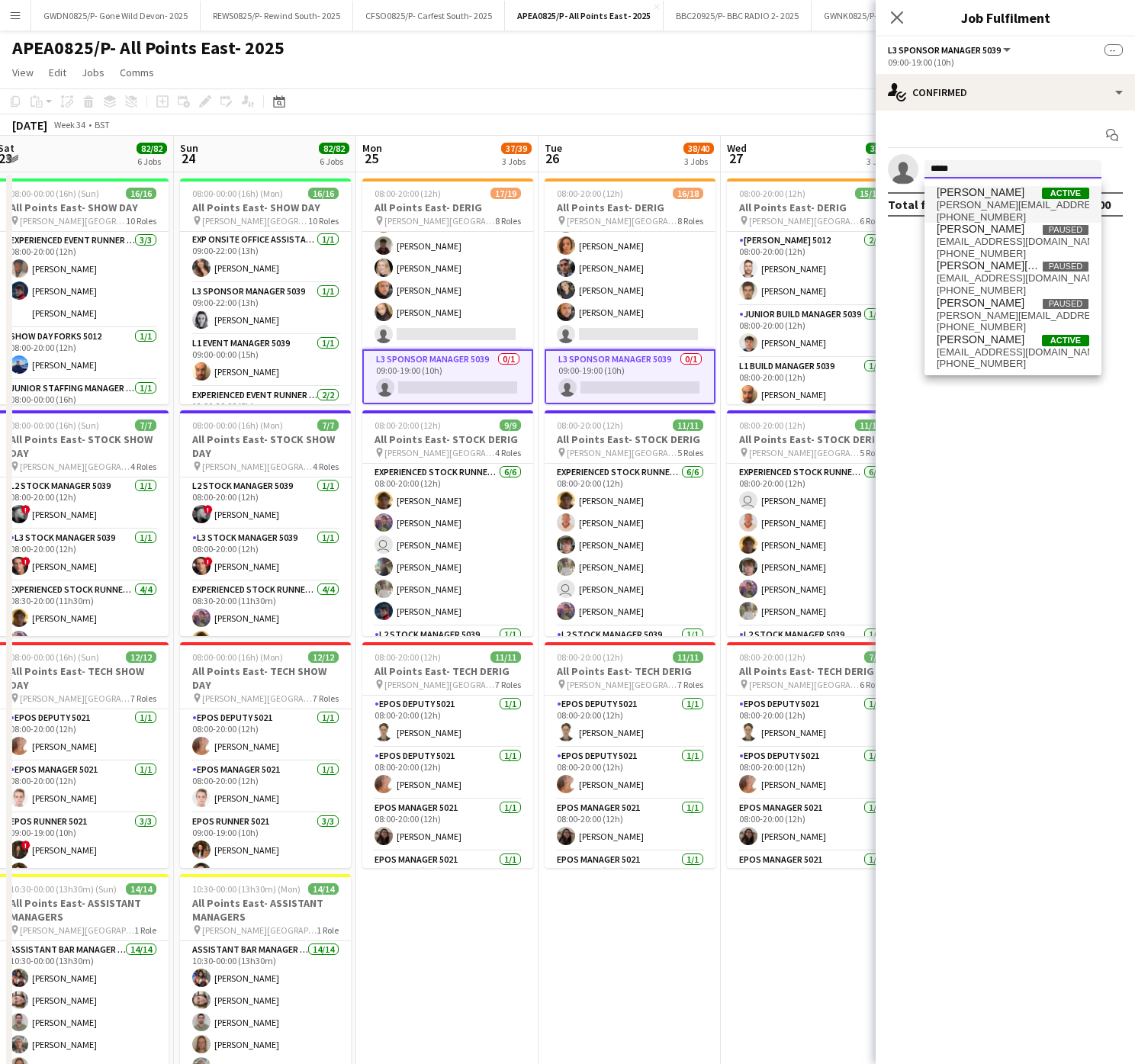
type input "*****"
click at [1011, 188] on span "[PERSON_NAME]" at bounding box center [980, 192] width 88 height 13
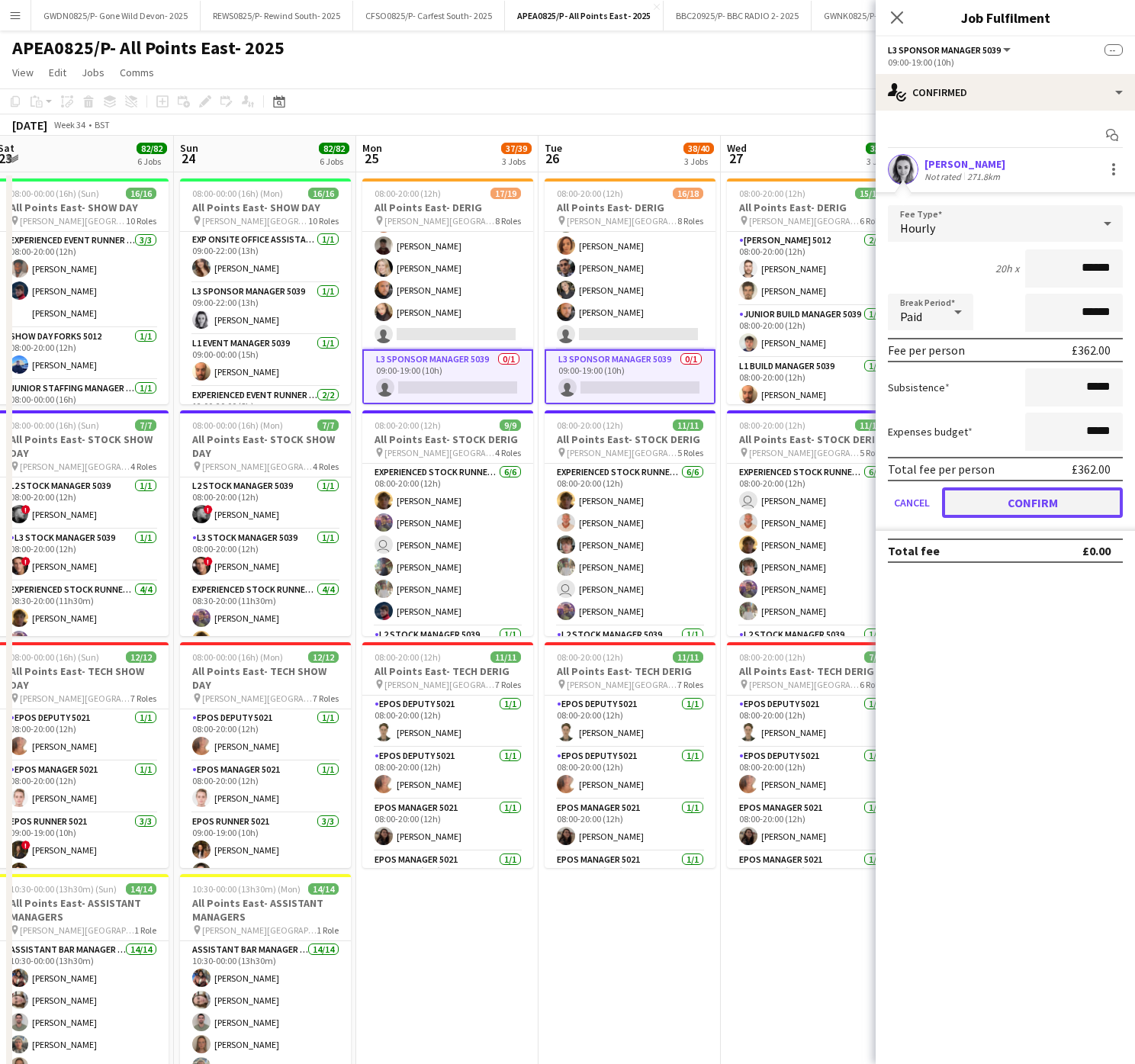
click at [1047, 508] on button "Confirm" at bounding box center [1032, 502] width 181 height 31
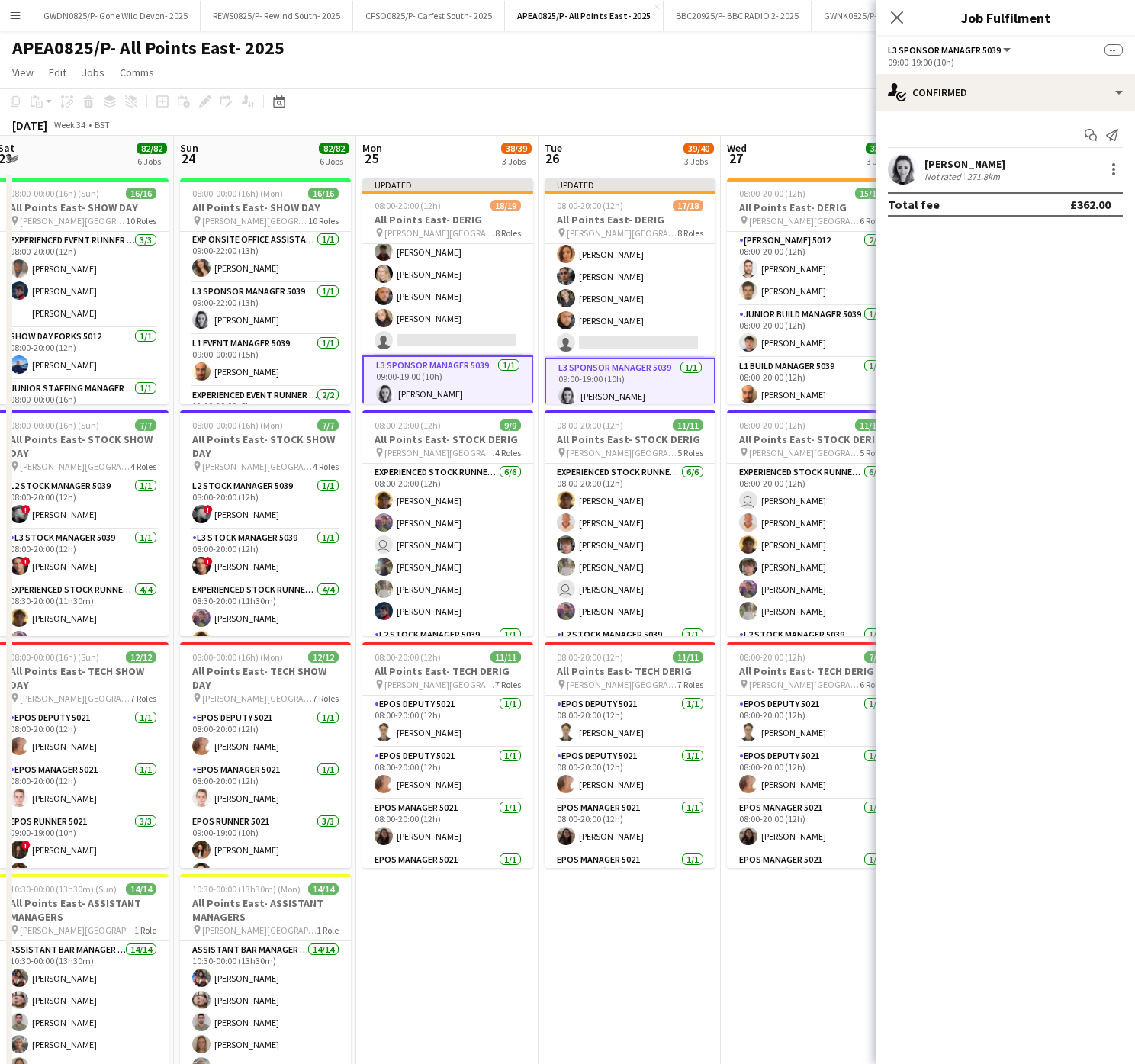
click at [568, 892] on app-date-cell "Updated 08:00-20:00 (12h) 17/18 All Points East- DERIG pin [PERSON_NAME][GEOGRA…" at bounding box center [629, 883] width 182 height 1421
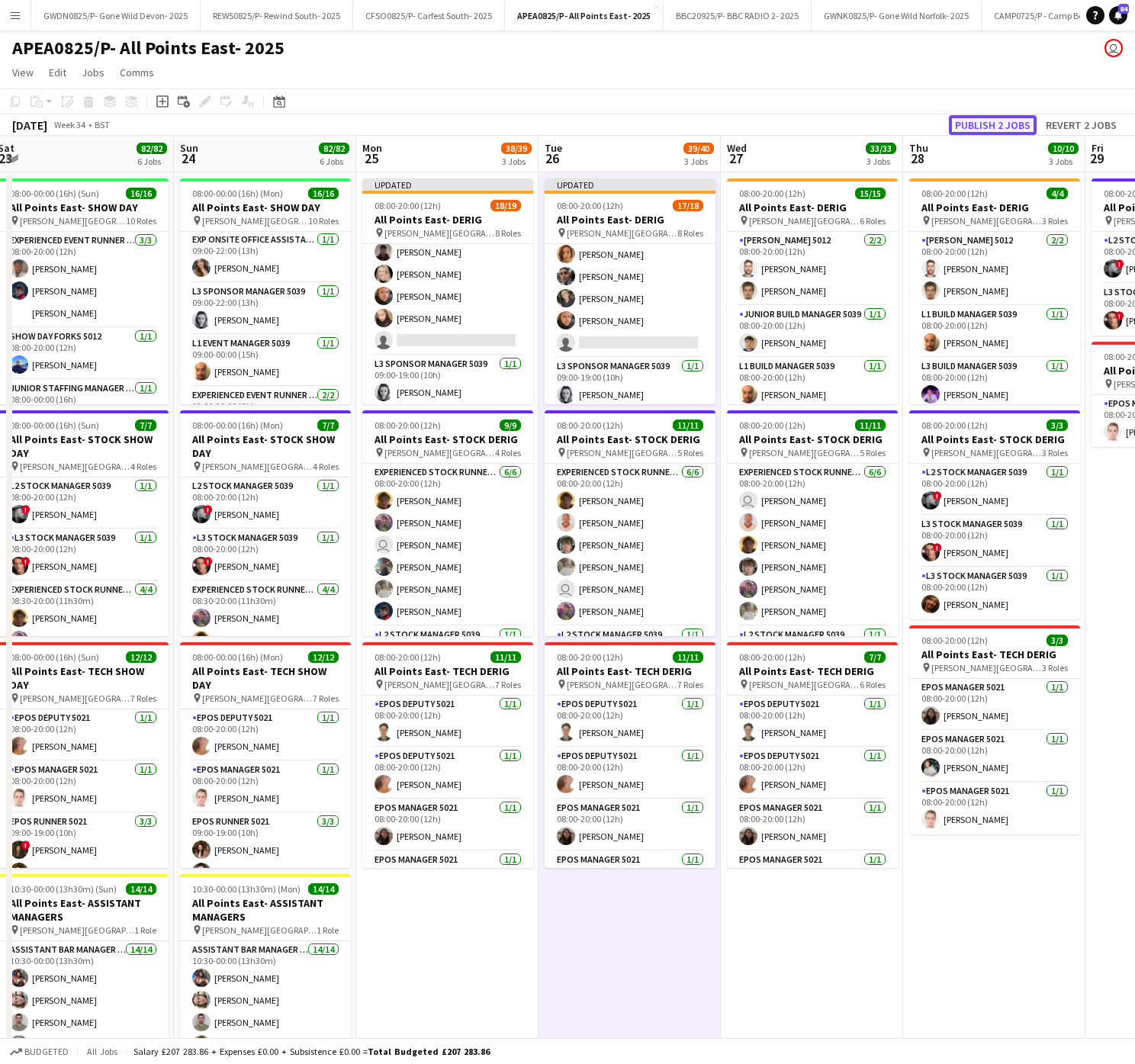
click at [1023, 120] on button "Publish 2 jobs" at bounding box center [992, 125] width 88 height 20
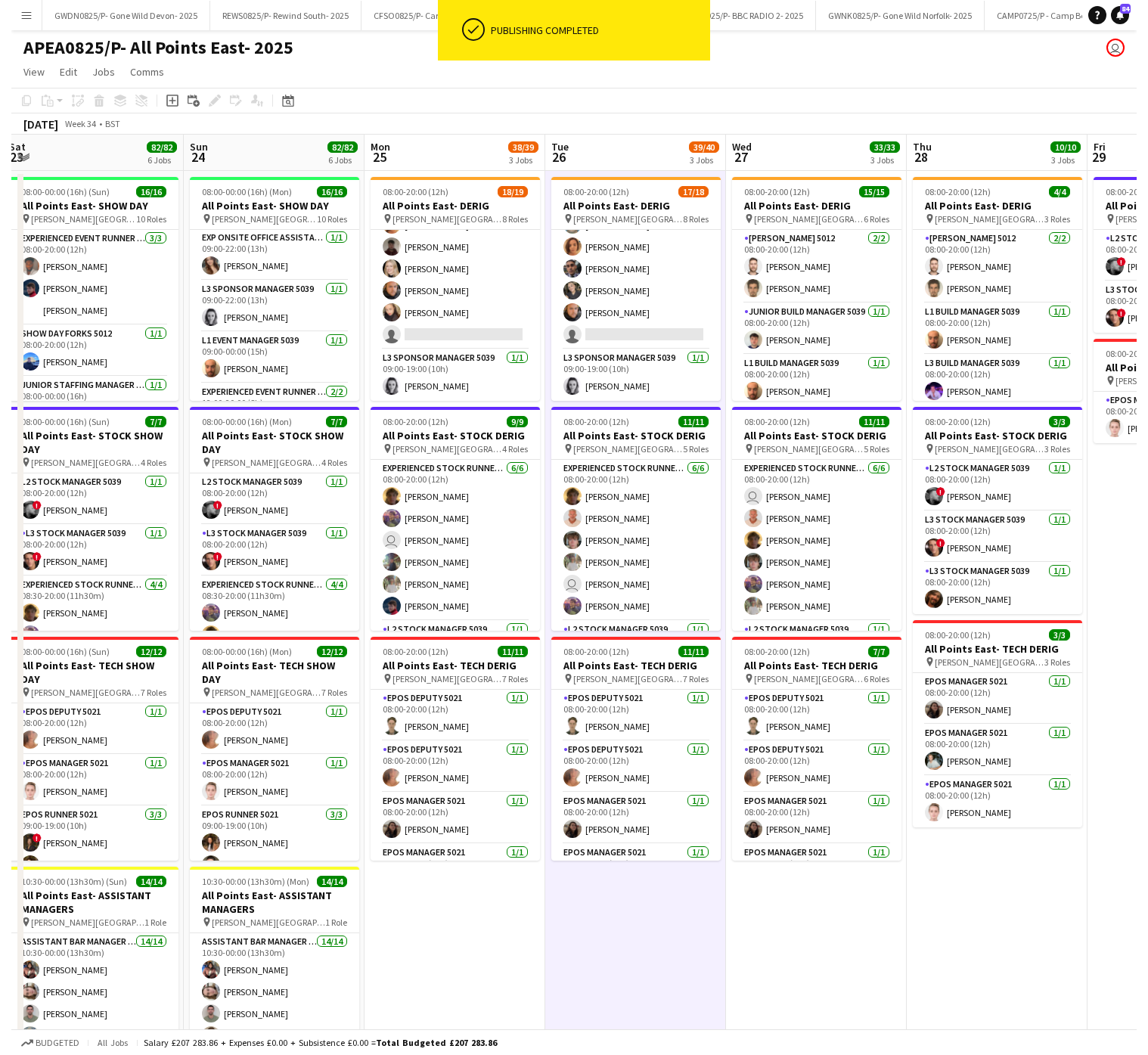
scroll to position [489, 0]
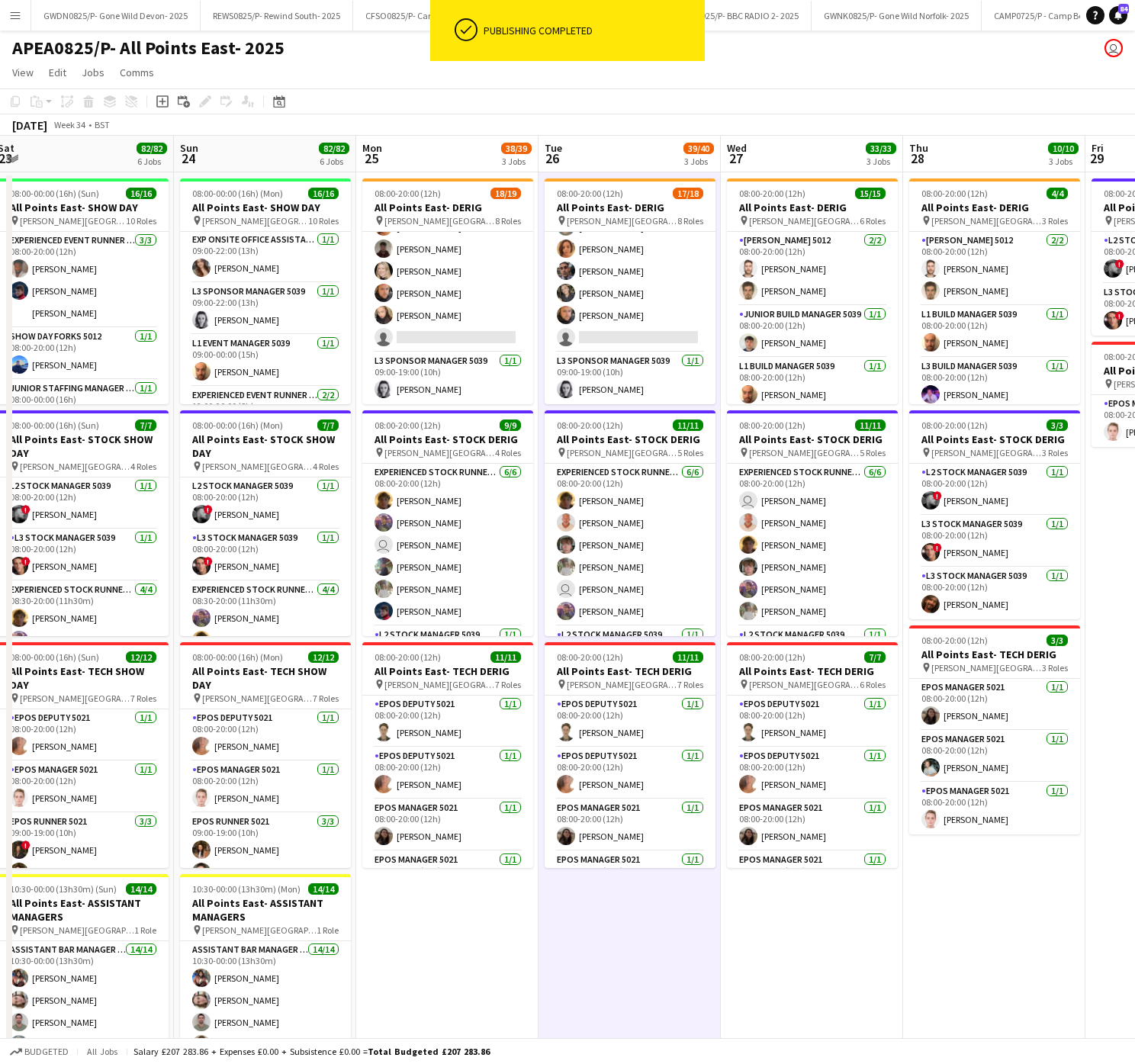
click at [14, 21] on app-icon "Menu" at bounding box center [15, 15] width 12 height 12
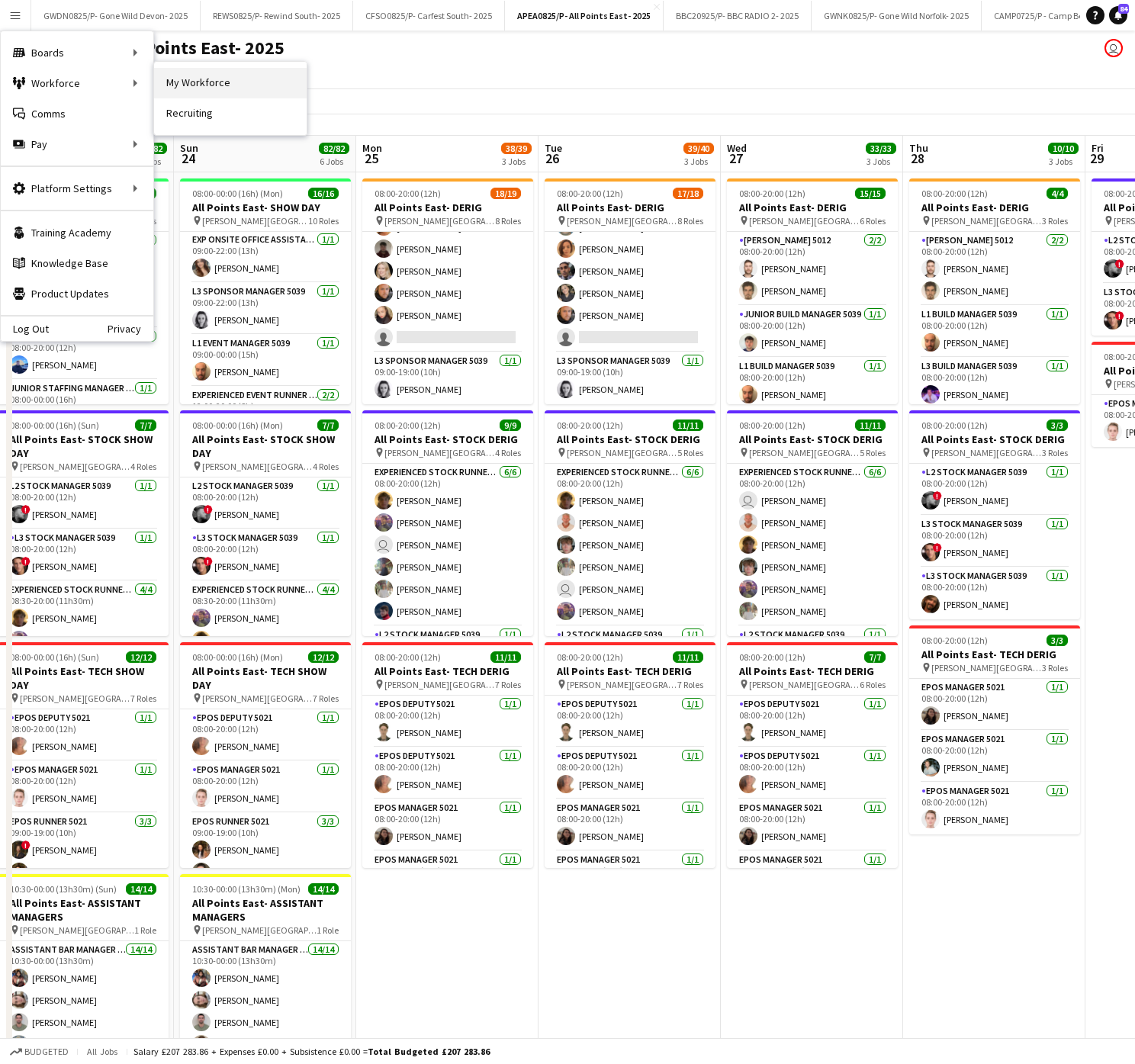
click at [241, 76] on link "My Workforce" at bounding box center [230, 83] width 152 height 31
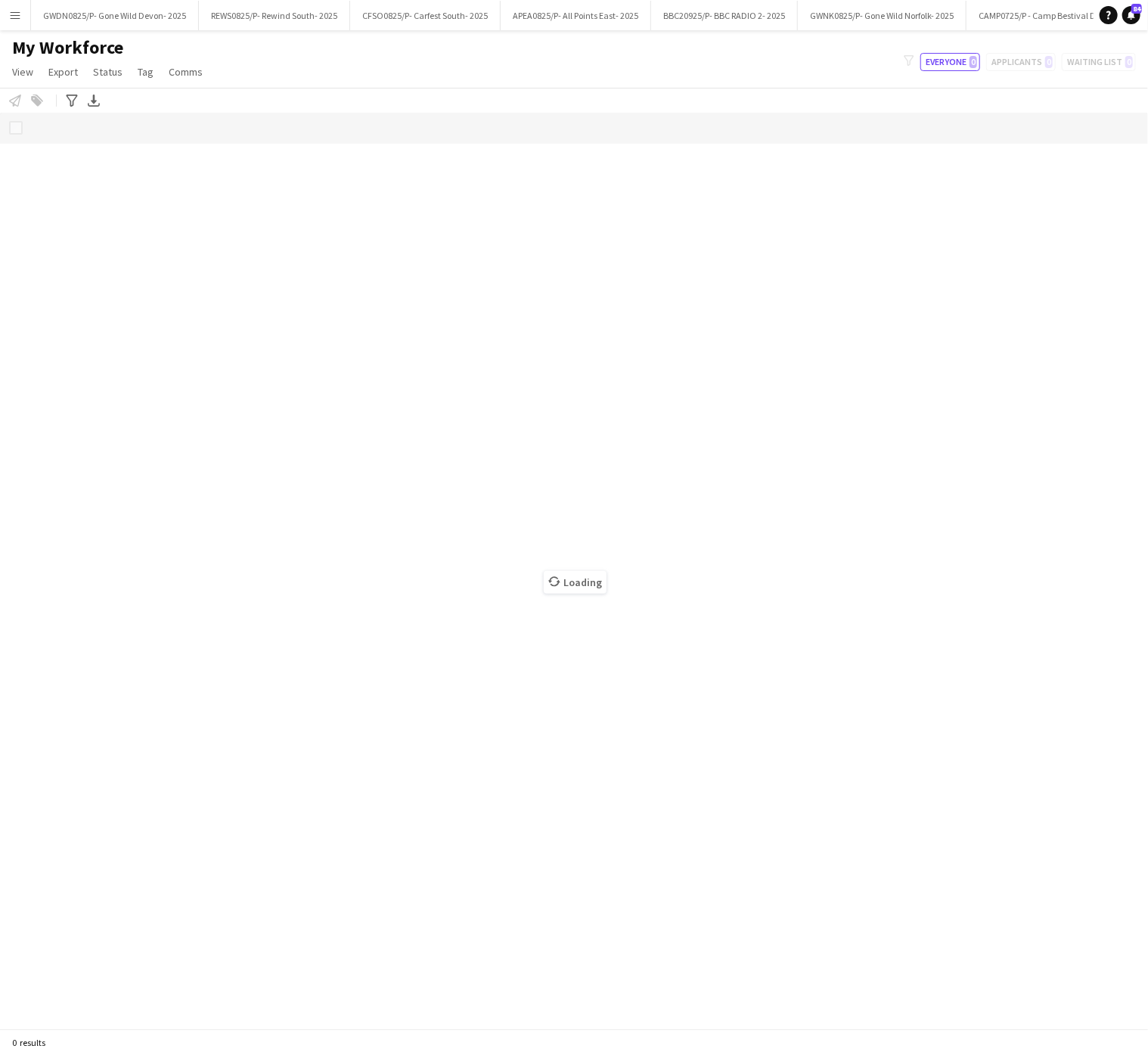
click at [11, 14] on app-icon "Menu" at bounding box center [15, 15] width 12 height 12
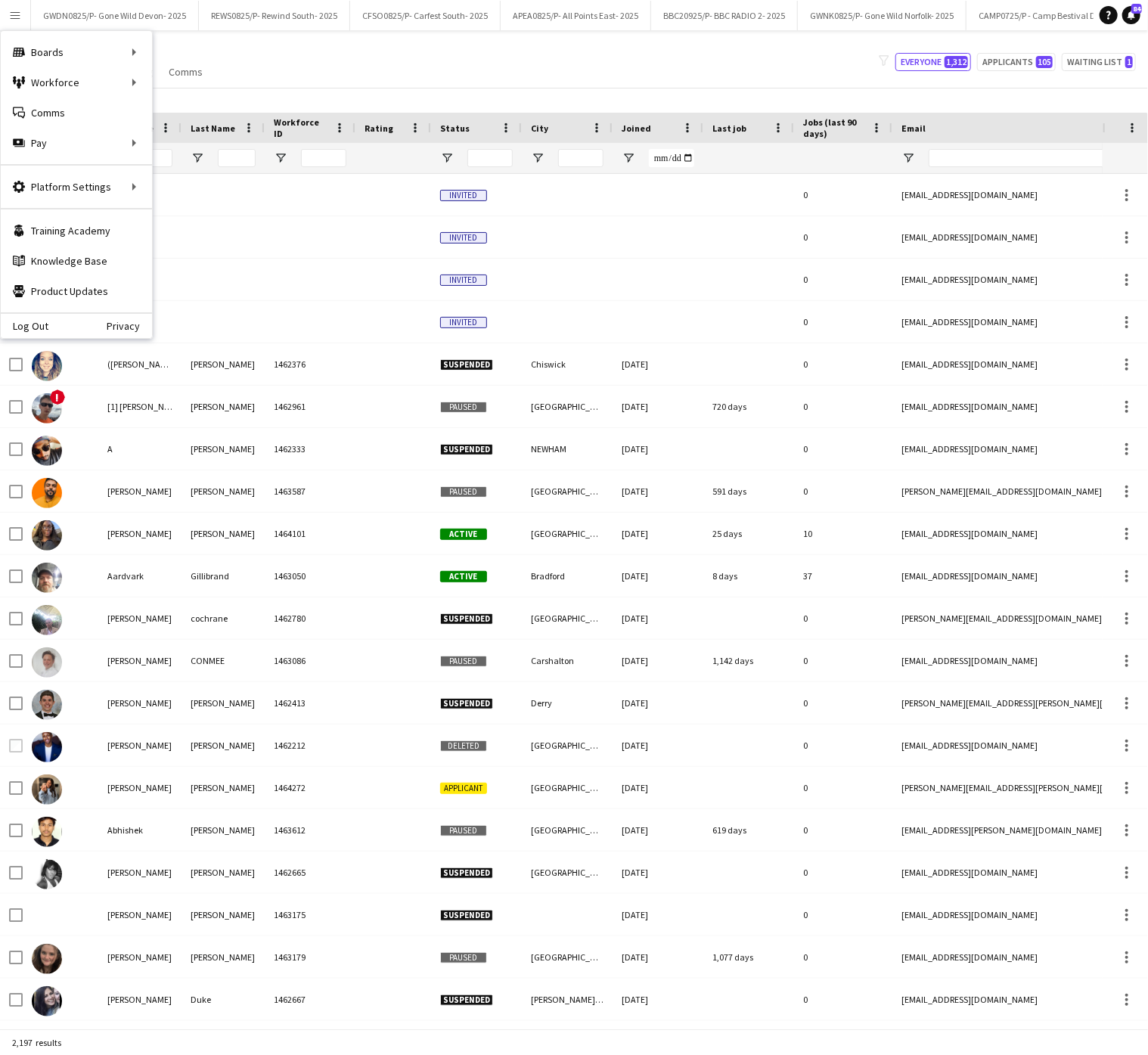
type input "******"
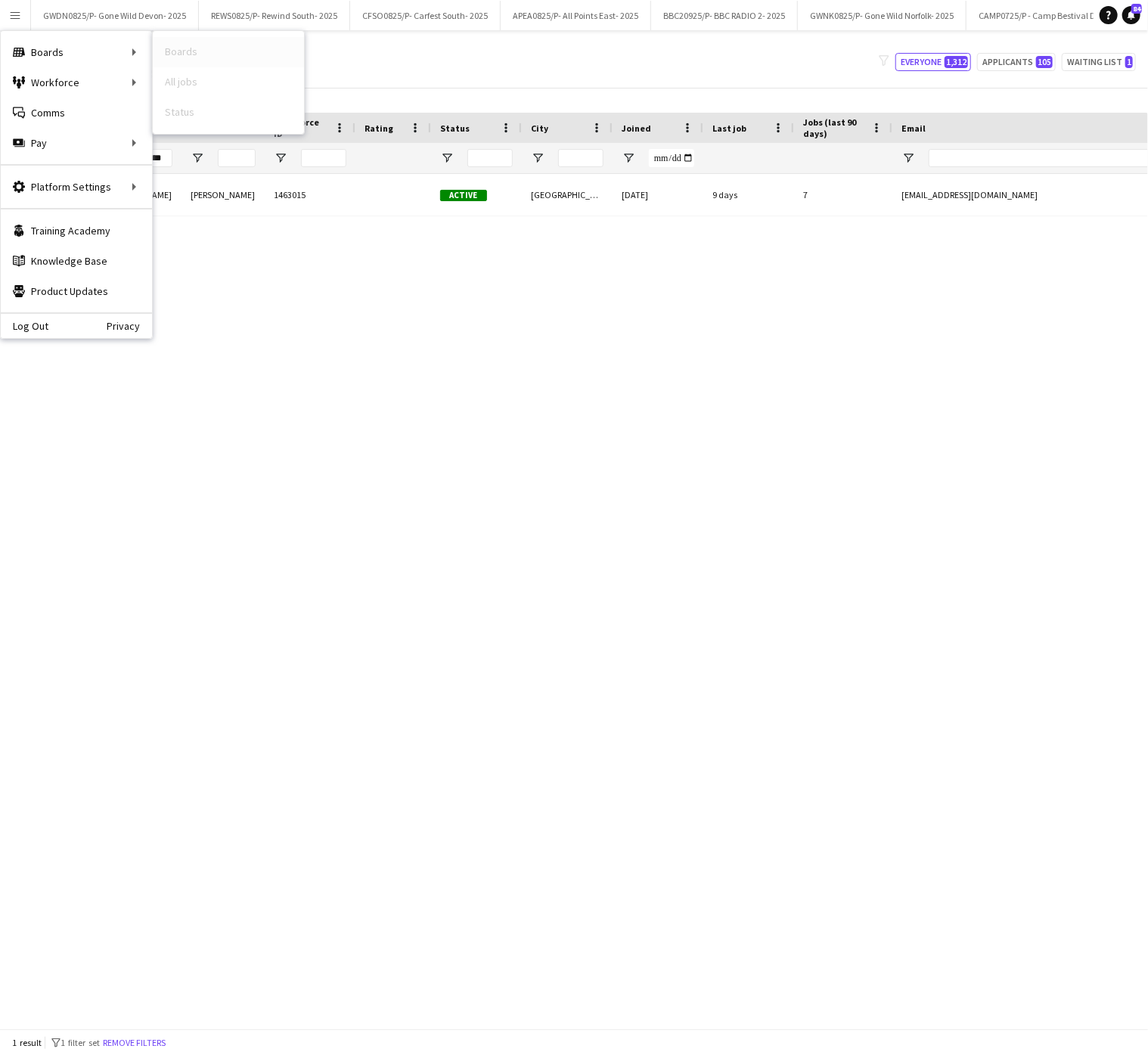
click at [199, 47] on link "Boards" at bounding box center [228, 52] width 151 height 31
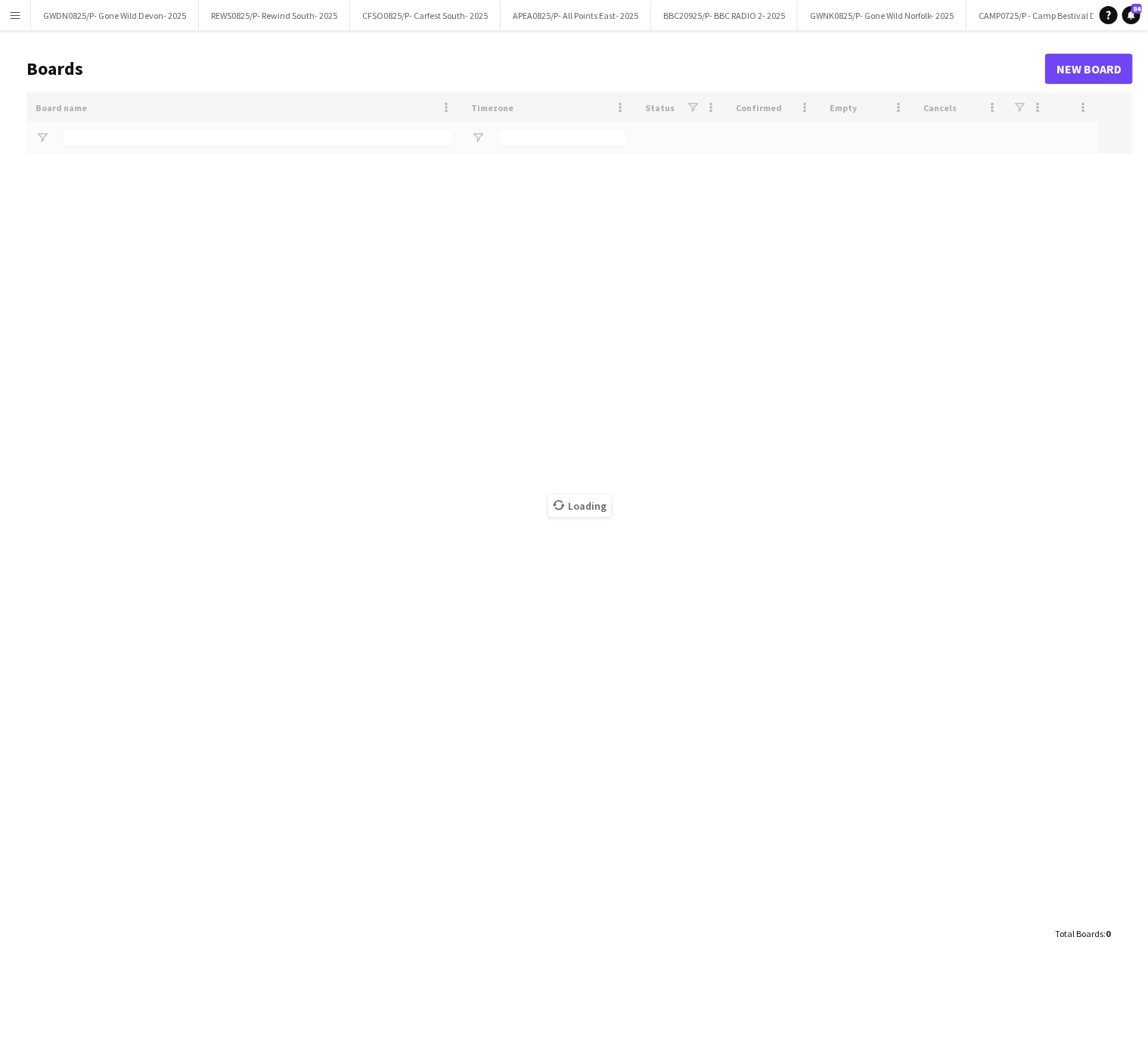
type input "*******"
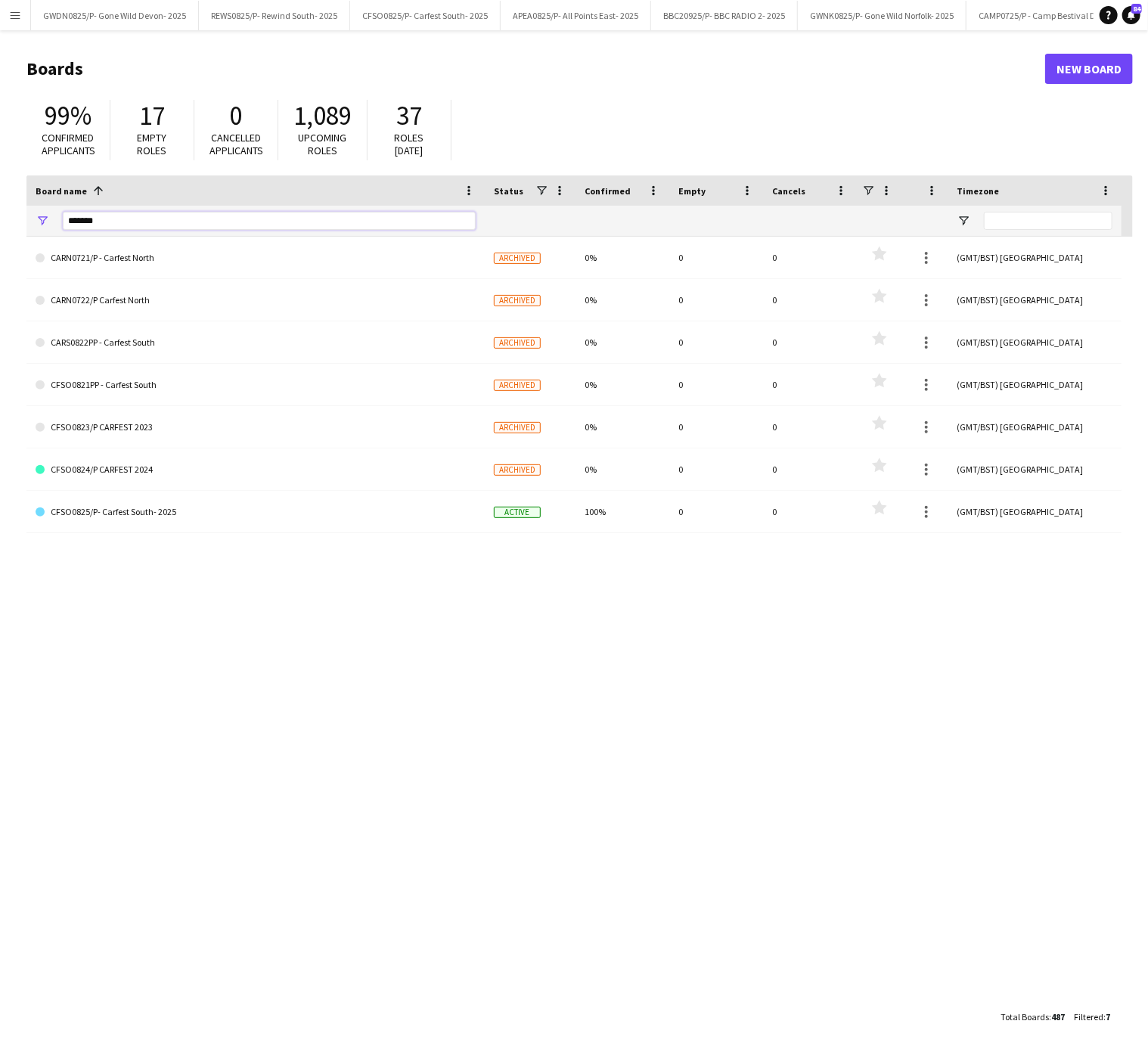
drag, startPoint x: 148, startPoint y: 228, endPoint x: -8, endPoint y: 231, distance: 156.0
click at [0, 231] on html "Menu Boards Boards Boards All jobs Status Workforce Workforce My Workforce Recr…" at bounding box center [574, 527] width 1148 height 1055
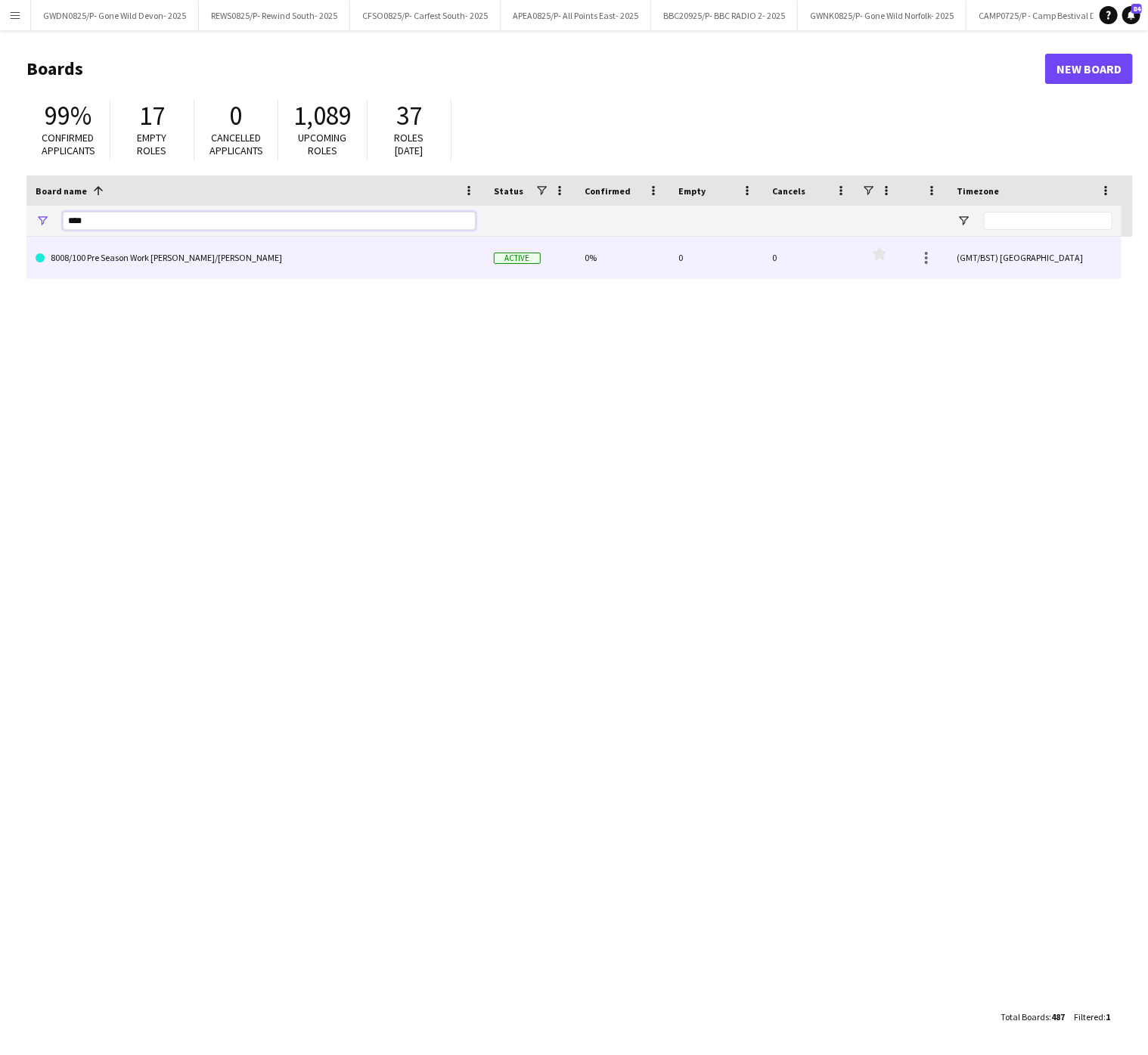
type input "****"
click at [194, 253] on link "8008/100 Pre Season Work [PERSON_NAME]/[PERSON_NAME]" at bounding box center [255, 258] width 440 height 42
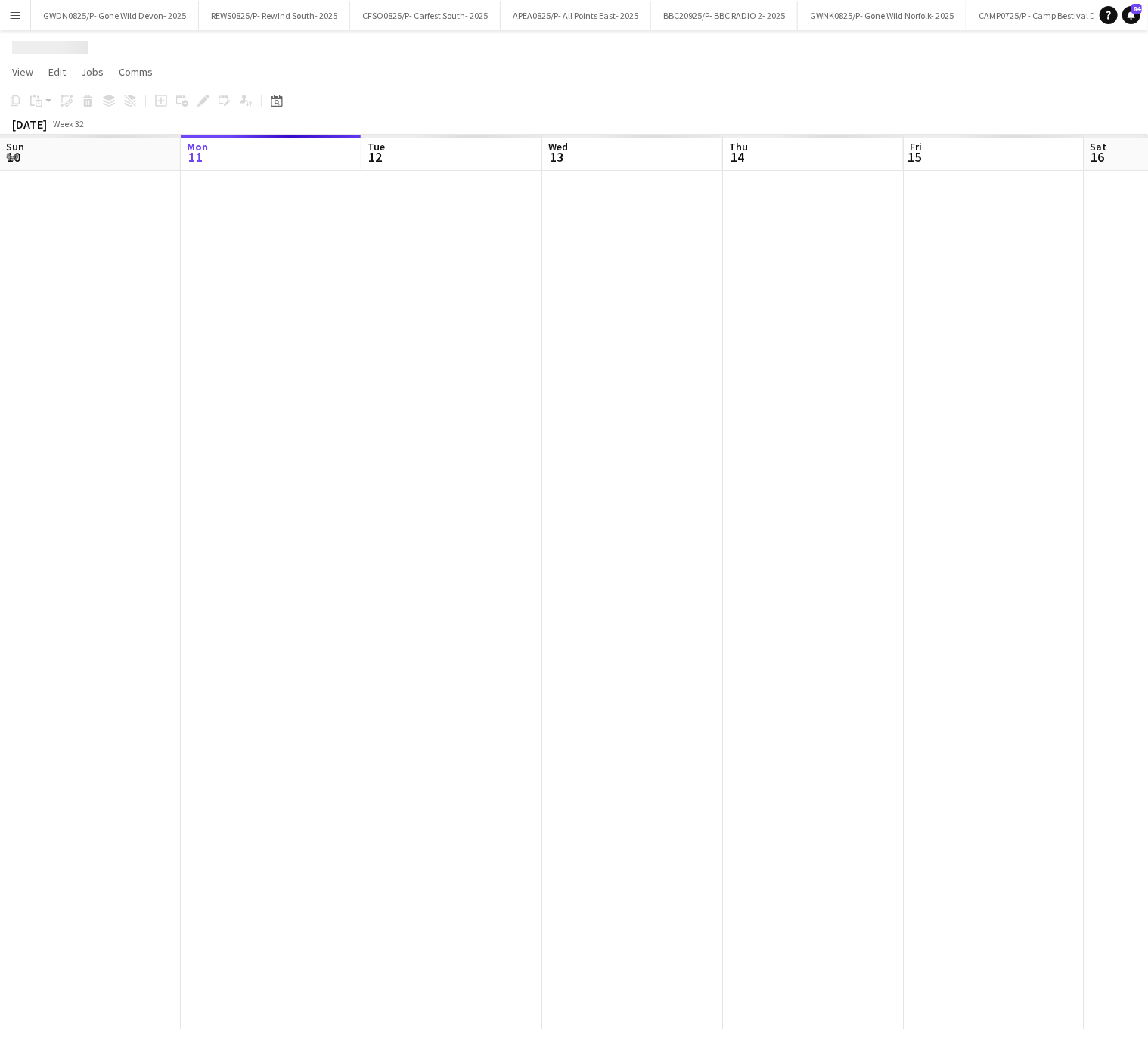
scroll to position [0, 388]
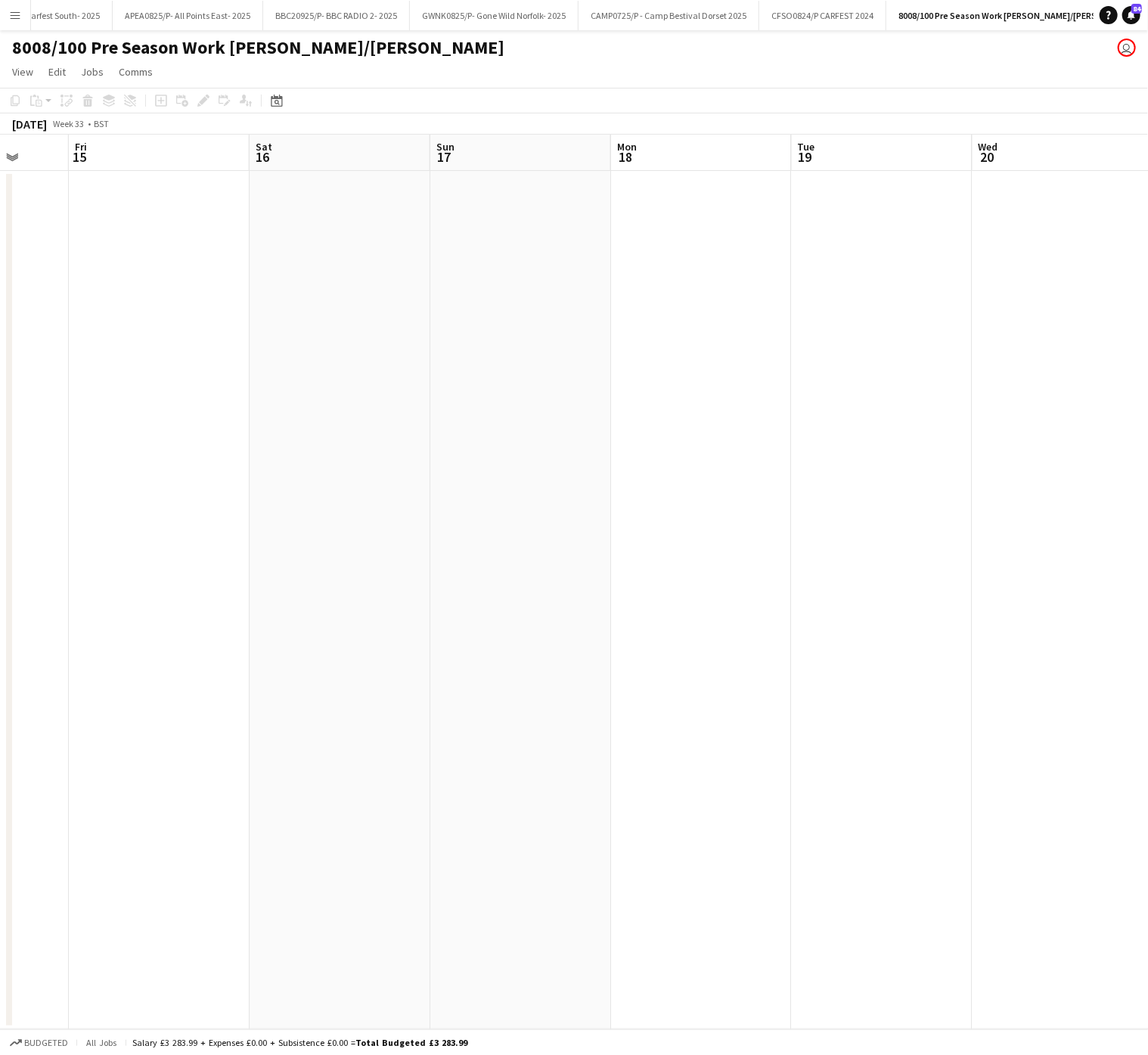
drag, startPoint x: 834, startPoint y: 619, endPoint x: 693, endPoint y: 794, distance: 224.7
click at [0, 831] on html "Menu Boards Boards Boards All jobs Status Workforce Workforce My Workforce Recr…" at bounding box center [574, 527] width 1148 height 1055
drag, startPoint x: 693, startPoint y: 794, endPoint x: 30, endPoint y: 788, distance: 663.0
click at [29, 790] on app-calendar-viewport "Wed 13 Thu 14 Fri 15 Sat 16 Sun 17 Mon 18 Tue 19 Wed 20 Thu 21 Fri 22 Sat 23 Su…" at bounding box center [574, 582] width 1148 height 895
click at [0, 752] on html "Menu Boards Boards Boards All jobs Status Workforce Workforce My Workforce Recr…" at bounding box center [574, 527] width 1148 height 1055
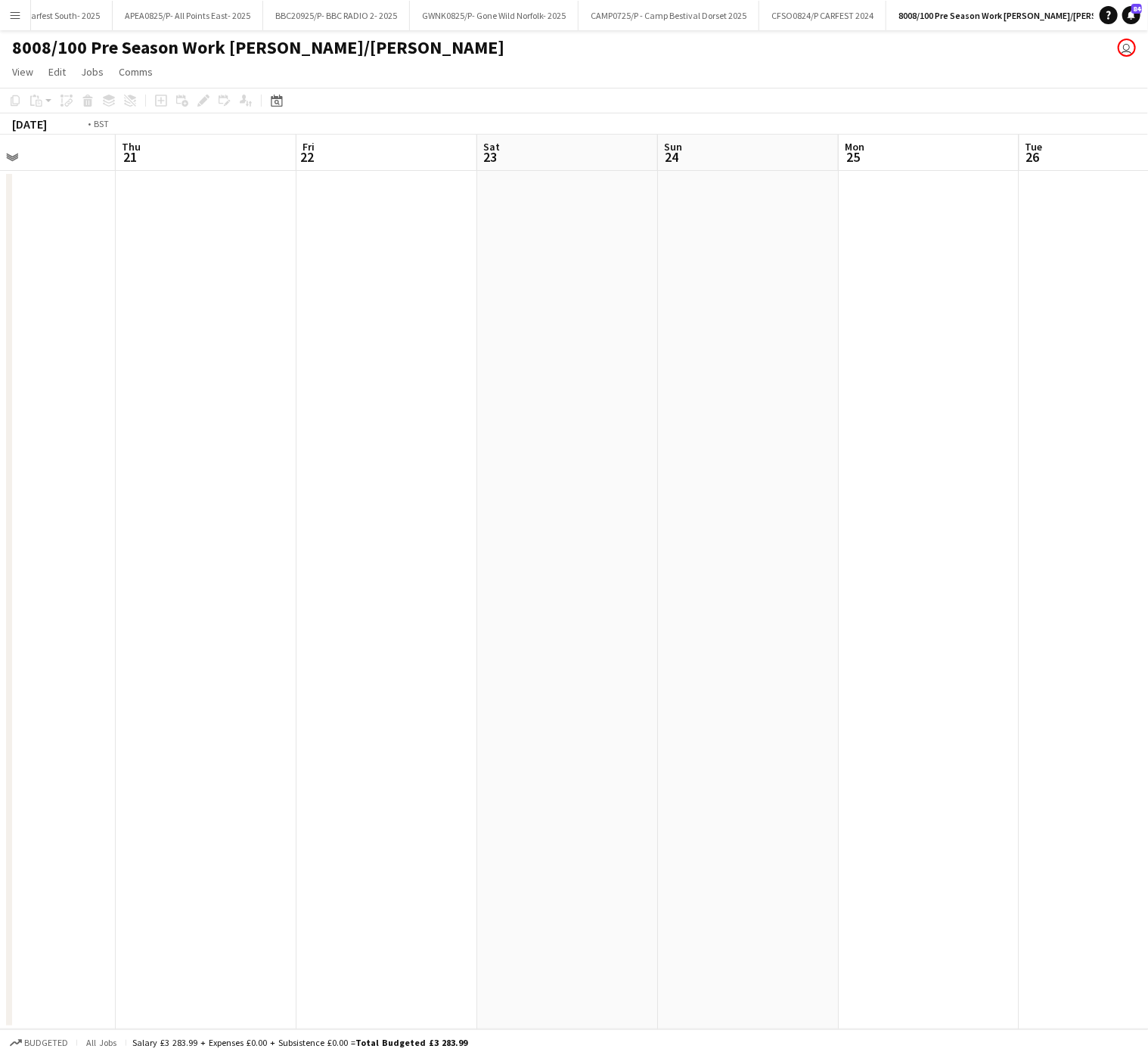
drag, startPoint x: 769, startPoint y: 721, endPoint x: 107, endPoint y: 740, distance: 662.3
click at [127, 736] on app-calendar-viewport "Mon 18 Tue 19 Wed 20 Thu 21 Fri 22 Sat 23 Sun 24 Mon 25 Tue 26 Wed 27 Thu 28 Fr…" at bounding box center [574, 582] width 1148 height 895
drag, startPoint x: 995, startPoint y: 666, endPoint x: 665, endPoint y: 668, distance: 330.0
click at [972, 658] on app-calendar-viewport "Sat 23 Sun 24 Mon 25 Tue 26 Wed 27 Thu 28 Fri 29 Sat 30 Sun 31 Mon 1 Tue 2 Wed 3" at bounding box center [574, 582] width 1148 height 895
drag, startPoint x: 124, startPoint y: 698, endPoint x: 729, endPoint y: 657, distance: 606.4
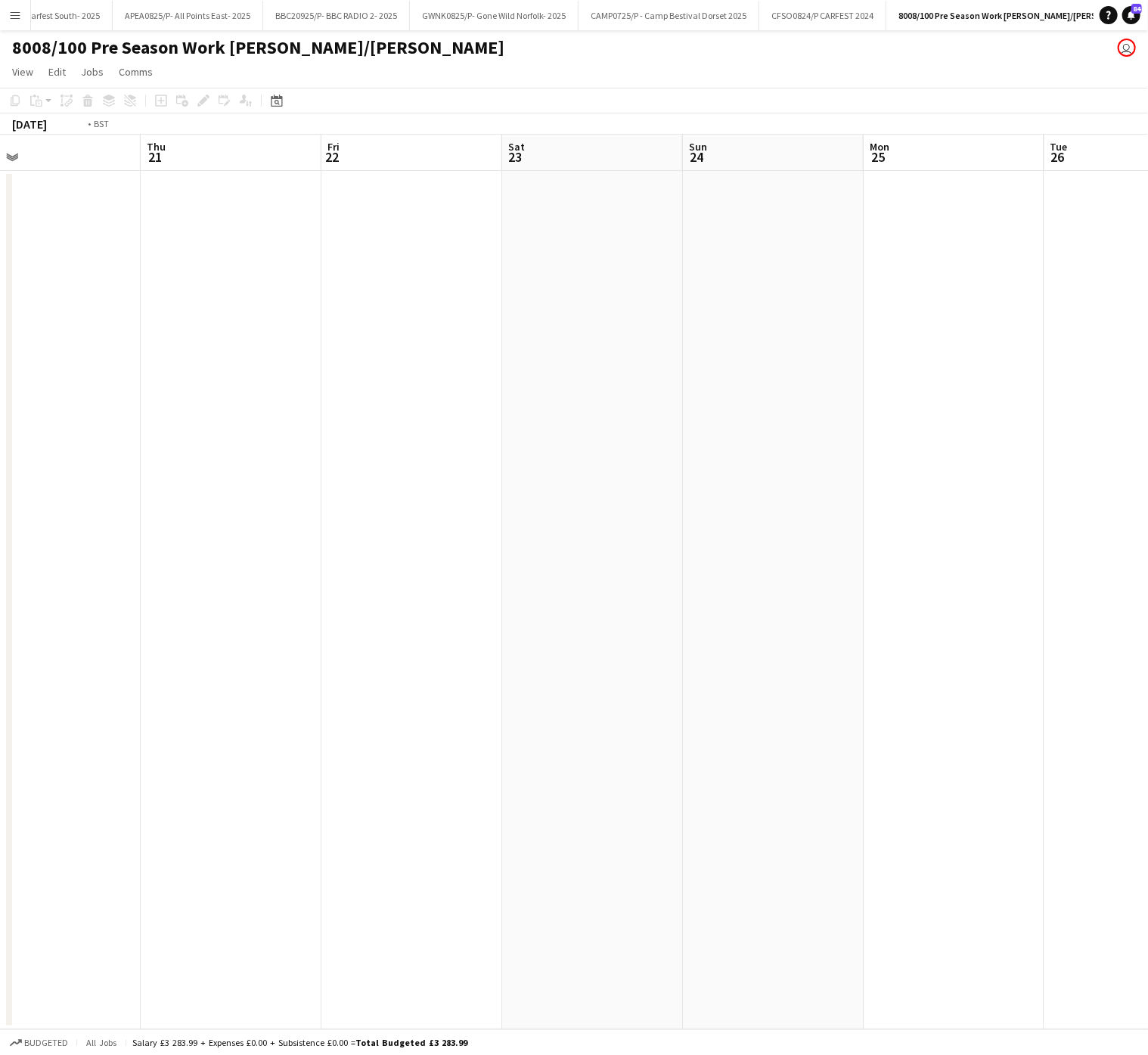
click at [729, 657] on app-calendar-viewport "Mon 18 Tue 19 Wed 20 Thu 21 Fri 22 Sat 23 Sun 24 Mon 25 Tue 26 Wed 27 Thu 28 Fr…" at bounding box center [574, 582] width 1148 height 895
drag, startPoint x: 309, startPoint y: 682, endPoint x: 357, endPoint y: 694, distance: 49.5
click at [677, 667] on app-calendar-viewport "Fri 15 Sat 16 Sun 17 Mon 18 Tue 19 Wed 20 Thu 21 Fri 22 Sat 23 Sun 24 Mon 25 Tu…" at bounding box center [574, 582] width 1148 height 895
drag, startPoint x: 646, startPoint y: 672, endPoint x: 218, endPoint y: 710, distance: 429.7
click at [597, 682] on app-calendar-viewport "Wed 13 Thu 14 Fri 15 Sat 16 Sun 17 Mon 18 Tue 19 Wed 20 Thu 21 Fri 22 Sat 23 Su…" at bounding box center [574, 582] width 1148 height 895
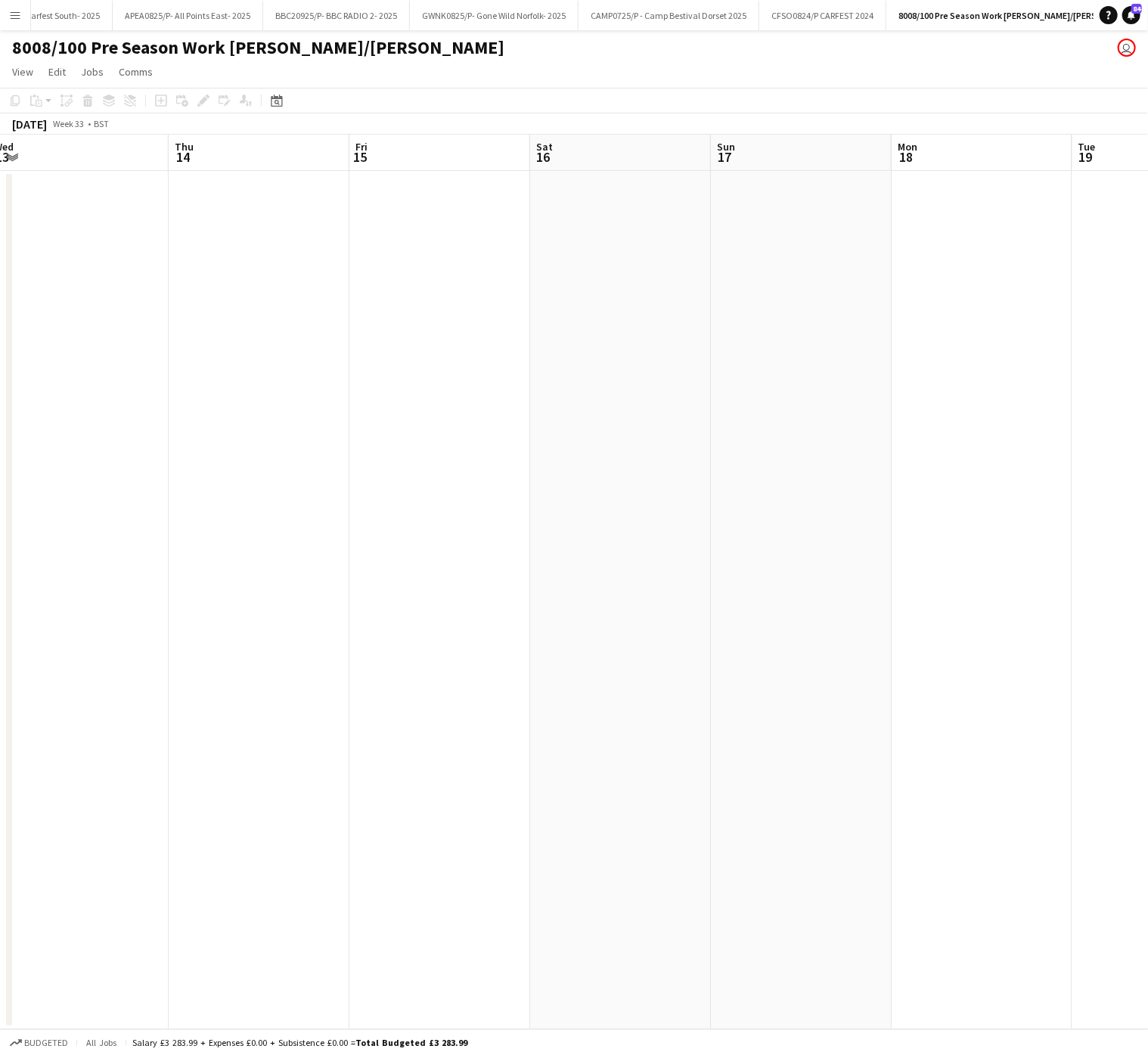
click at [525, 699] on app-calendar-viewport "Mon 11 Tue 12 Wed 13 Thu 14 Fri 15 Sat 16 Sun 17 Mon 18 Tue 19 Wed 20 Thu 21 Fr…" at bounding box center [574, 582] width 1148 height 895
drag, startPoint x: 372, startPoint y: 705, endPoint x: 226, endPoint y: 694, distance: 146.4
click at [508, 697] on app-calendar-viewport "Sat 9 Sun 10 Mon 11 Tue 12 Wed 13 Thu 14 Fri 15 Sat 16 Sun 17 Mon 18 Tue 19 Wed…" at bounding box center [574, 582] width 1148 height 895
drag, startPoint x: 655, startPoint y: 708, endPoint x: 121, endPoint y: 724, distance: 534.2
click at [620, 708] on app-calendar-viewport "Sun 3 Mon 4 Tue 5 Wed 6 Thu 7 Fri 8 Sat 9 Sun 10 Mon 11 Tue 12 Wed 13 Thu 14" at bounding box center [574, 582] width 1148 height 895
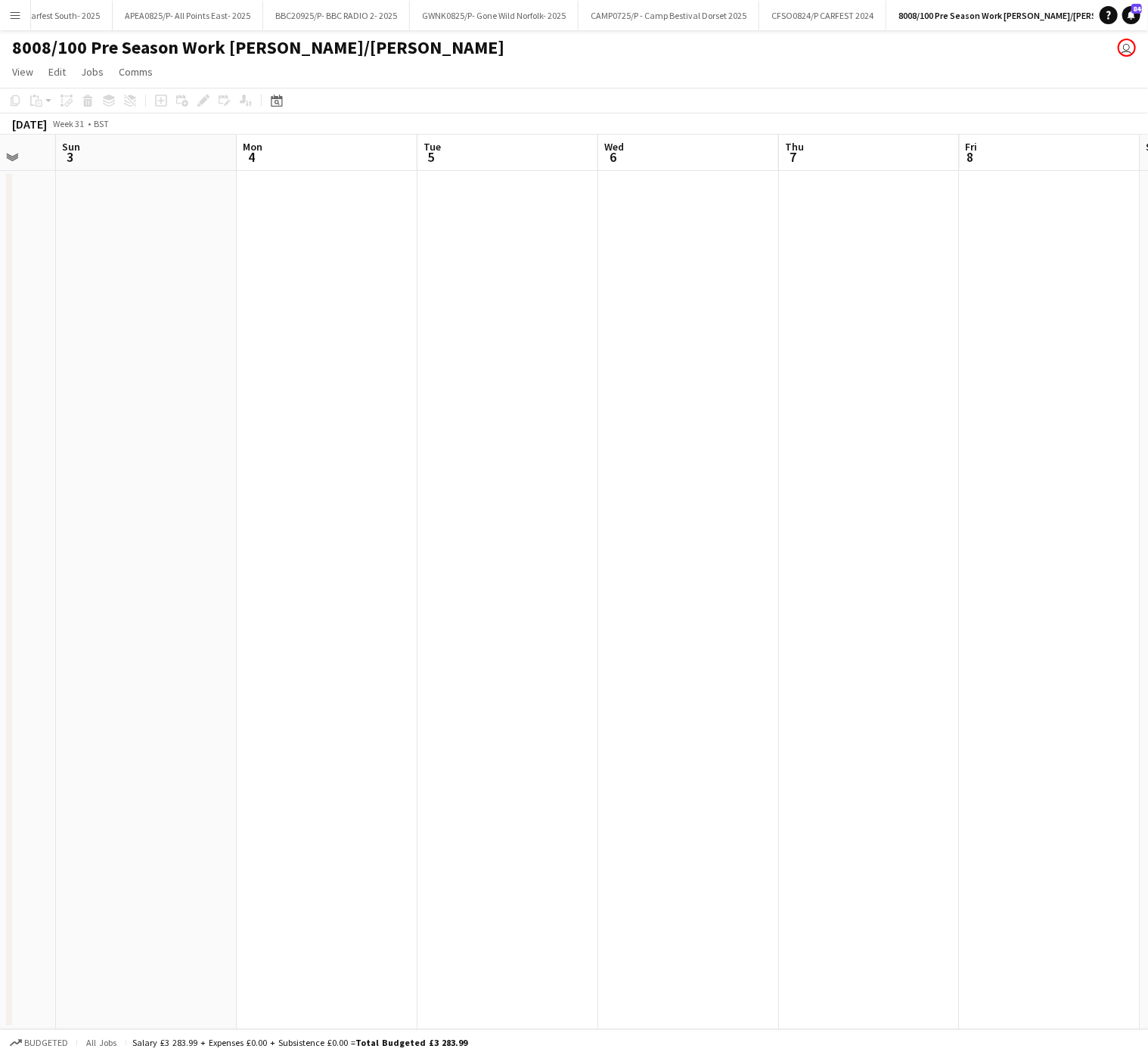
drag, startPoint x: 121, startPoint y: 724, endPoint x: 281, endPoint y: 694, distance: 162.8
click at [698, 662] on app-calendar-viewport "Thu 31 Fri 1 Sat 2 Sun 3 Mon 4 Tue 5 Wed 6 Thu 7 Fri 8 Sat 9 Sun 10 Mon 11" at bounding box center [574, 582] width 1148 height 895
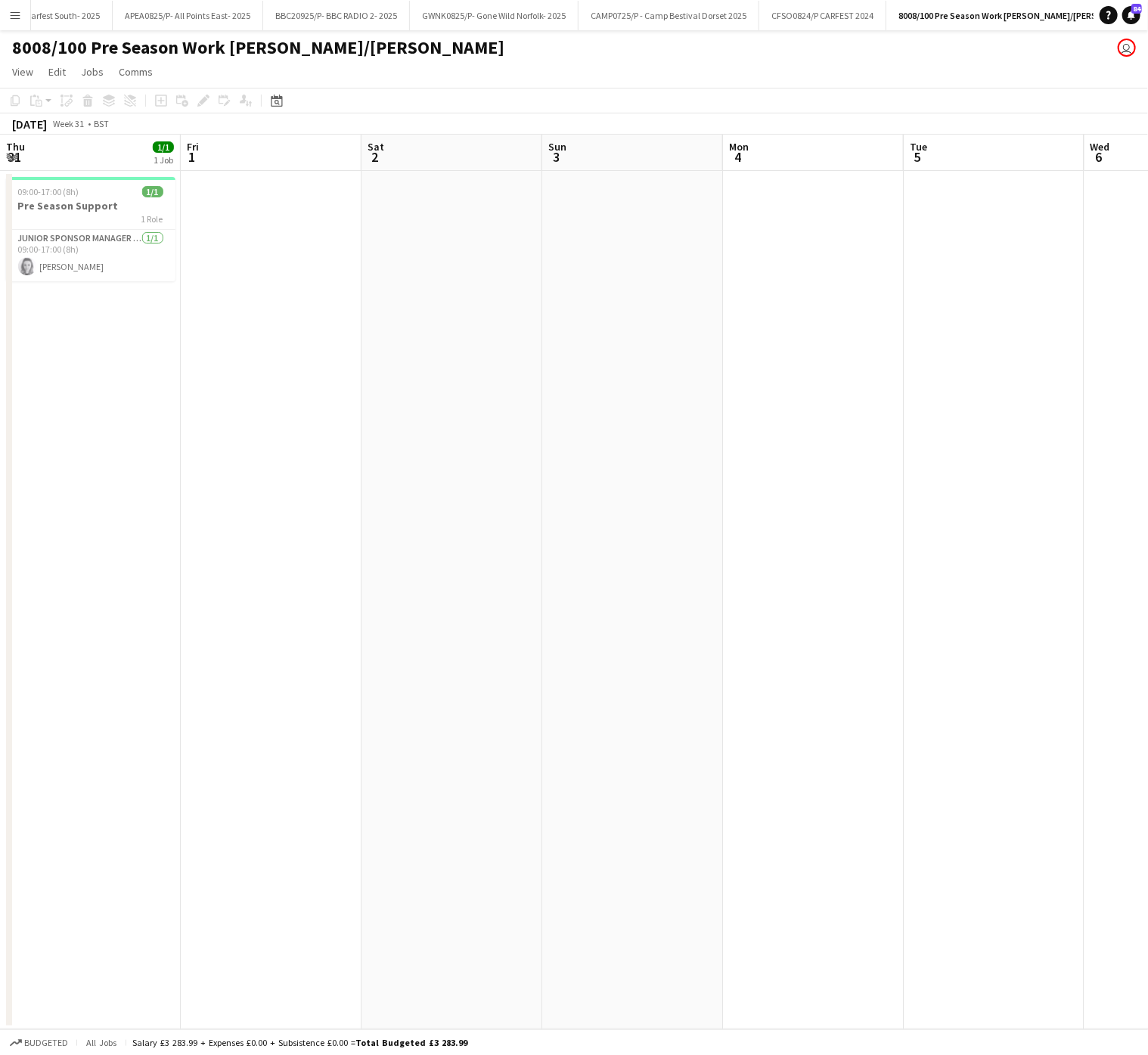
drag, startPoint x: 281, startPoint y: 694, endPoint x: 541, endPoint y: 676, distance: 260.6
click at [665, 663] on app-calendar-viewport "Tue 29 Wed 30 Thu 31 1/1 1 Job Fri 1 Sat 2 Sun 3 Mon 4 Tue 5 Wed 6 Thu 7 Fri 8 …" at bounding box center [574, 582] width 1148 height 895
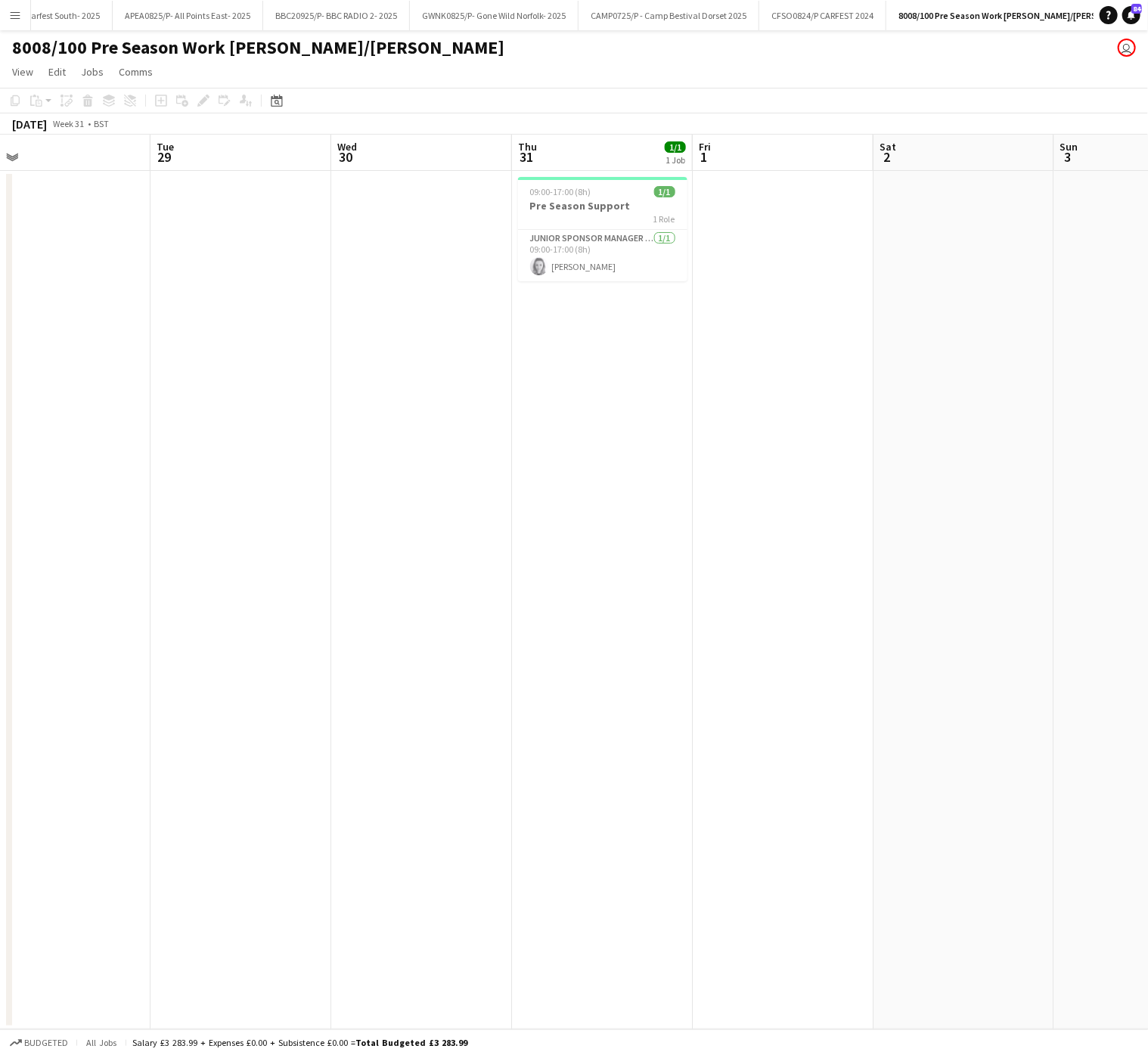
drag, startPoint x: 602, startPoint y: 682, endPoint x: 275, endPoint y: 685, distance: 327.0
click at [660, 667] on app-calendar-viewport "Sat 26 Sun 27 Mon 28 Tue 29 Wed 30 Thu 31 1/1 1 Job Fri 1 Sat 2 Sun 3 Mon 4 Tue…" at bounding box center [574, 582] width 1148 height 895
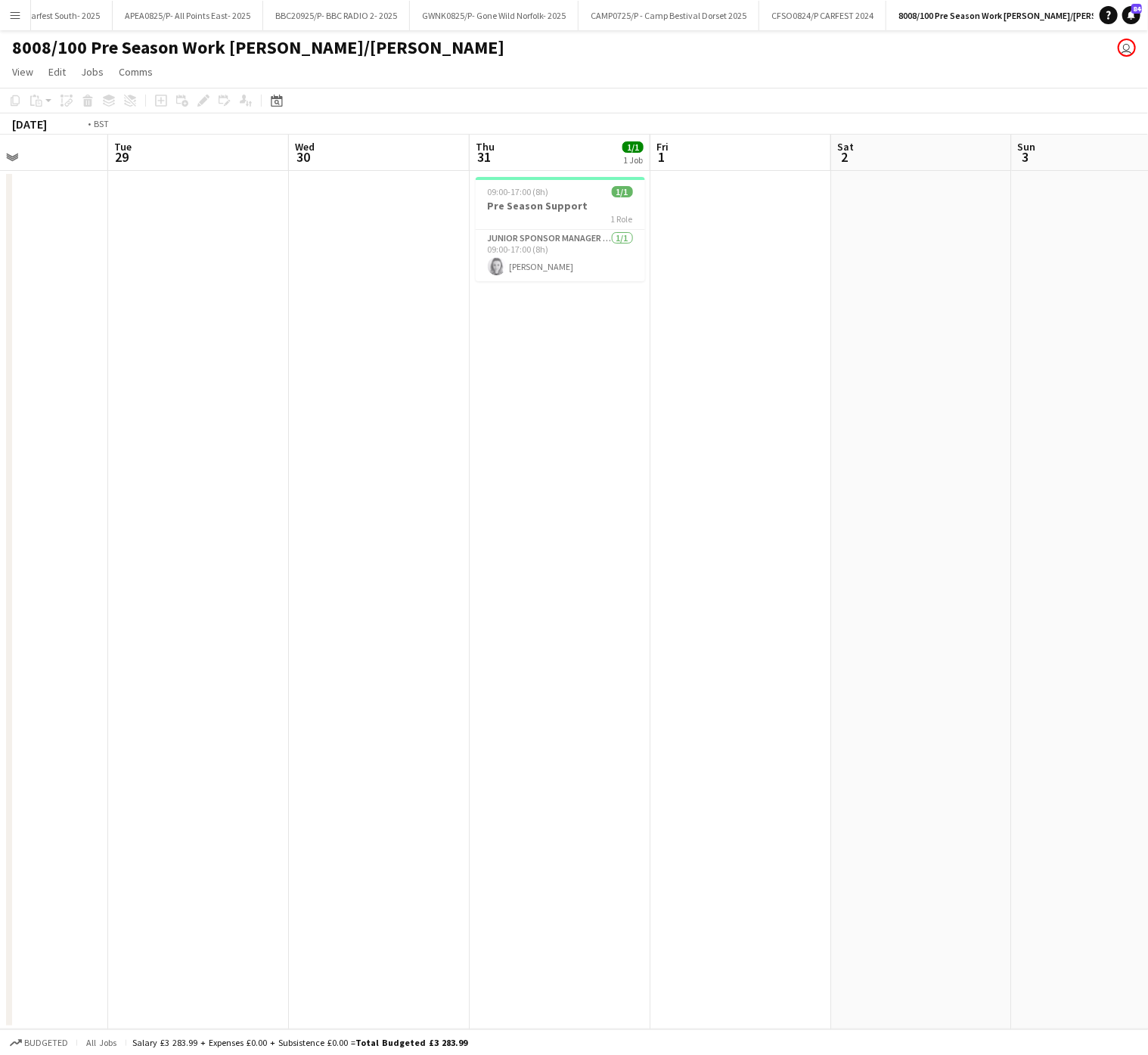
drag, startPoint x: 227, startPoint y: 675, endPoint x: 940, endPoint y: 619, distance: 715.2
click at [940, 619] on app-calendar-viewport "Sat 26 Sun 27 Mon 28 Tue 29 Wed 30 Thu 31 1/1 1 Job Fri 1 Sat 2 Sun 3 Mon 4 Tue…" at bounding box center [574, 582] width 1148 height 895
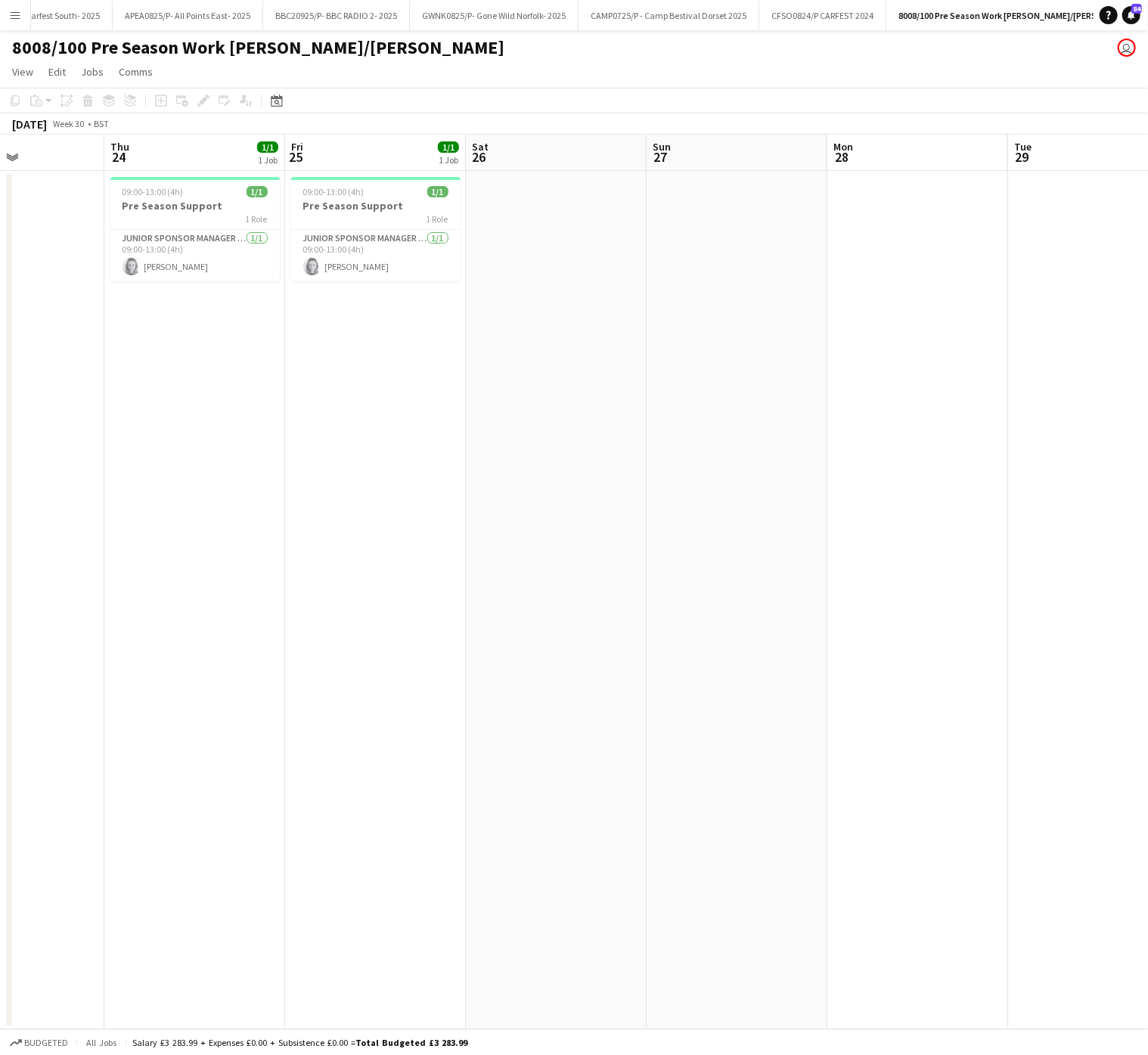
scroll to position [0, 374]
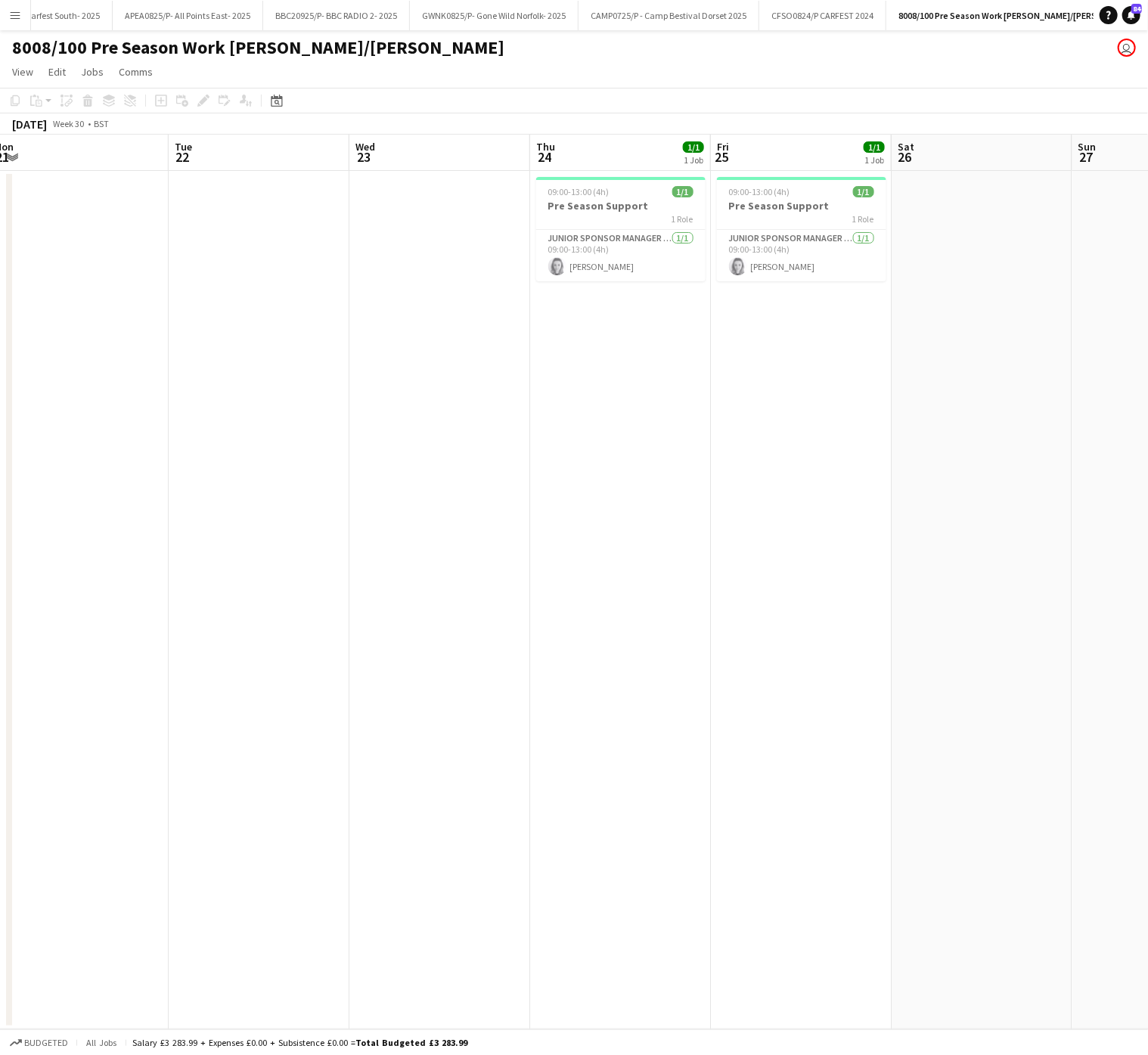
drag, startPoint x: 299, startPoint y: 691, endPoint x: 901, endPoint y: 639, distance: 604.2
click at [901, 639] on app-calendar-viewport "Sat 19 Sun 20 Mon 21 Tue 22 Wed 23 Thu 24 1/1 1 Job Fri 25 1/1 1 Job Sat 26 Sun…" at bounding box center [574, 582] width 1148 height 895
click at [1069, 2] on button "8008/100 Pre Season Work [PERSON_NAME]/[PERSON_NAME]" at bounding box center [1019, 16] width 266 height 30
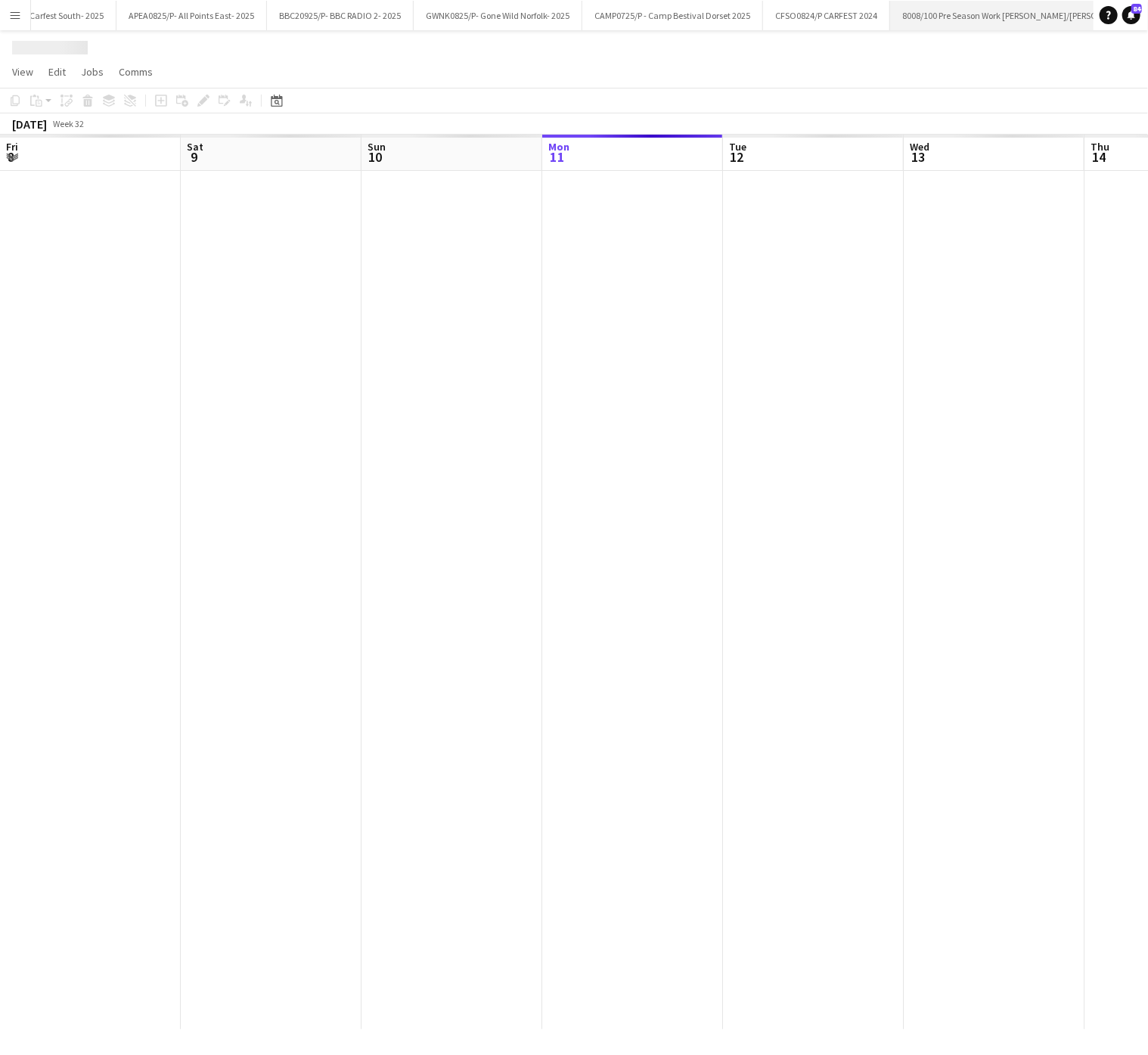
scroll to position [0, 361]
